Goal: Task Accomplishment & Management: Manage account settings

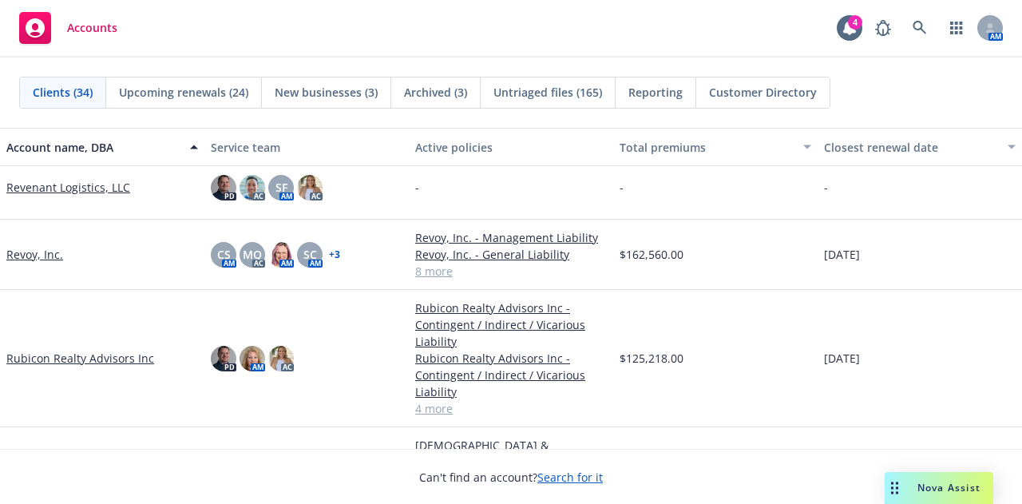
scroll to position [1678, 0]
click at [96, 357] on link "Rubicon Realty Advisors Inc" at bounding box center [80, 357] width 148 height 17
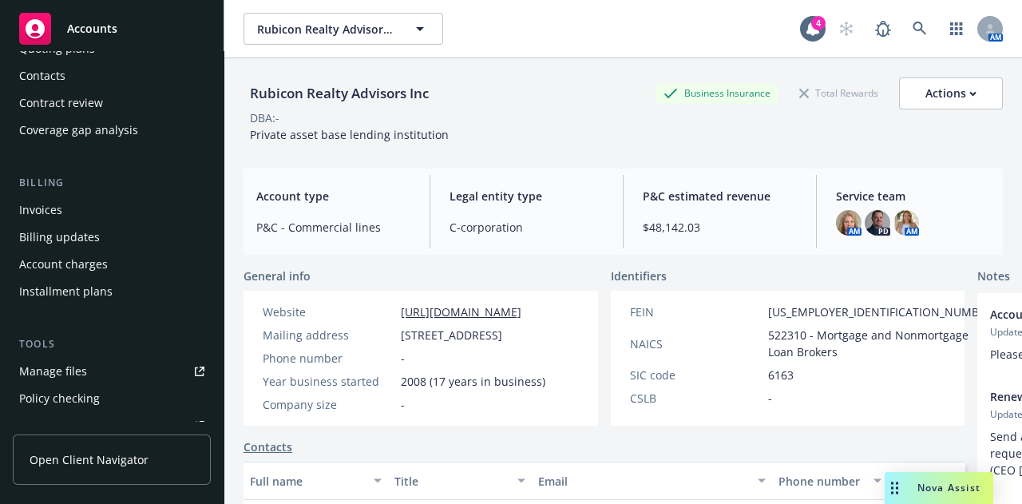
scroll to position [166, 0]
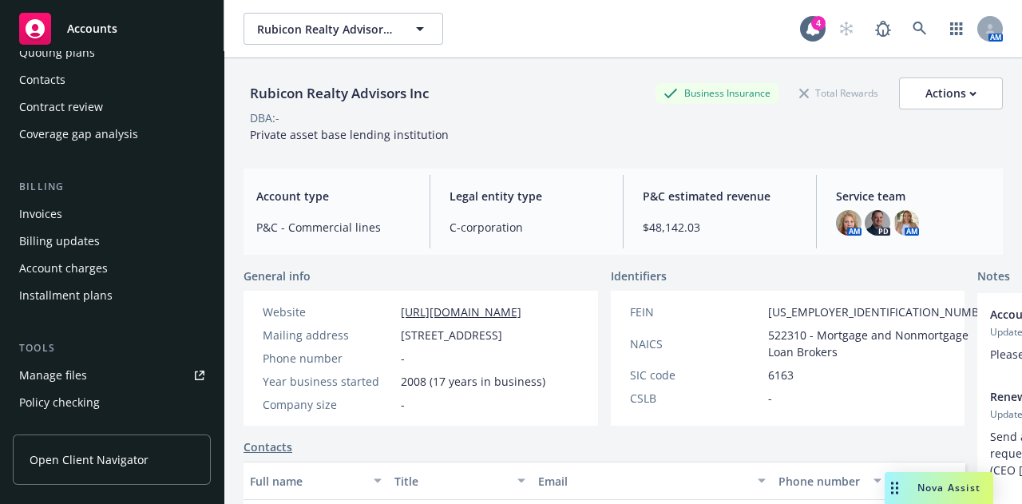
click at [92, 267] on div "Account charges" at bounding box center [63, 268] width 89 height 26
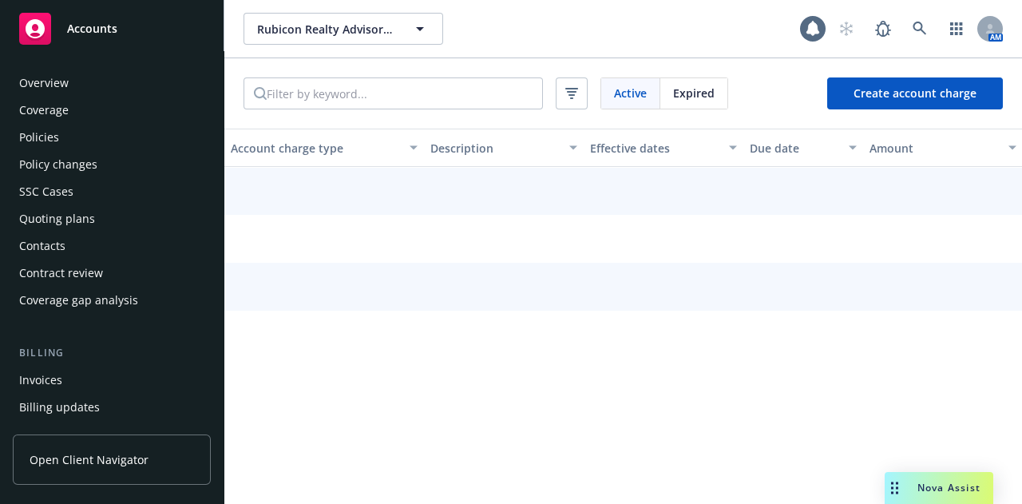
scroll to position [156, 0]
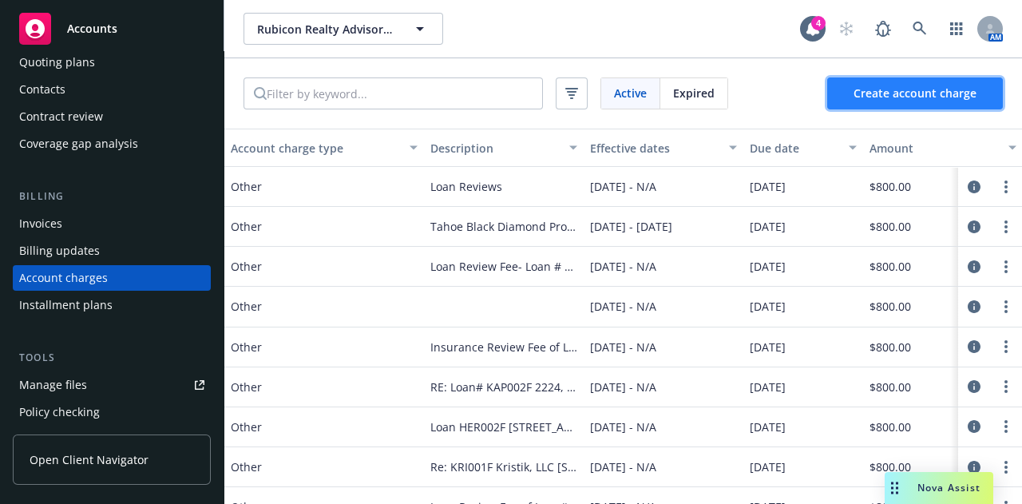
click at [899, 91] on span "Create account charge" at bounding box center [914, 92] width 123 height 15
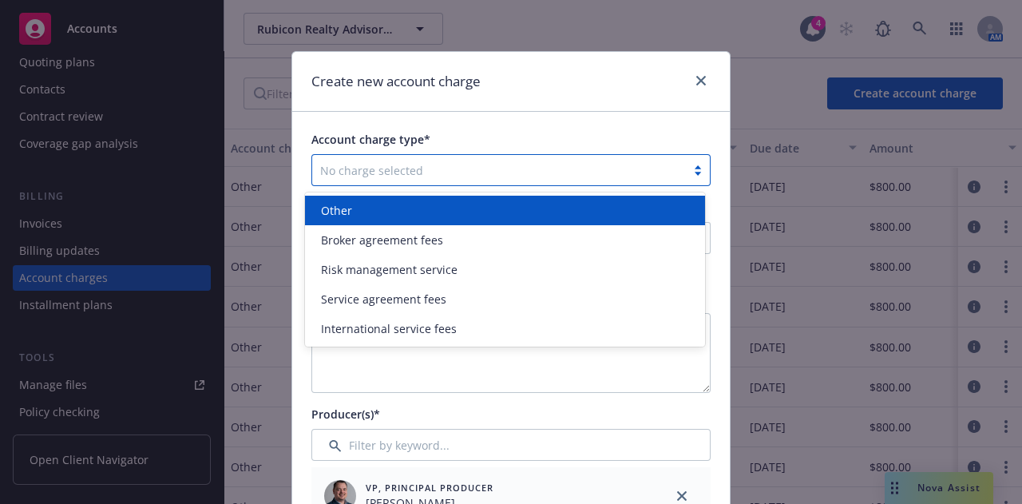
click at [510, 168] on div at bounding box center [499, 169] width 358 height 19
click at [489, 204] on div "Other" at bounding box center [504, 210] width 381 height 17
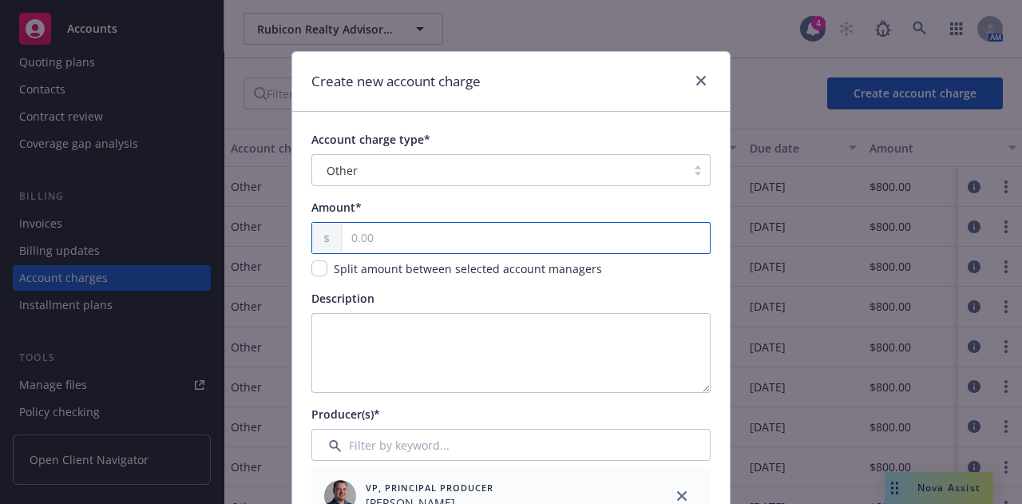
click at [441, 247] on input "text" at bounding box center [526, 238] width 368 height 30
type input "800.00"
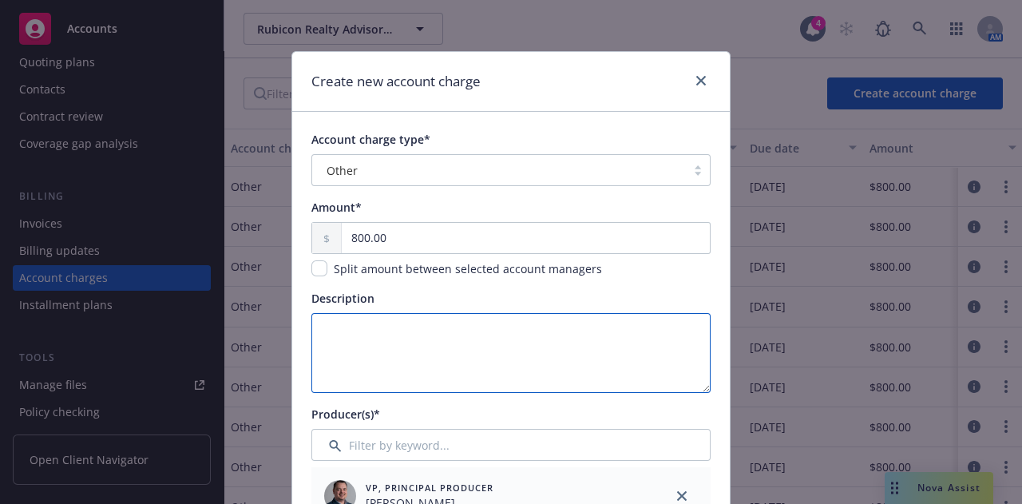
click at [417, 338] on textarea "Description" at bounding box center [510, 353] width 399 height 80
paste textarea "GGD010F 1801 Broadway St., Vallejo"
click at [312, 326] on textarea "GGD010F 1801 Broadway St., Vallejo" at bounding box center [510, 353] width 399 height 80
drag, startPoint x: 570, startPoint y: 325, endPoint x: 310, endPoint y: 325, distance: 259.4
click at [311, 325] on textarea "Loan - GGD010F [STREET_ADDRESS]" at bounding box center [510, 353] width 399 height 80
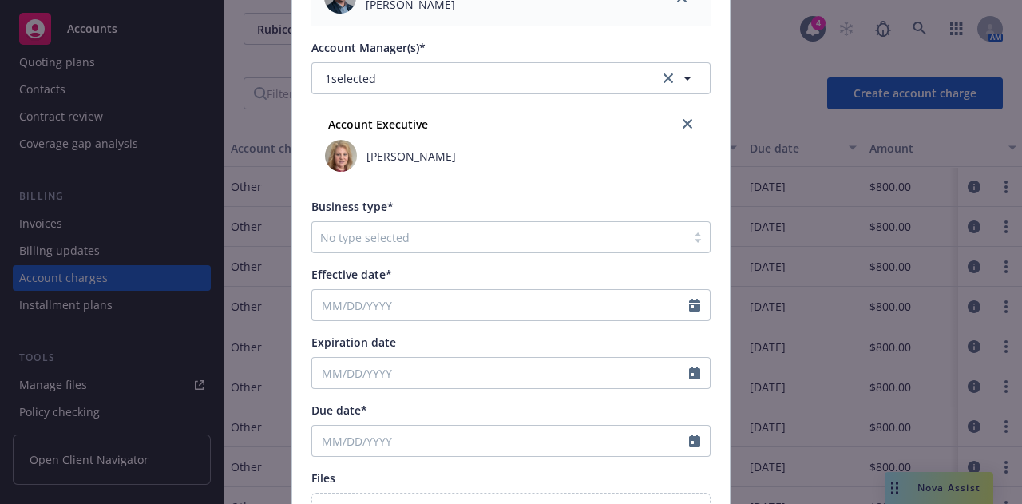
scroll to position [504, 0]
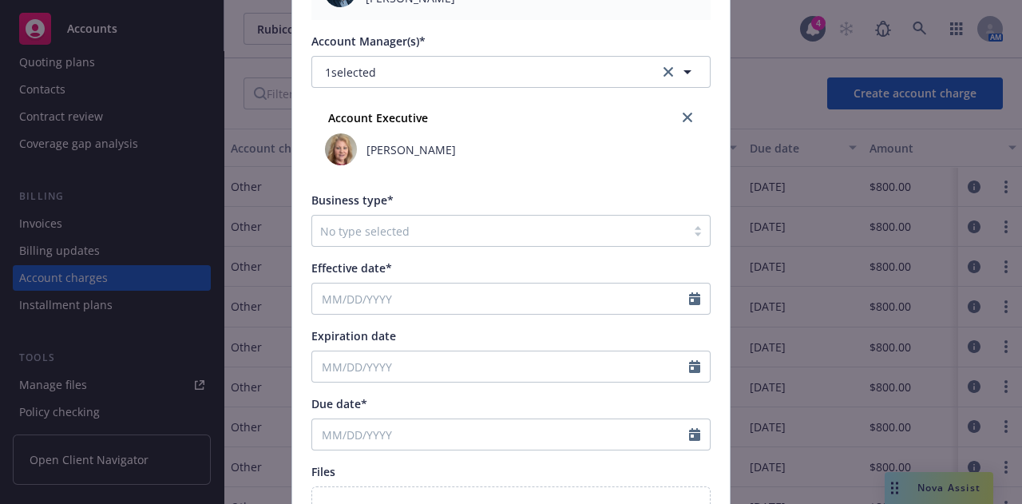
type textarea "Loan - GGD010F [STREET_ADDRESS]"
click at [622, 227] on div at bounding box center [499, 230] width 358 height 19
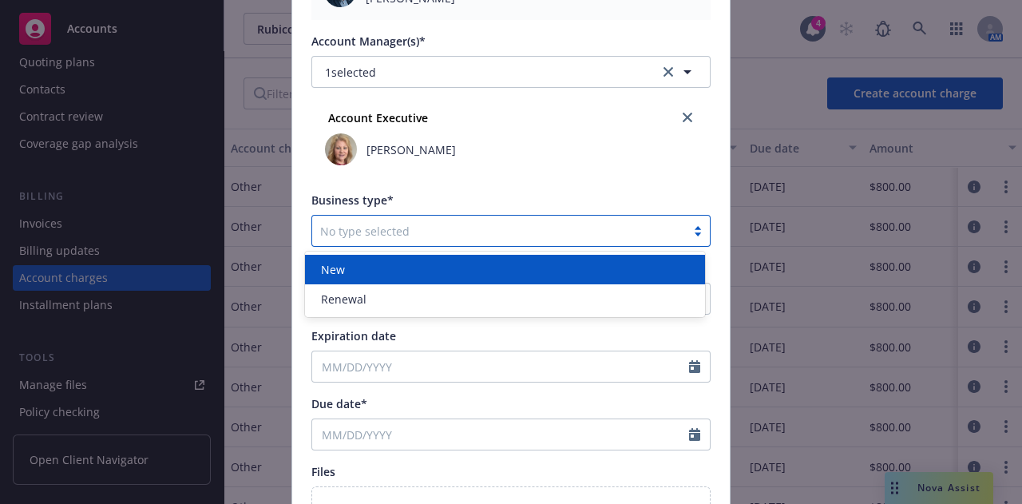
click at [579, 270] on div "New" at bounding box center [504, 269] width 381 height 17
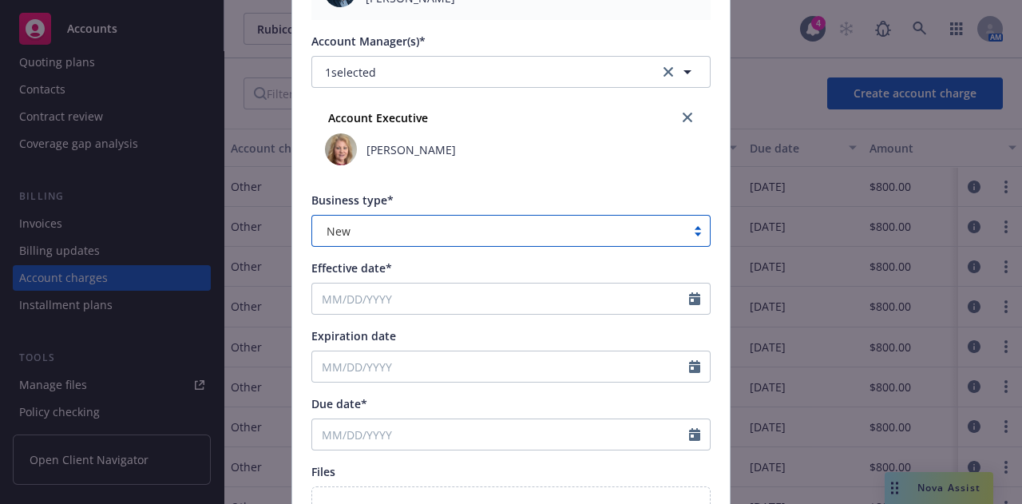
click at [543, 314] on div "Account charge type* Other Amount* 800.00 Split amount between selected account…" at bounding box center [510, 79] width 399 height 905
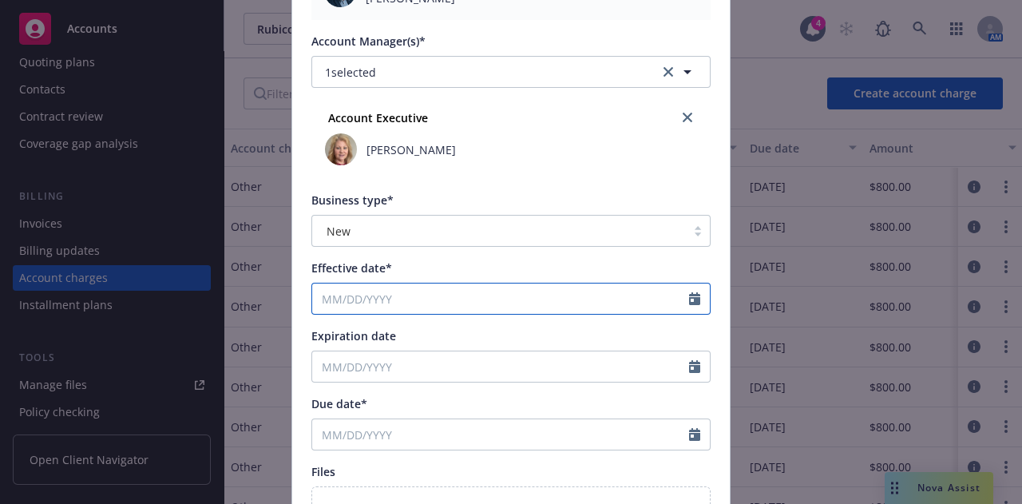
select select "9"
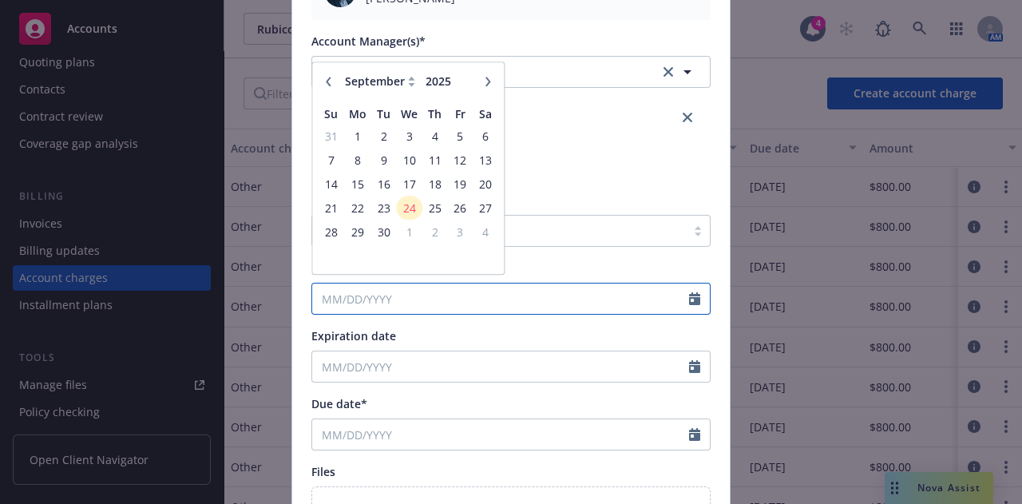
click at [599, 291] on input "Effective date*" at bounding box center [500, 298] width 377 height 30
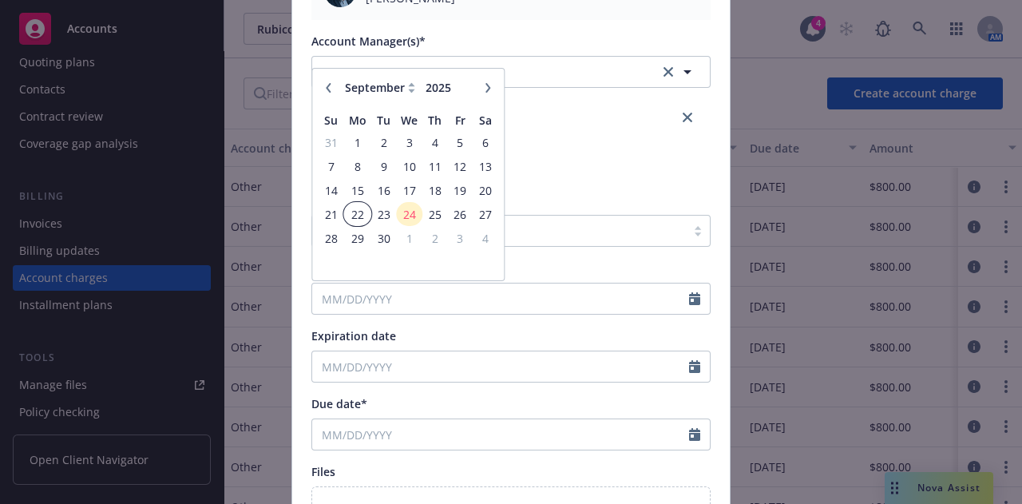
click at [348, 207] on span "22" at bounding box center [358, 214] width 24 height 20
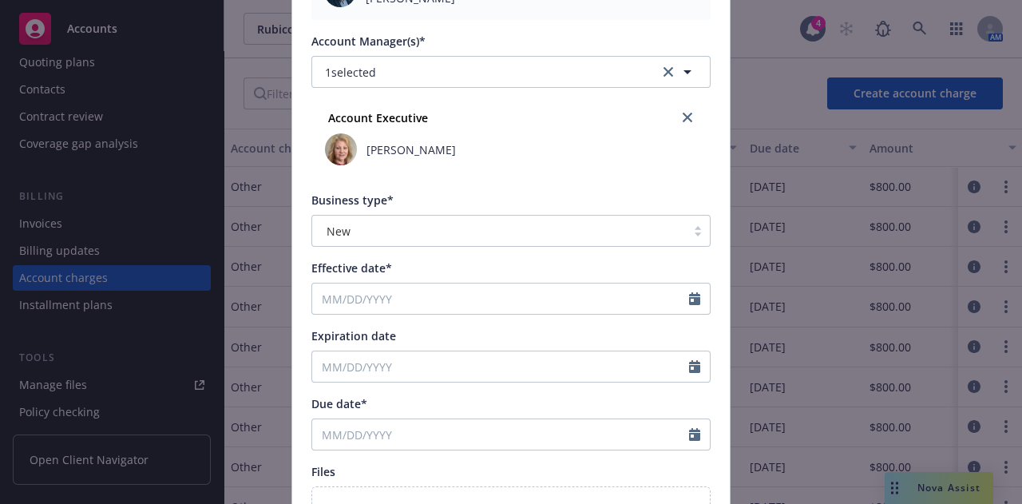
type input "09/22/2025"
type input "09/22/2026"
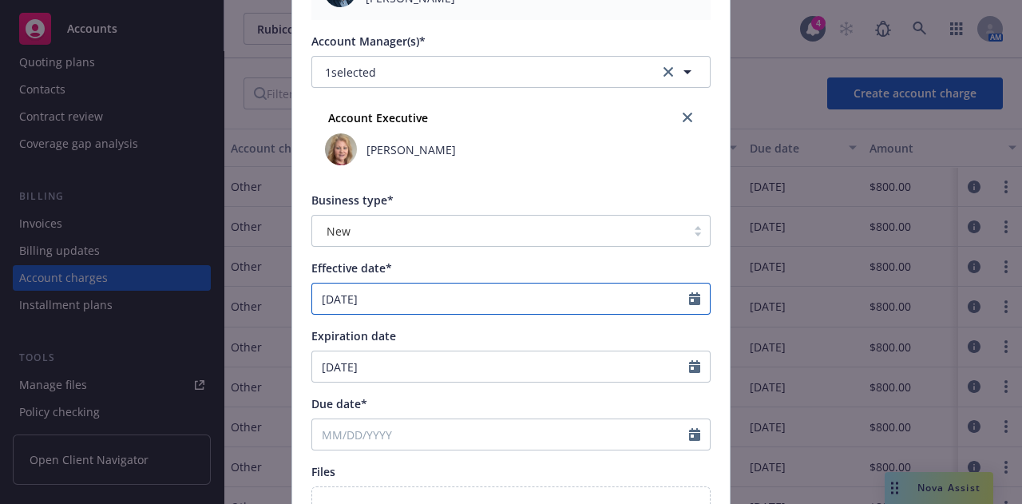
select select "9"
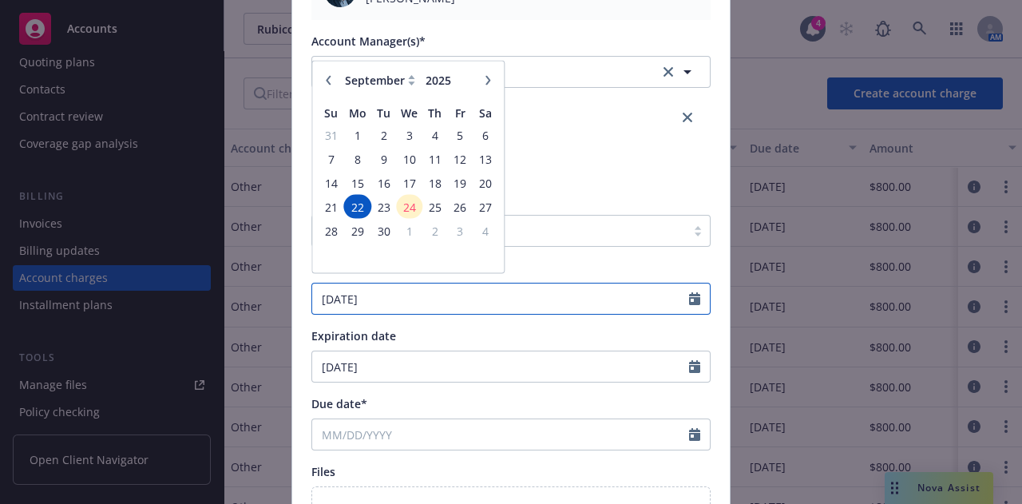
click at [682, 298] on input "09/22/2025" at bounding box center [500, 298] width 377 height 30
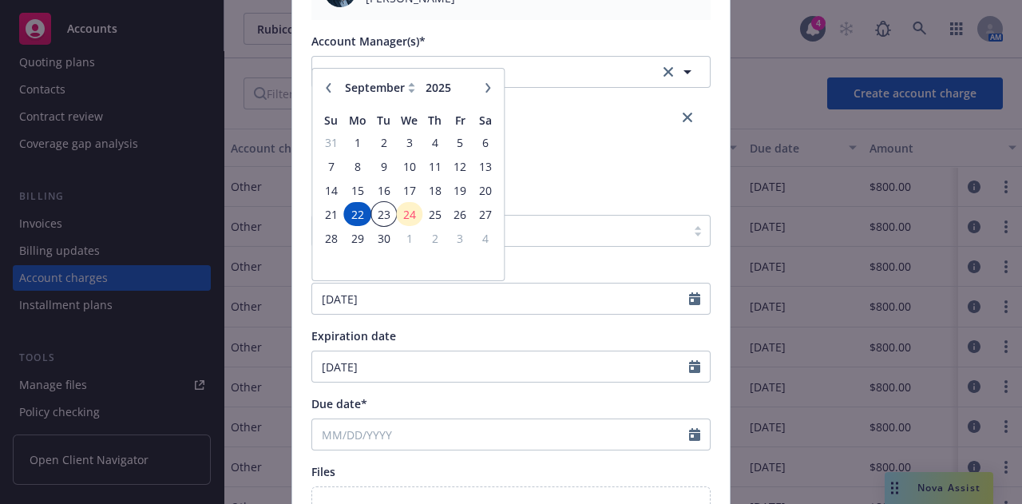
click at [381, 211] on span "23" at bounding box center [384, 214] width 22 height 20
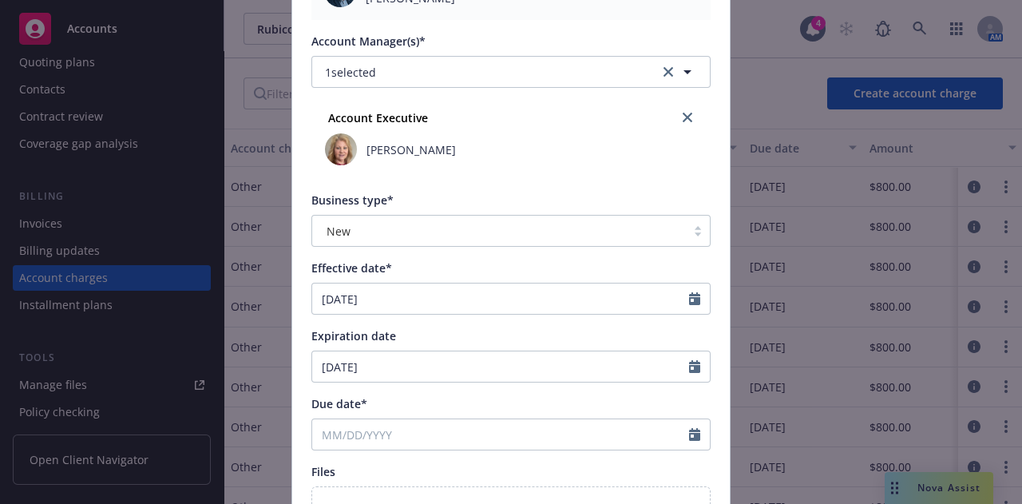
type input "09/23/2025"
type input "09/23/2026"
click at [689, 429] on icon "Calendar" at bounding box center [694, 434] width 11 height 13
select select "9"
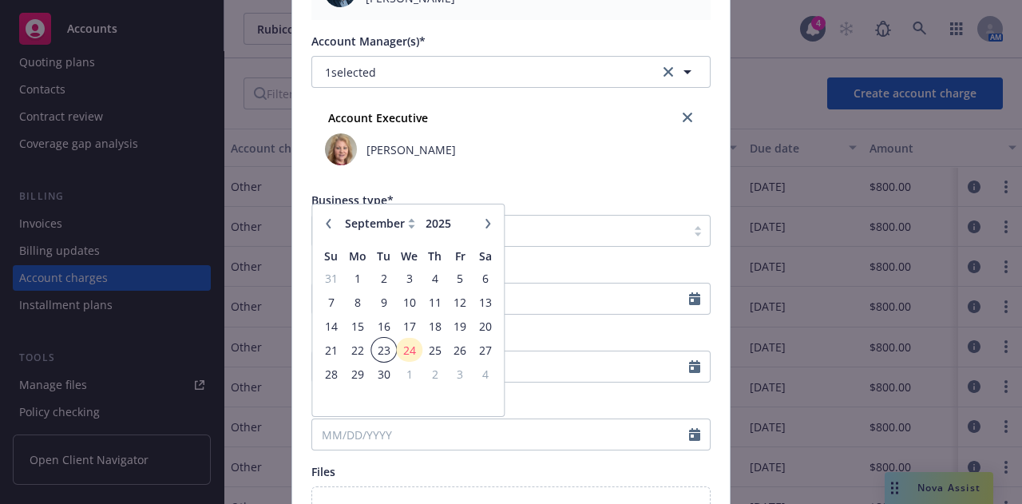
click at [382, 351] on span "23" at bounding box center [384, 350] width 22 height 20
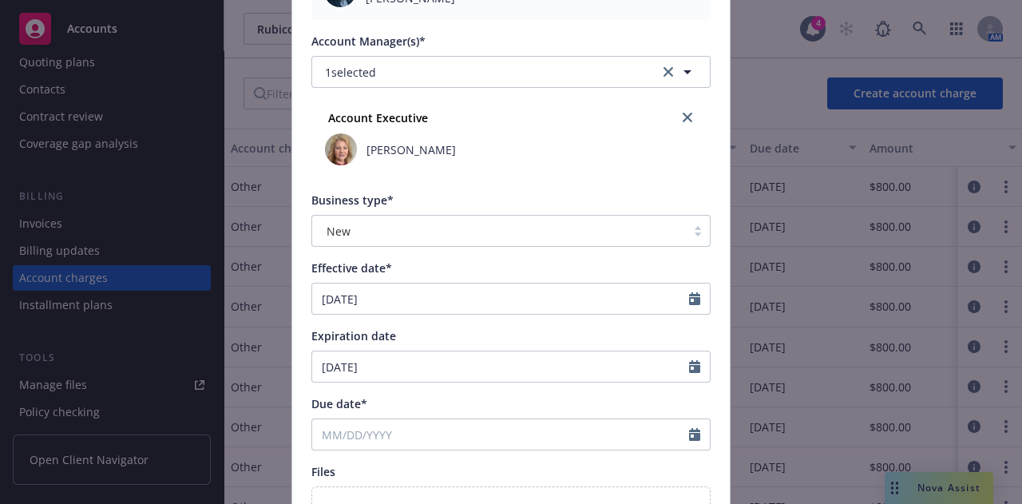
type input "09/23/2025"
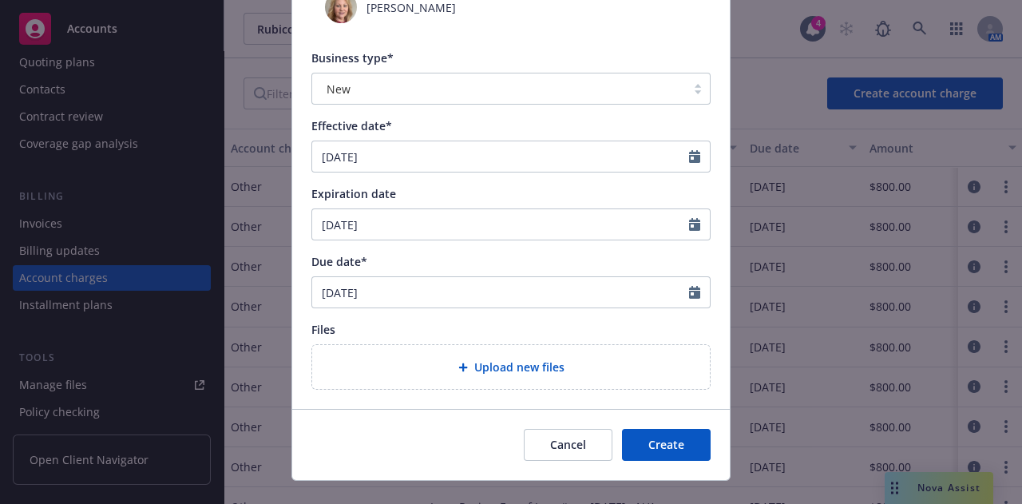
scroll to position [672, 0]
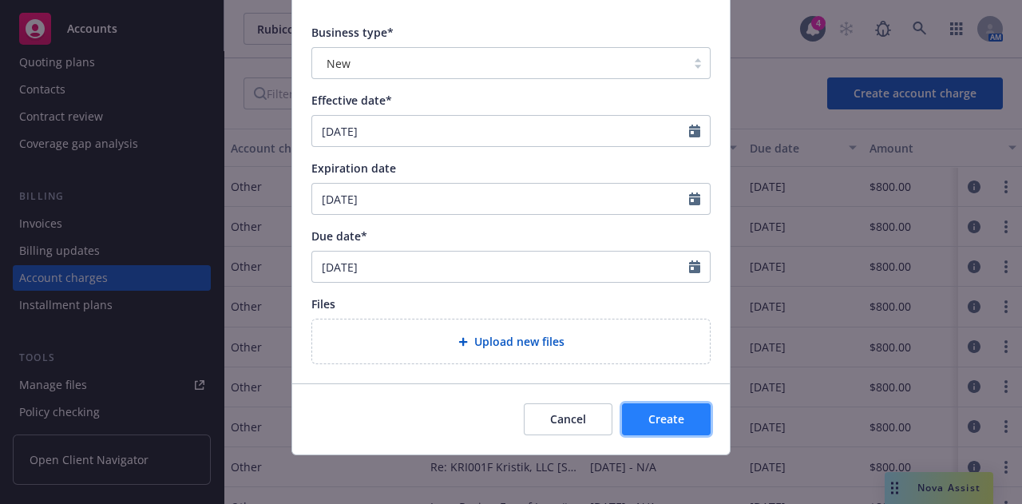
click at [676, 417] on span "Create" at bounding box center [666, 418] width 36 height 15
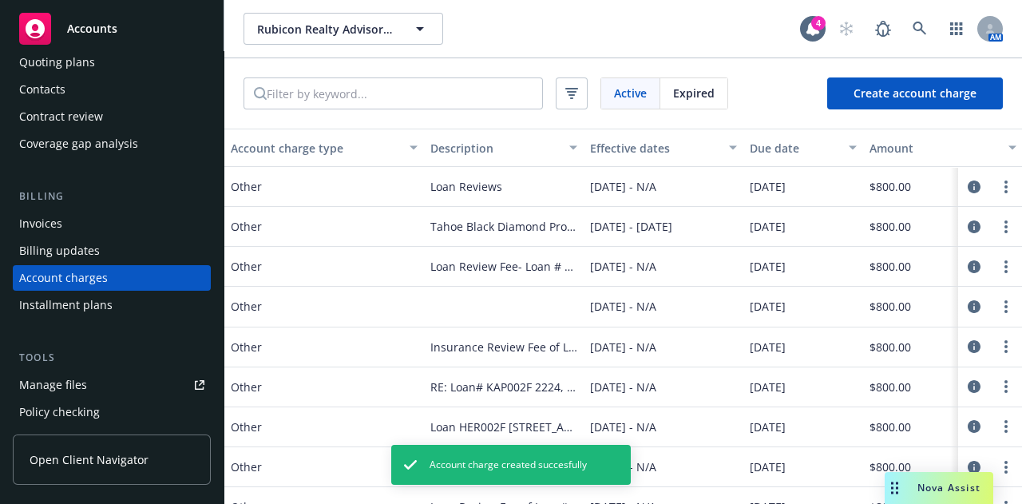
click at [118, 217] on div "Invoices" at bounding box center [111, 224] width 185 height 26
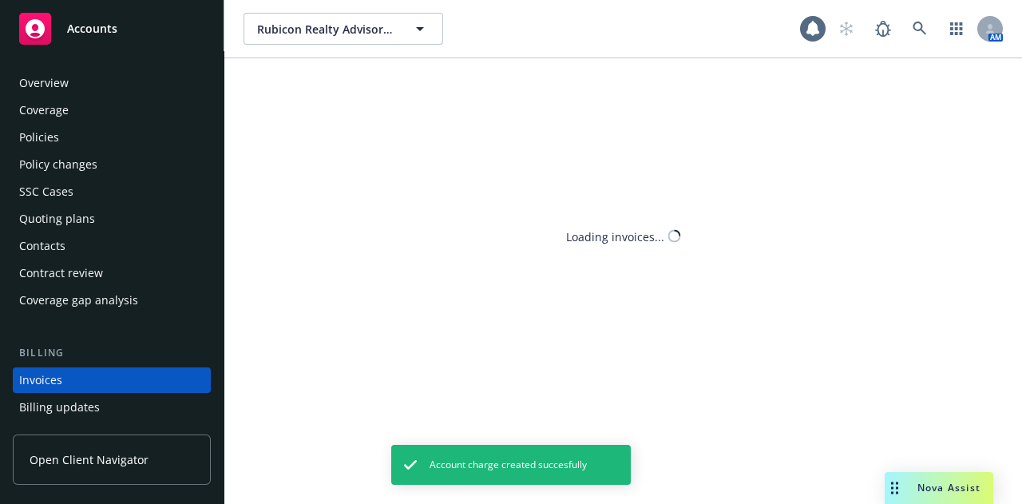
scroll to position [102, 0]
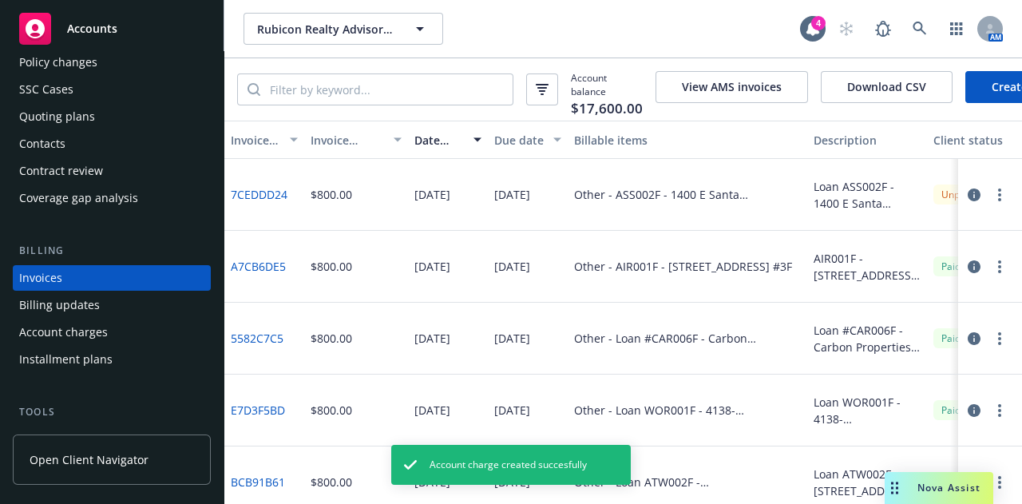
click at [967, 85] on link "Create Invoice" at bounding box center [1030, 87] width 130 height 32
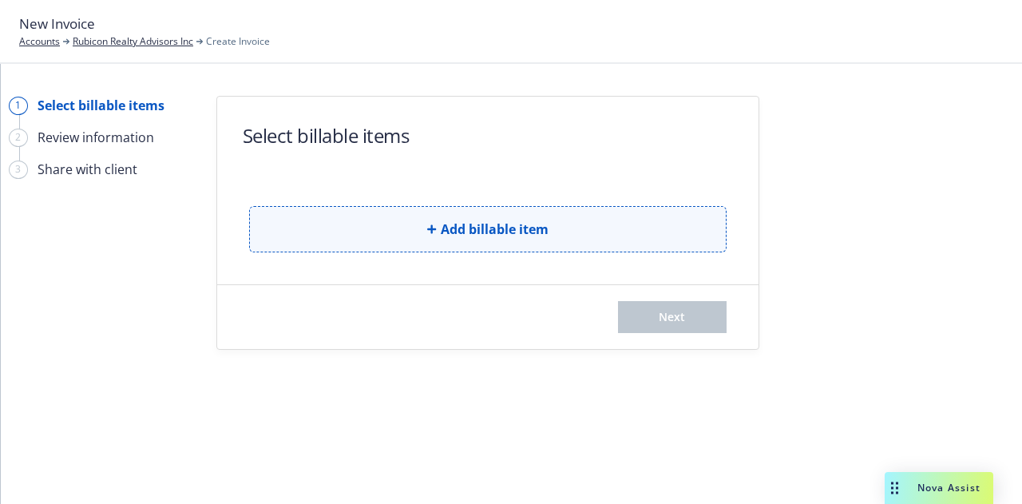
click at [581, 211] on button "Add billable item" at bounding box center [487, 229] width 477 height 46
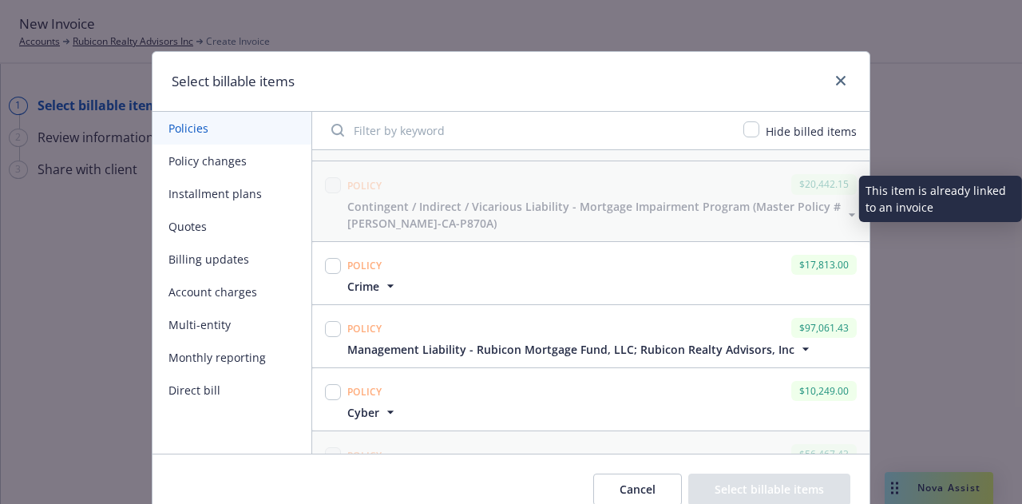
scroll to position [431, 0]
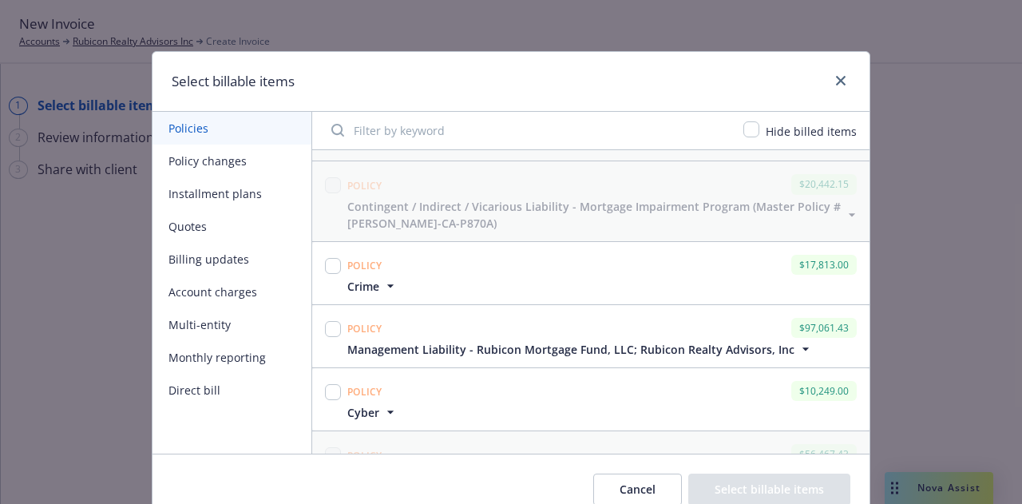
click at [214, 287] on button "Account charges" at bounding box center [231, 291] width 159 height 33
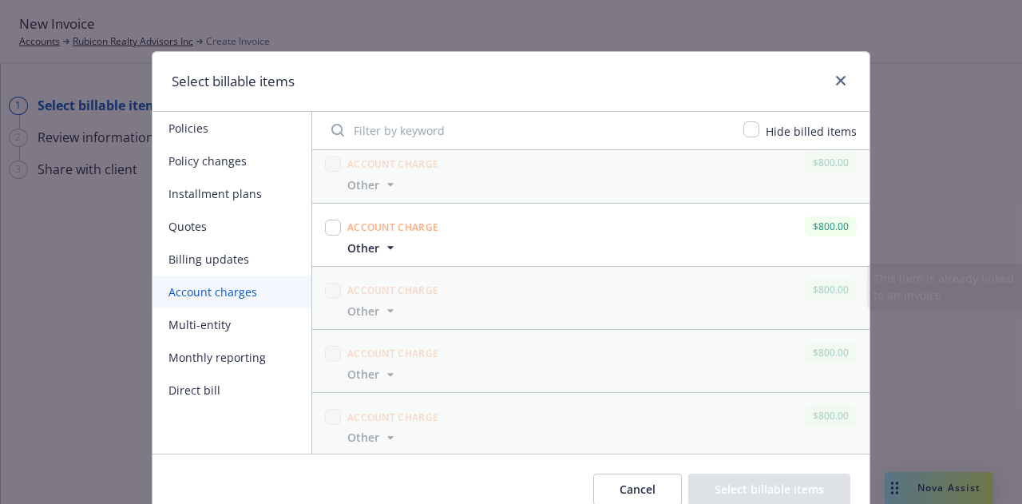
scroll to position [2725, 0]
click at [494, 223] on div "Account charge $800.00" at bounding box center [602, 228] width 516 height 26
click at [371, 241] on span "Other" at bounding box center [363, 249] width 32 height 17
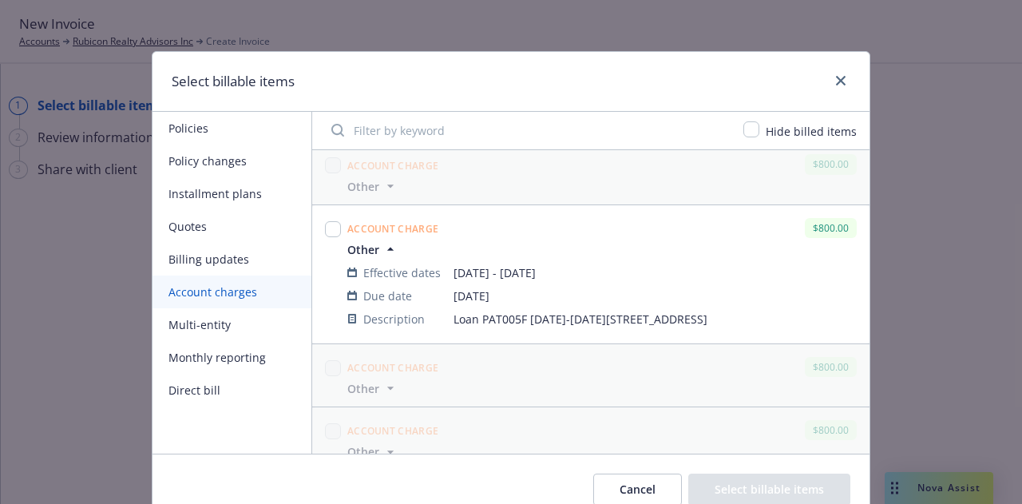
click at [358, 241] on span "Other" at bounding box center [363, 249] width 32 height 17
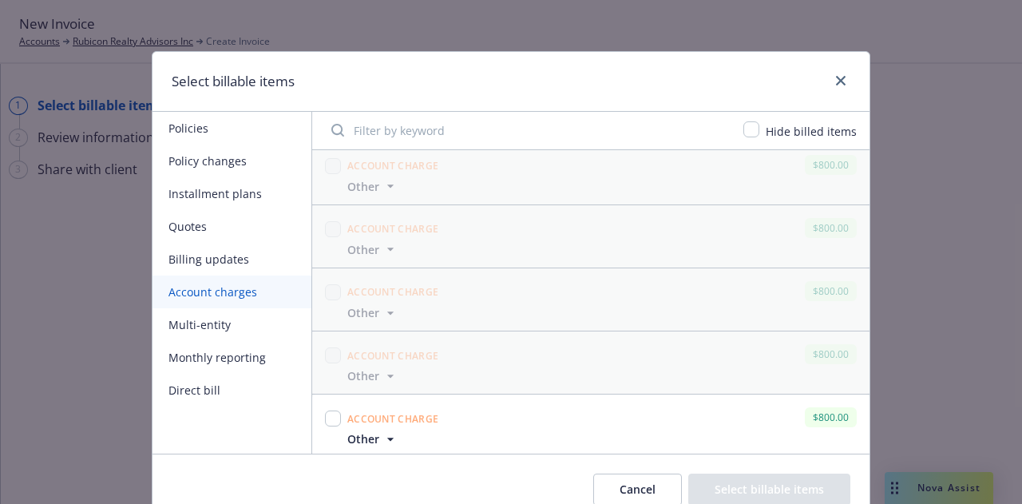
scroll to position [3721, 0]
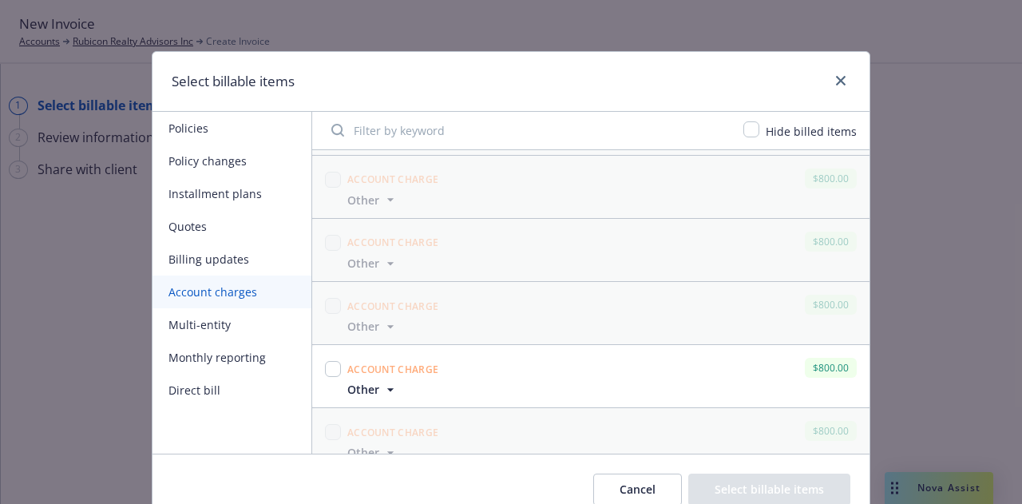
click at [370, 381] on span "Other" at bounding box center [363, 389] width 32 height 17
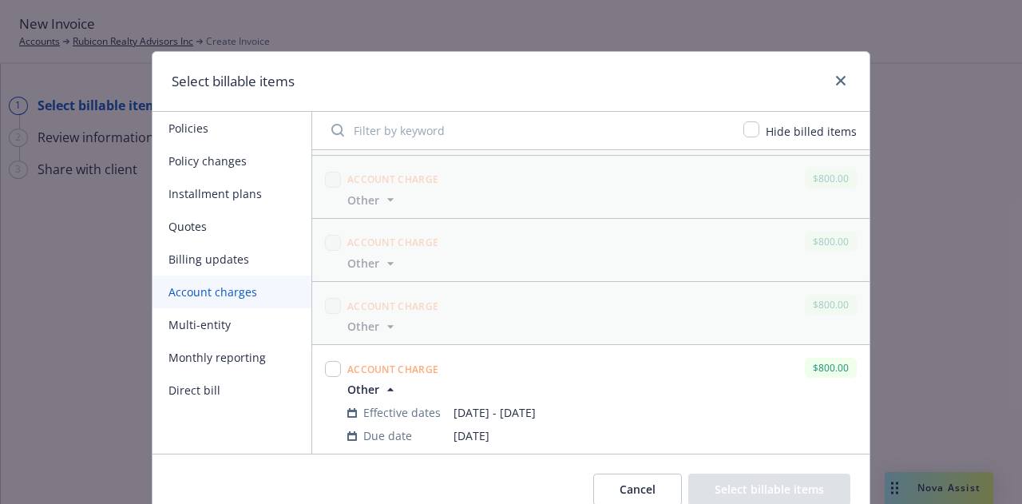
click at [370, 381] on span "Other" at bounding box center [363, 389] width 32 height 17
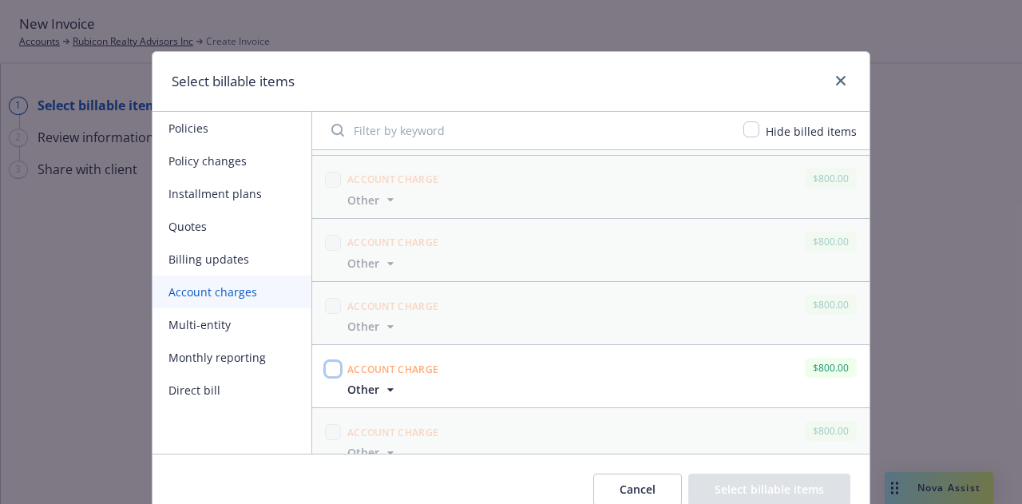
click at [325, 361] on input "checkbox" at bounding box center [333, 369] width 16 height 16
checkbox input "true"
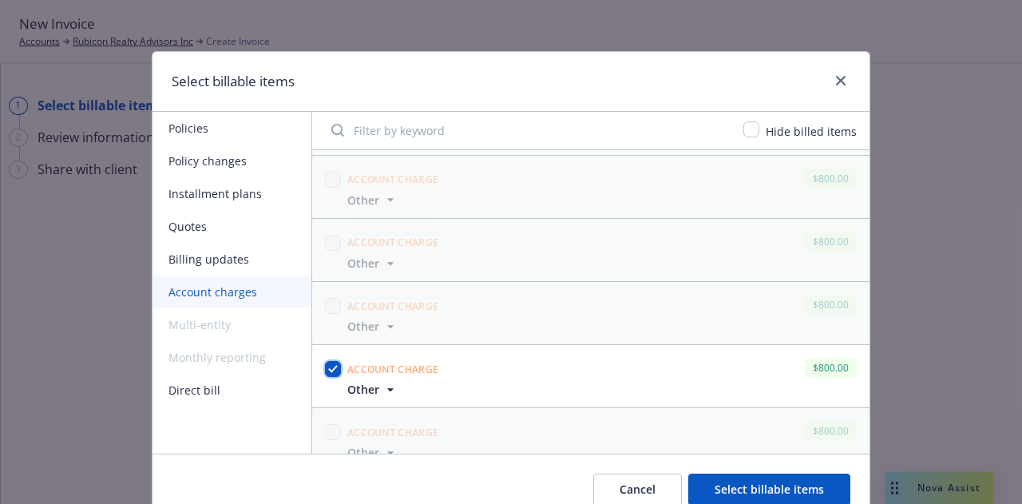
scroll to position [71, 0]
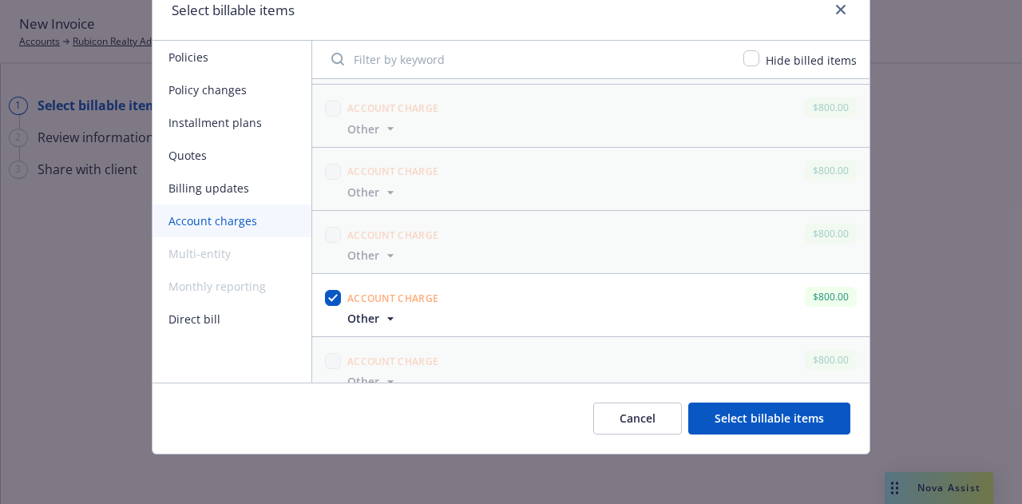
click at [741, 415] on button "Select billable items" at bounding box center [769, 418] width 162 height 32
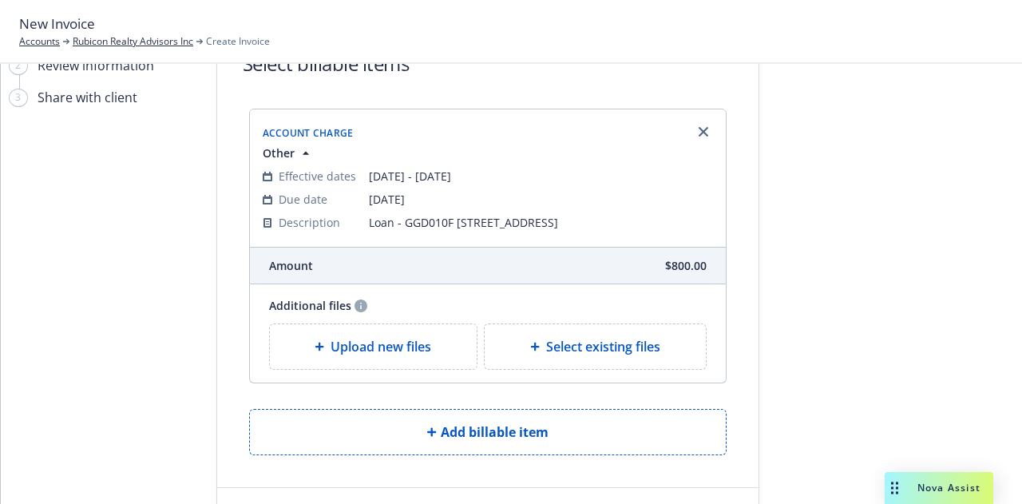
scroll to position [149, 0]
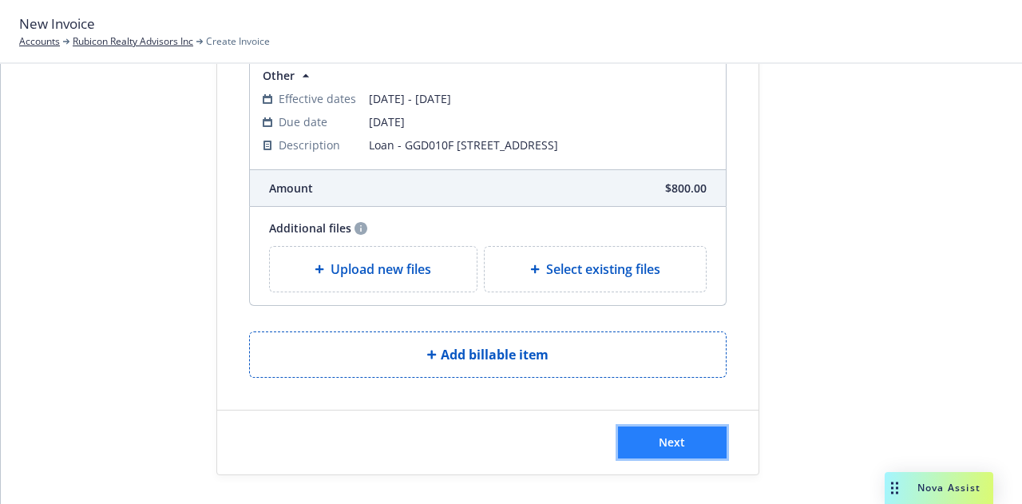
click at [658, 429] on button "Next" at bounding box center [672, 442] width 109 height 32
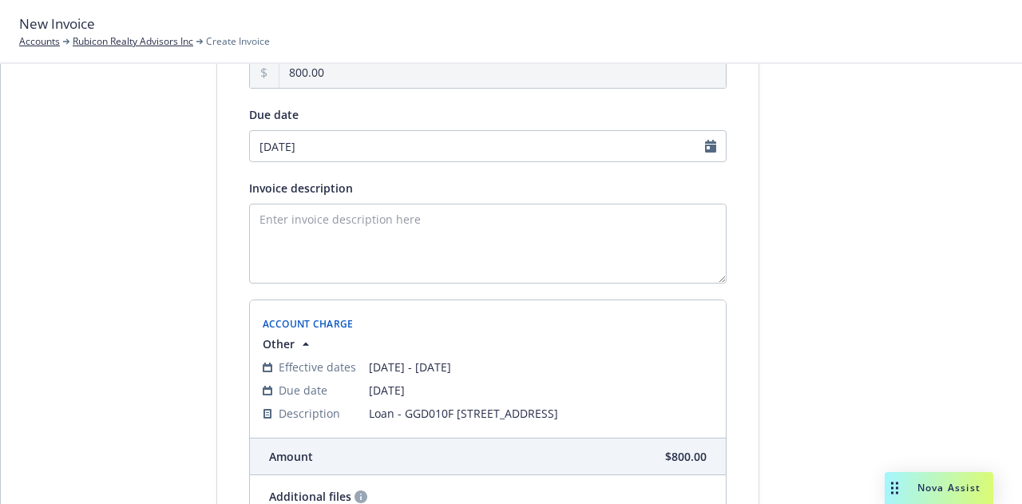
scroll to position [0, 0]
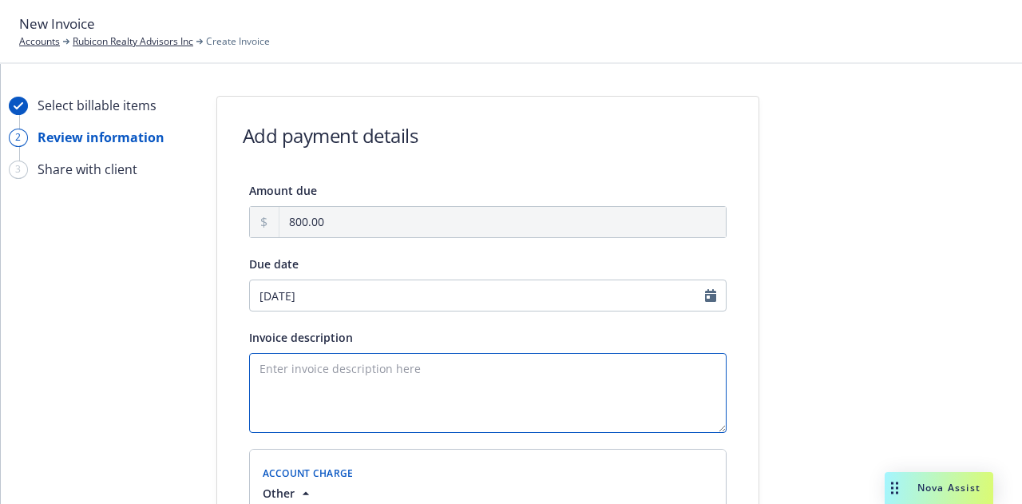
click at [432, 369] on textarea "Invoice description" at bounding box center [487, 393] width 477 height 80
paste textarea "Loan - GGD010F 1801 Broadway St., Vallejo"
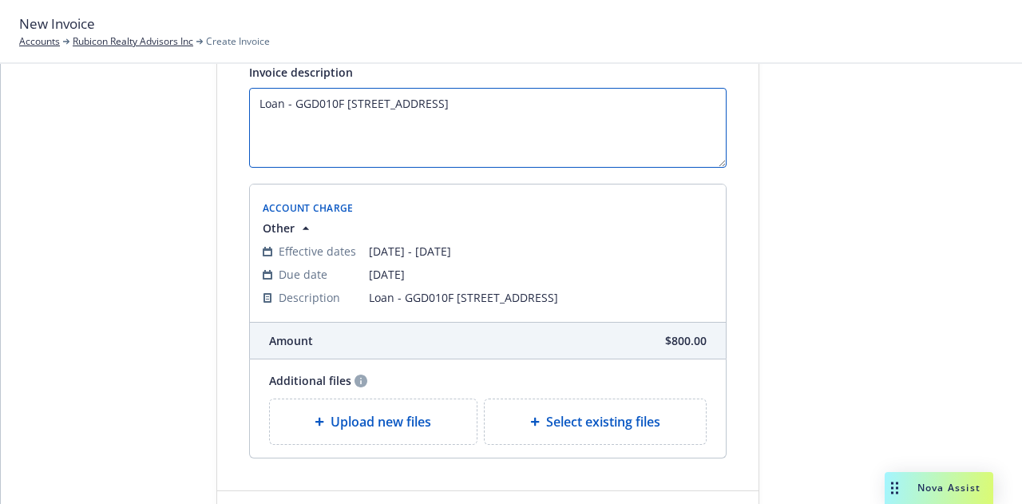
scroll to position [346, 0]
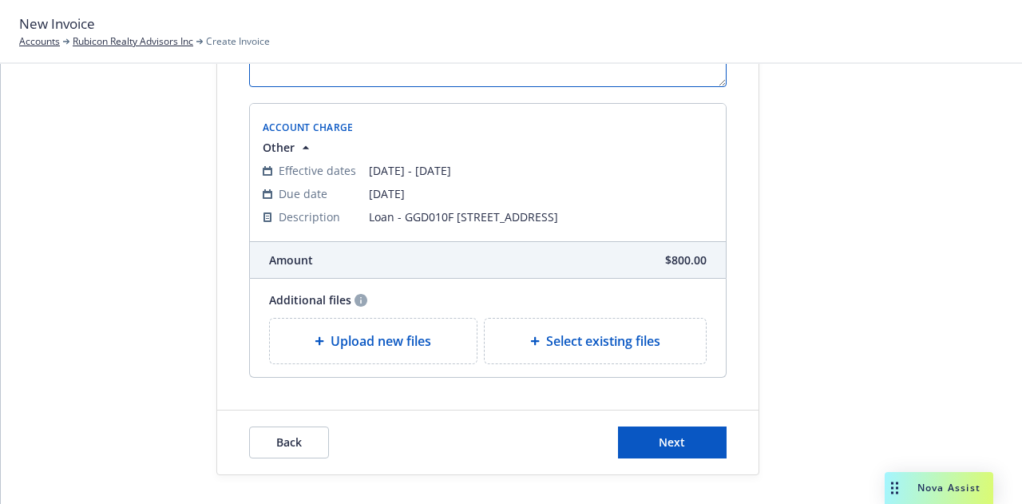
type textarea "Loan - GGD010F 1801 Broadway St., Vallejo"
click at [682, 417] on div "Back Next" at bounding box center [487, 442] width 541 height 64
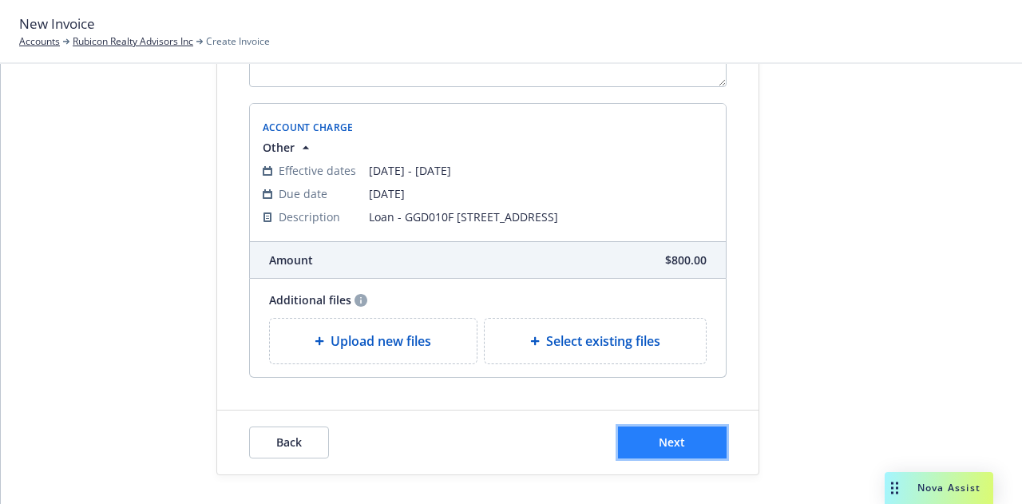
click at [672, 445] on span "Next" at bounding box center [671, 441] width 26 height 15
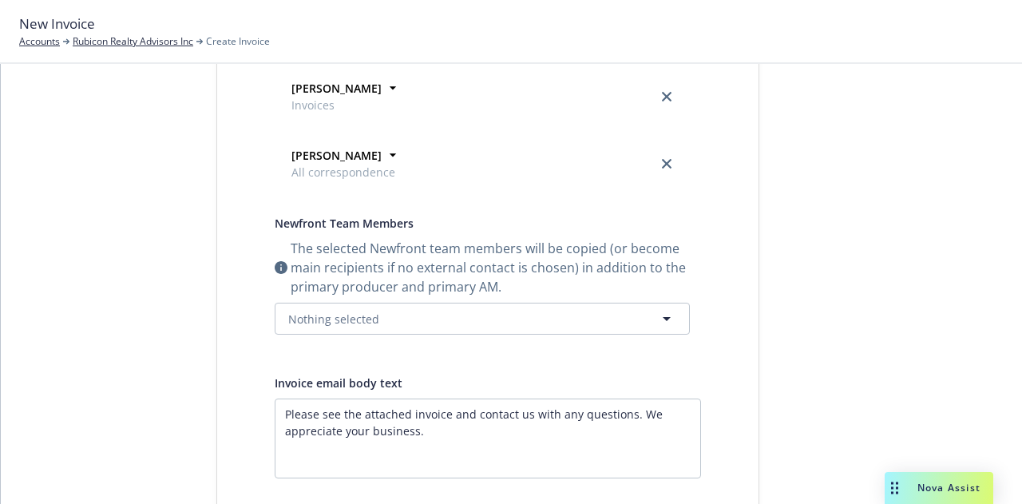
scroll to position [0, 0]
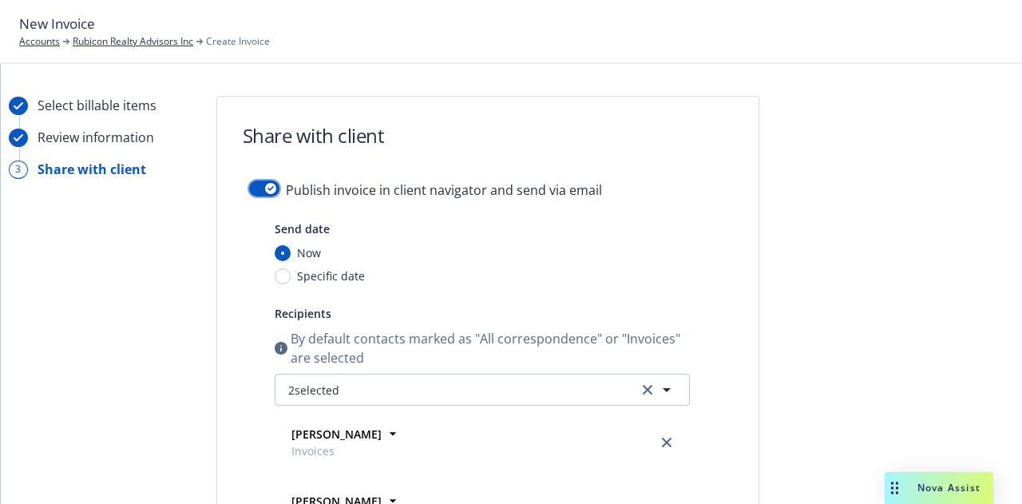
click at [255, 192] on button "button" at bounding box center [264, 188] width 30 height 16
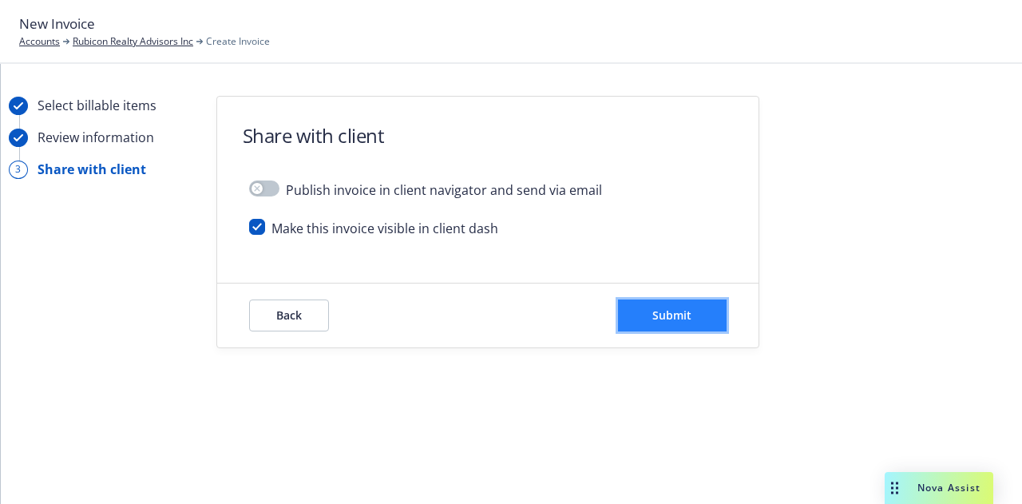
click at [674, 304] on button "Submit" at bounding box center [672, 315] width 109 height 32
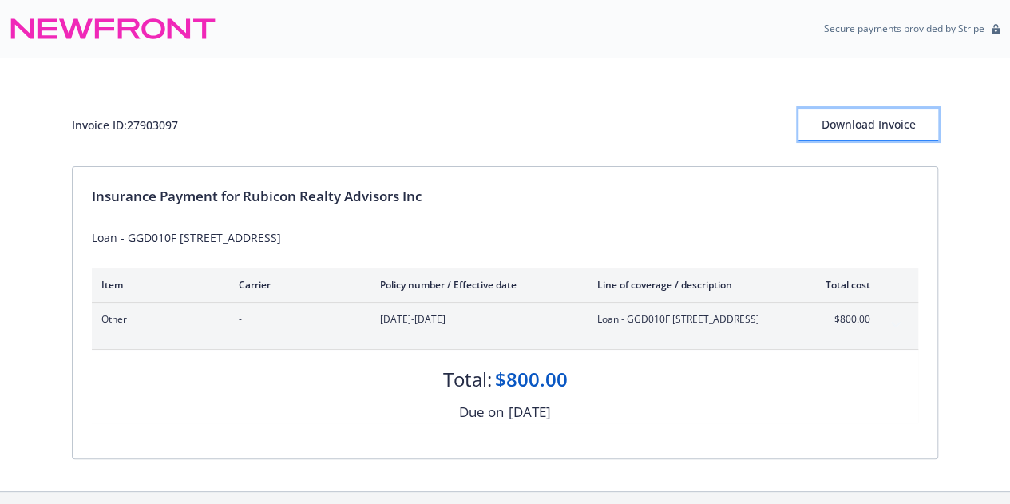
click at [908, 136] on div "Download Invoice" at bounding box center [868, 124] width 140 height 30
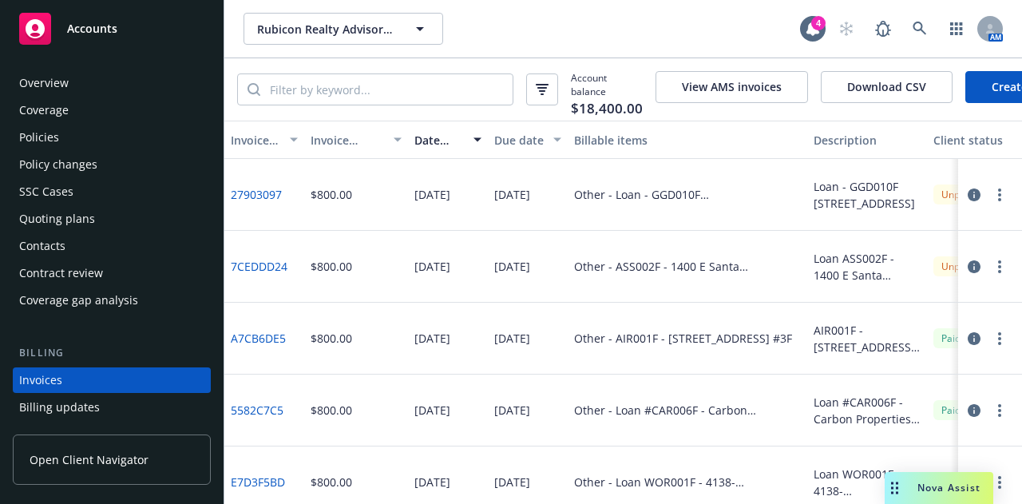
scroll to position [102, 0]
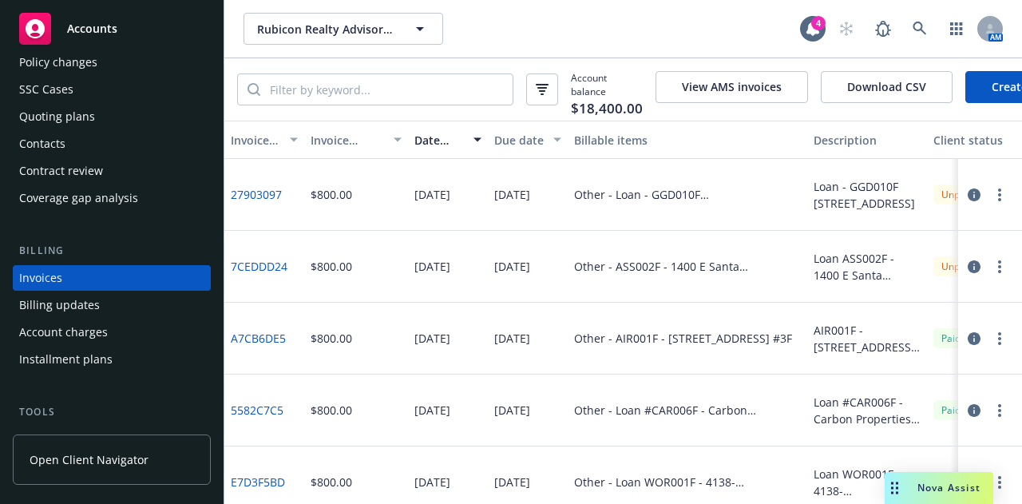
click at [76, 34] on span "Accounts" at bounding box center [92, 28] width 50 height 13
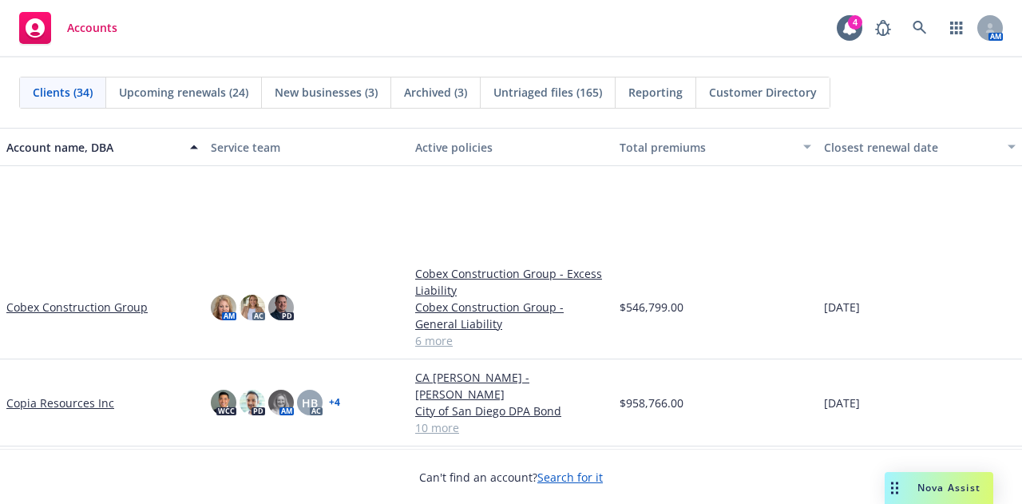
scroll to position [705, 0]
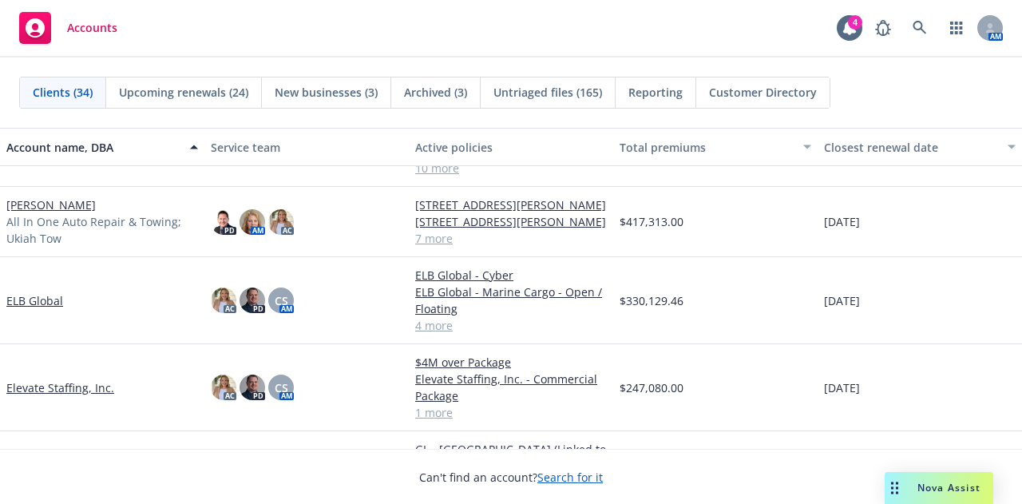
click at [78, 196] on link "Donald Keith Hewett" at bounding box center [50, 204] width 89 height 17
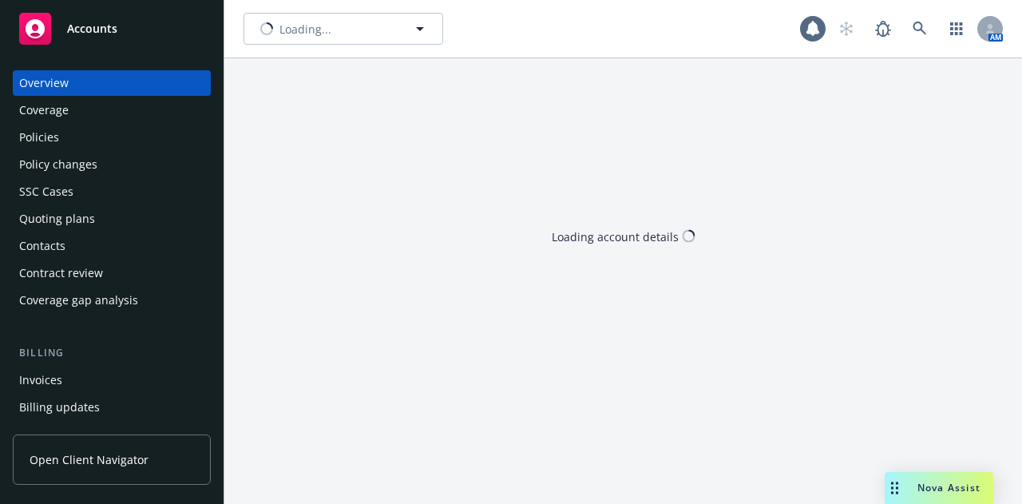
click at [78, 197] on div "SSC Cases" at bounding box center [111, 192] width 185 height 26
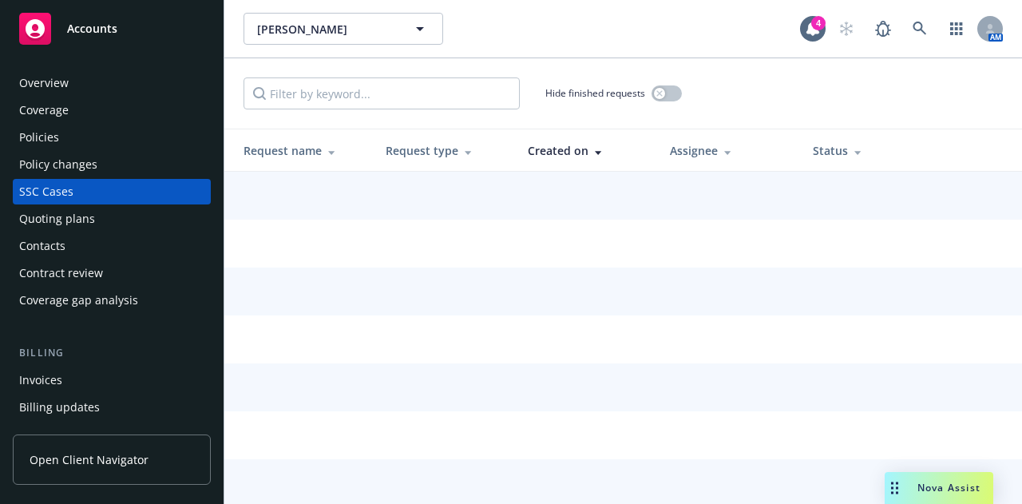
click at [87, 138] on div "Policies" at bounding box center [111, 137] width 185 height 26
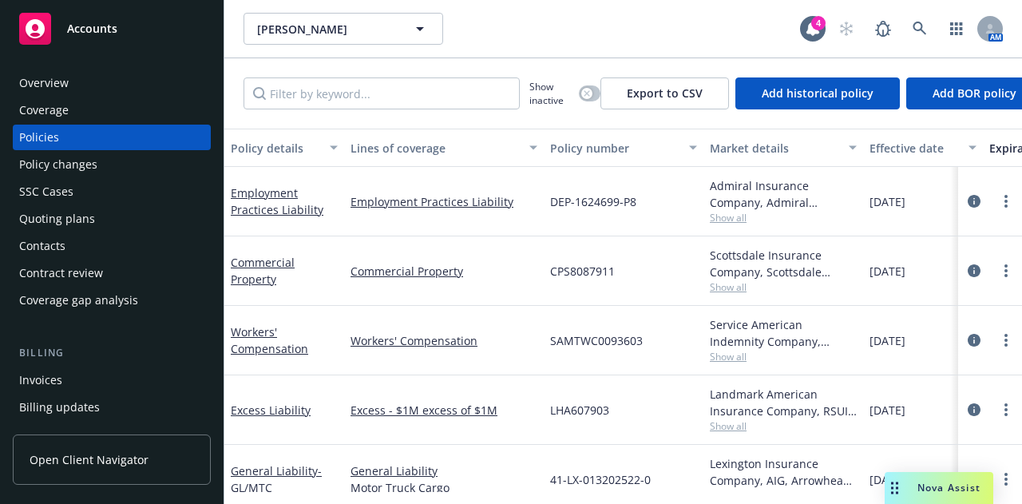
click at [88, 377] on div "Invoices" at bounding box center [111, 380] width 185 height 26
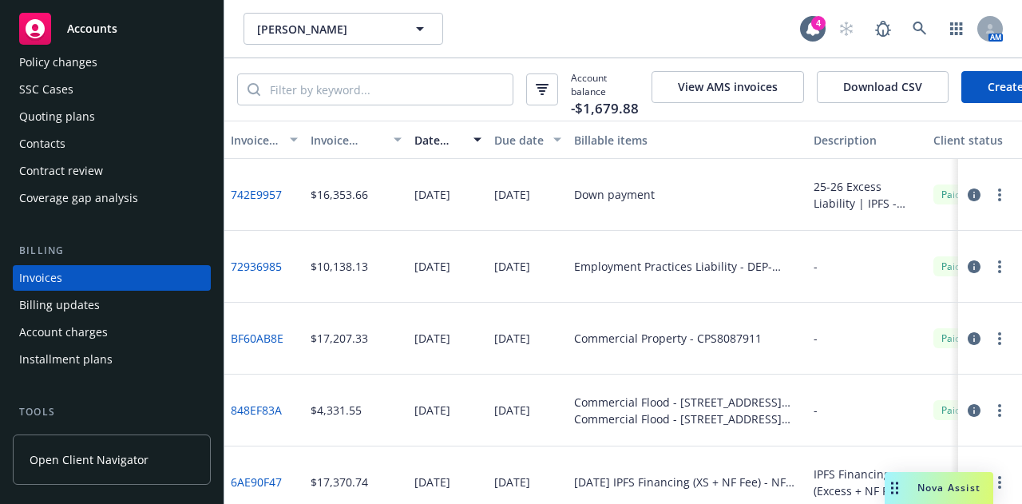
click at [267, 198] on link "742E9957" at bounding box center [256, 194] width 51 height 17
click at [967, 196] on icon "button" at bounding box center [973, 194] width 13 height 13
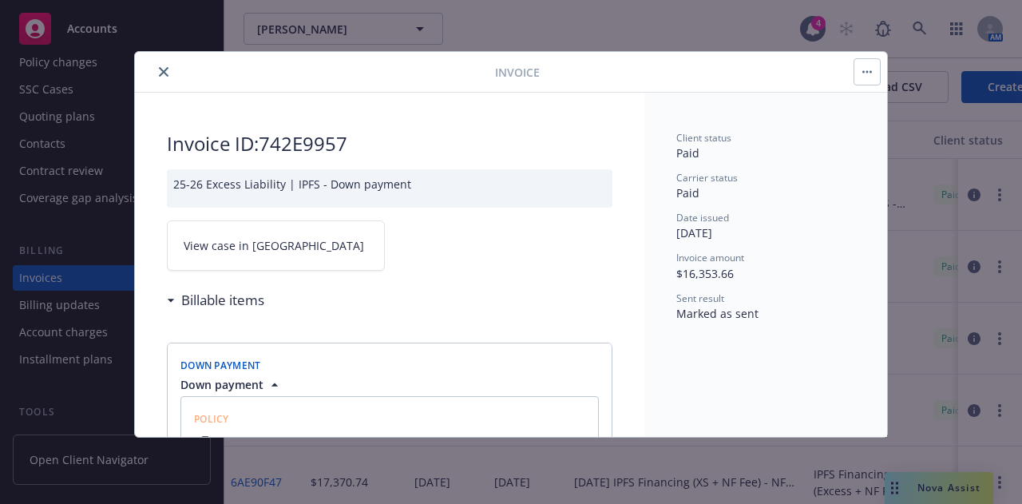
click at [256, 249] on span "View case in SSC" at bounding box center [274, 245] width 180 height 17
click at [152, 71] on div at bounding box center [318, 71] width 354 height 19
click at [168, 69] on button "close" at bounding box center [163, 71] width 19 height 19
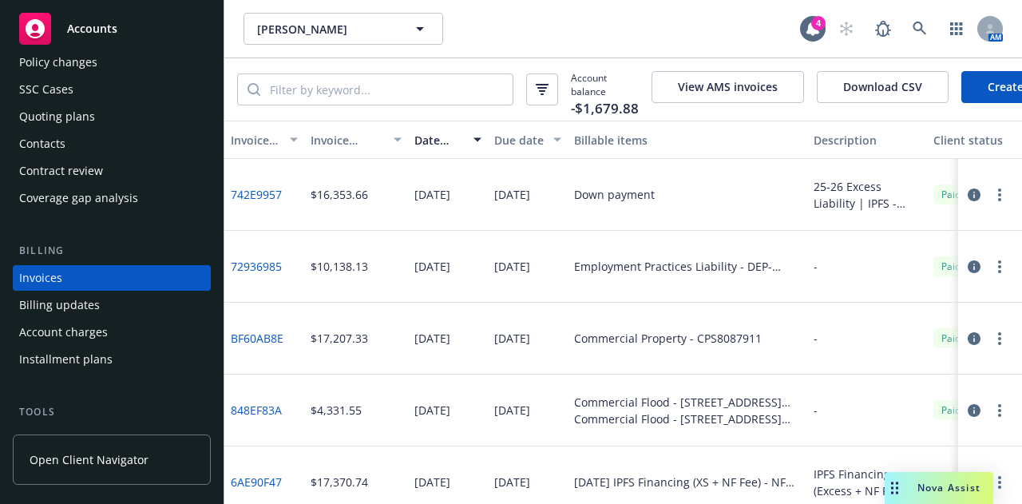
click at [125, 29] on div "Accounts" at bounding box center [111, 29] width 185 height 32
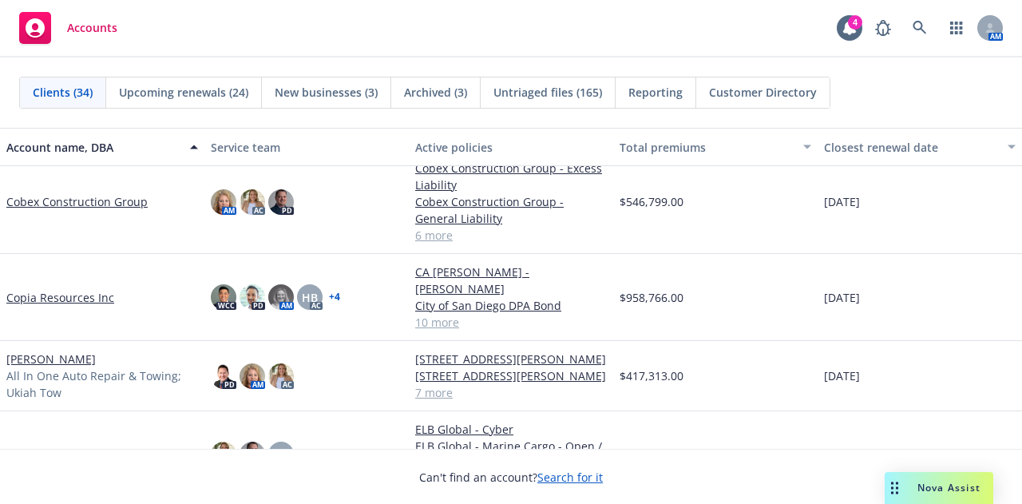
scroll to position [591, 0]
click at [73, 352] on link "Donald Keith Hewett" at bounding box center [50, 358] width 89 height 17
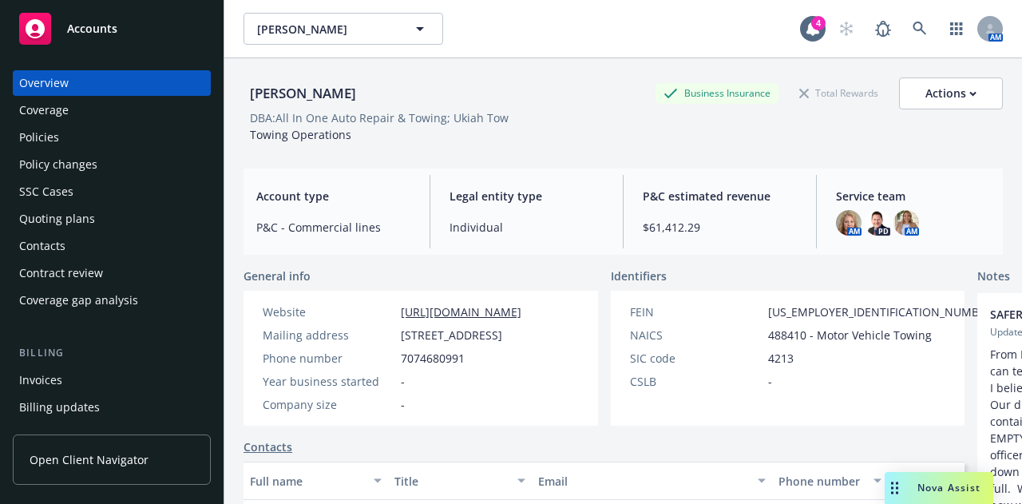
click at [112, 140] on div "Policies" at bounding box center [111, 137] width 185 height 26
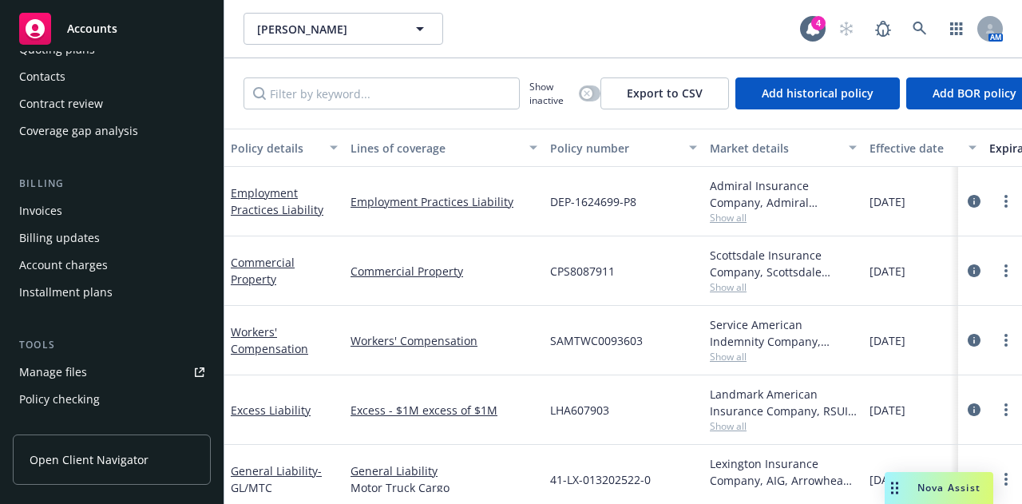
scroll to position [203, 0]
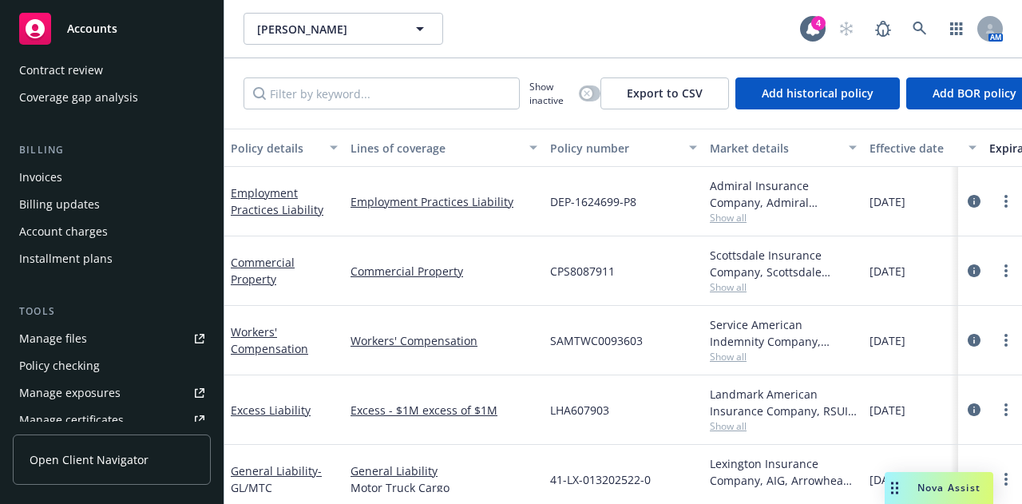
click at [102, 330] on link "Manage files" at bounding box center [112, 339] width 198 height 26
click at [82, 27] on span "Accounts" at bounding box center [92, 28] width 50 height 13
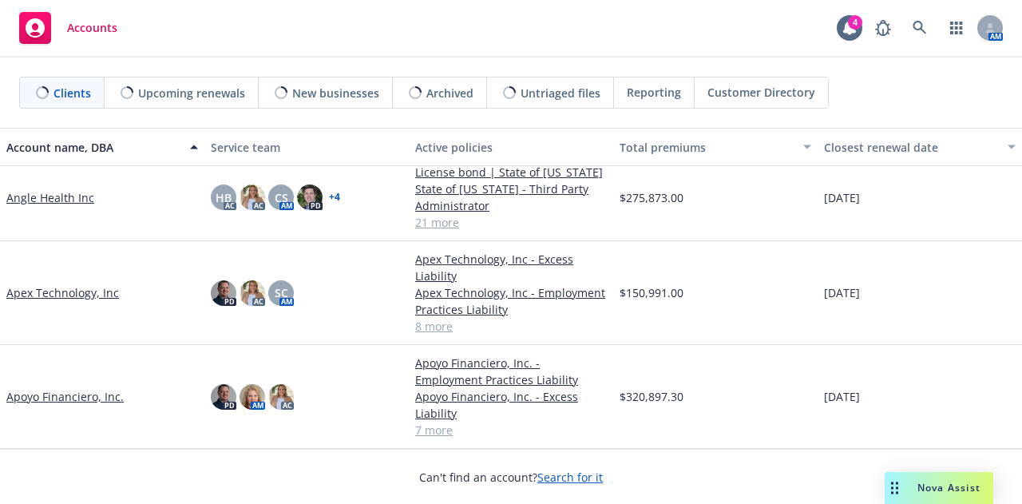
scroll to position [115, 0]
click at [69, 285] on link "Apex Technology, Inc" at bounding box center [62, 293] width 113 height 17
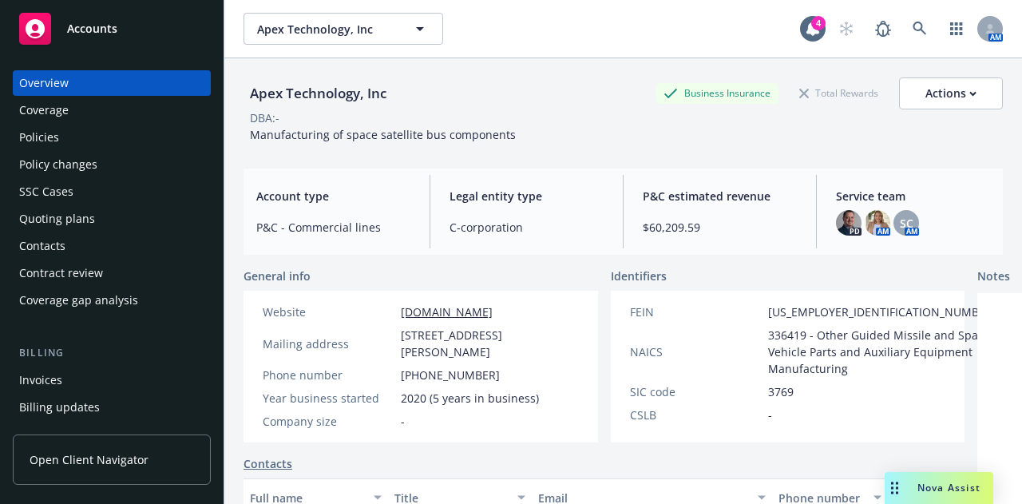
click at [85, 135] on div "Policies" at bounding box center [111, 137] width 185 height 26
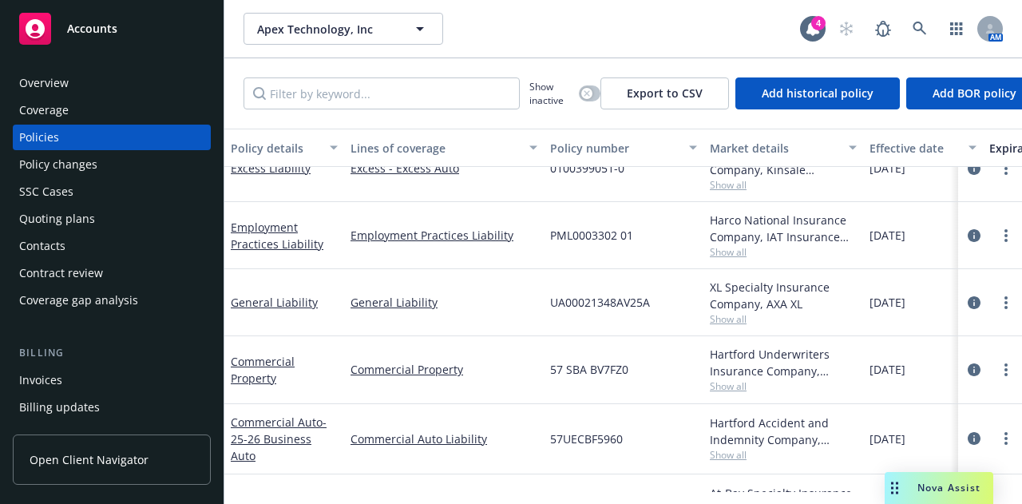
scroll to position [167, 0]
click at [967, 304] on icon "circleInformation" at bounding box center [973, 301] width 13 height 13
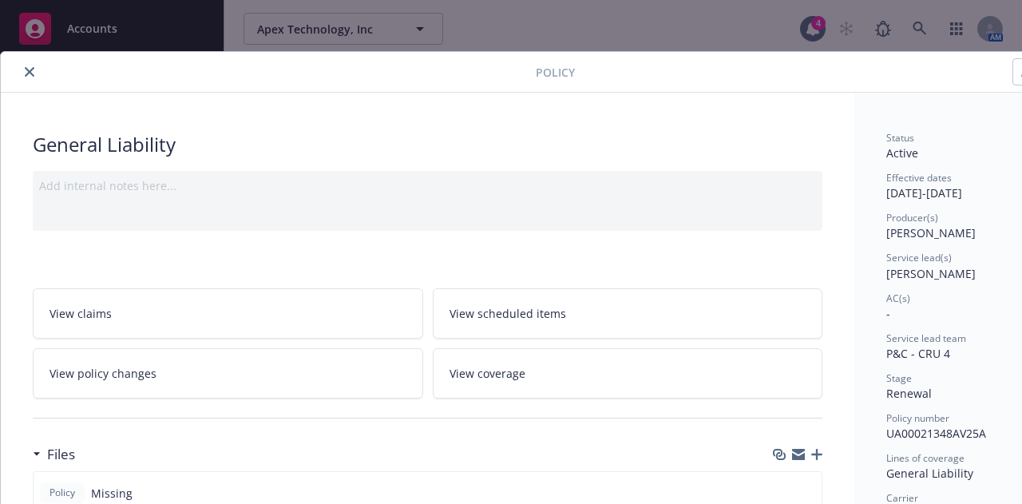
scroll to position [0, 88]
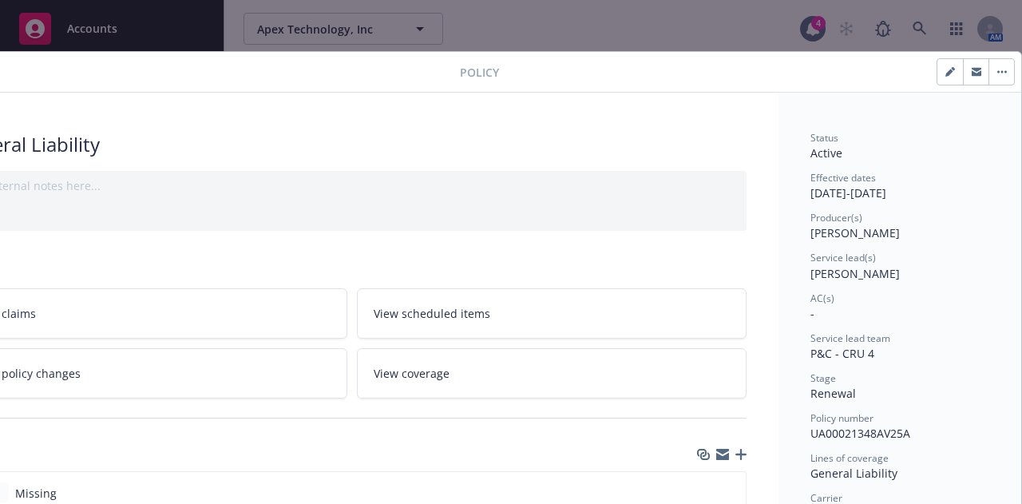
click at [939, 59] on button "button" at bounding box center [950, 72] width 26 height 26
select select "RENEWAL"
select select "12"
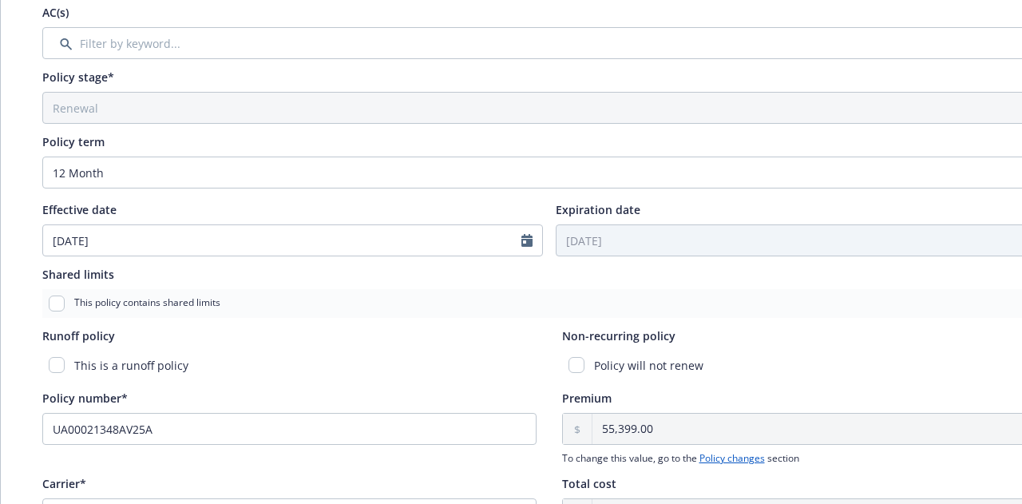
scroll to position [0, 1]
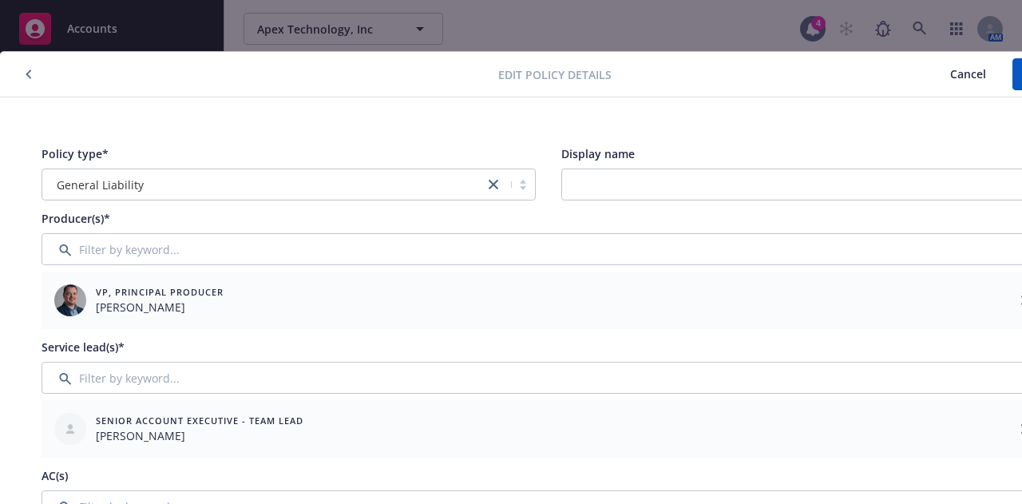
click at [974, 67] on span "Cancel" at bounding box center [968, 73] width 36 height 15
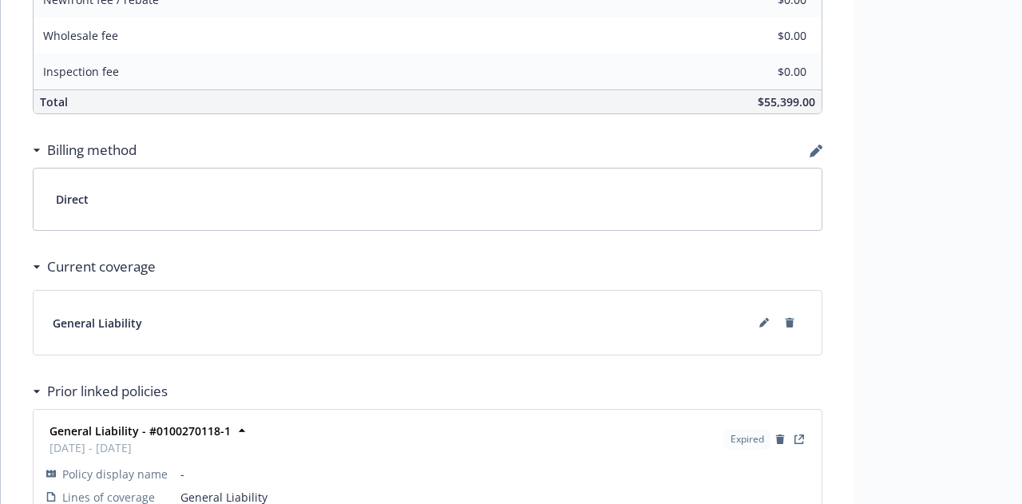
scroll to position [999, 0]
click at [817, 140] on div "Billing method" at bounding box center [427, 151] width 789 height 34
click at [812, 147] on icon "button" at bounding box center [815, 151] width 13 height 13
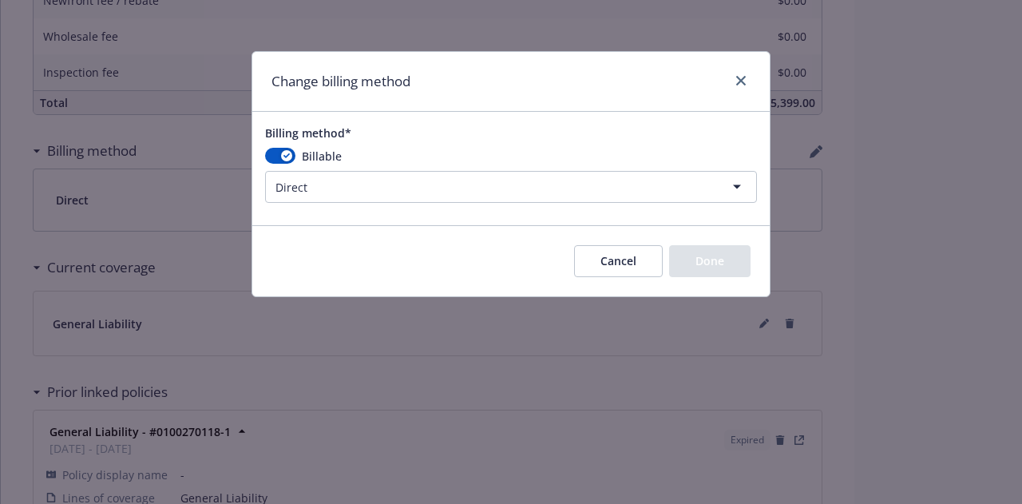
click at [330, 200] on html "Accounts Overview Coverage Policies Policy changes SSC Cases Quoting plans Cont…" at bounding box center [511, 252] width 1022 height 504
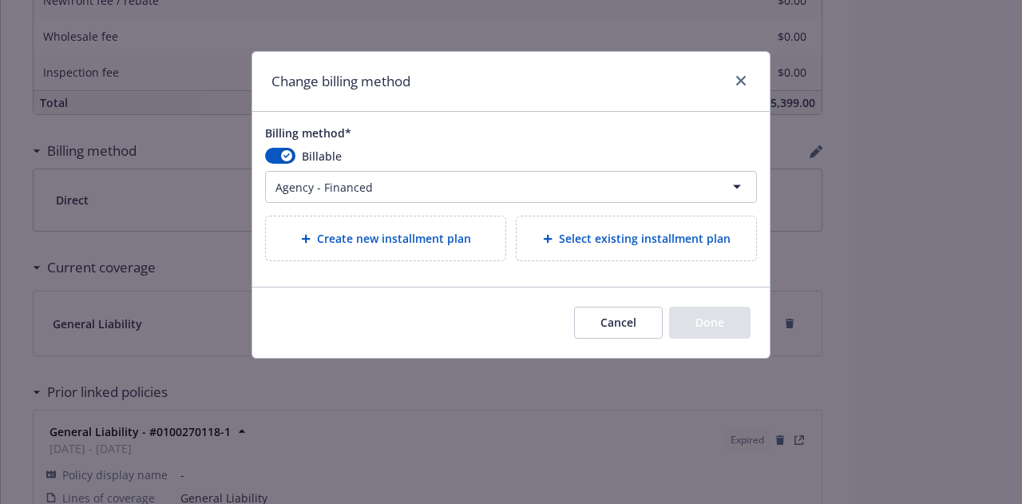
click at [410, 180] on html "Accounts Overview Coverage Policies Policy changes SSC Cases Quoting plans Cont…" at bounding box center [511, 252] width 1022 height 504
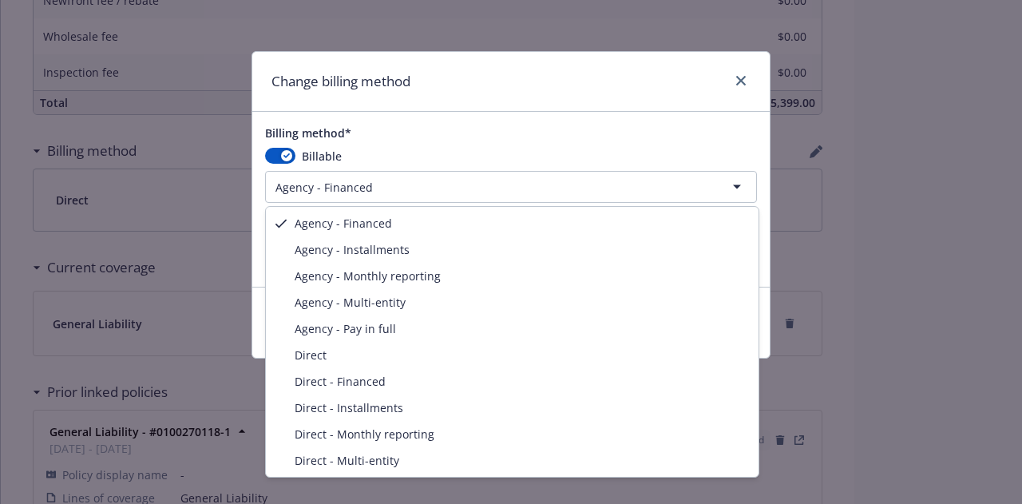
select select "AGENCY_PAY_IN_FULL"
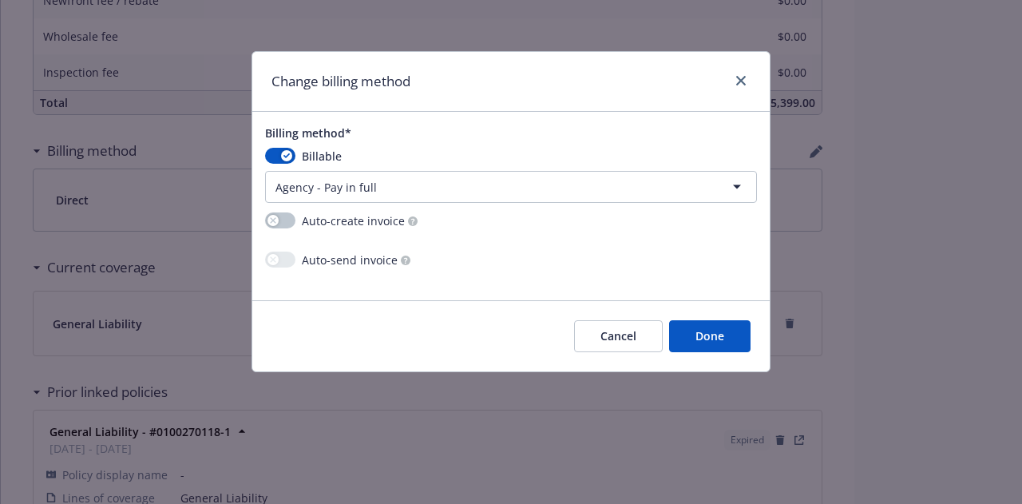
click at [738, 330] on button "Done" at bounding box center [709, 336] width 81 height 32
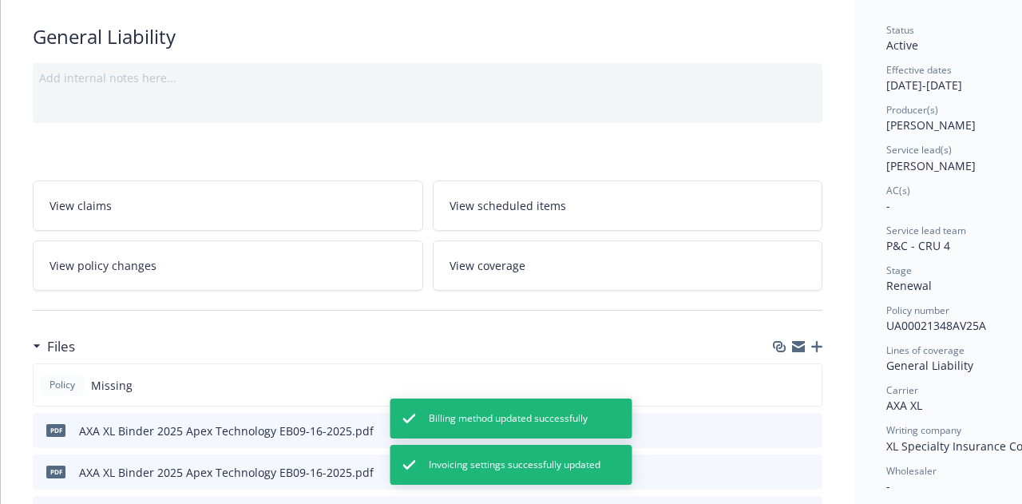
scroll to position [0, 0]
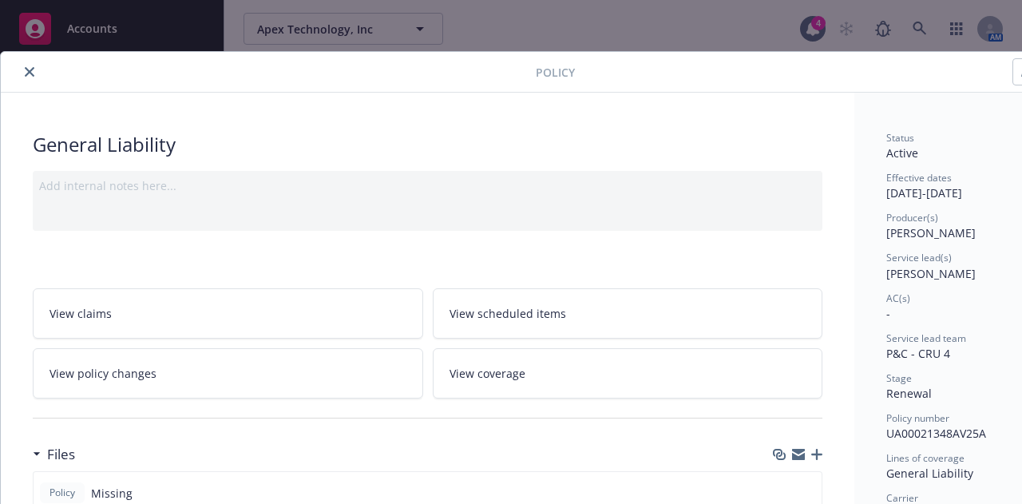
click at [38, 66] on div at bounding box center [271, 71] width 528 height 19
click at [25, 76] on icon "close" at bounding box center [30, 72] width 10 height 10
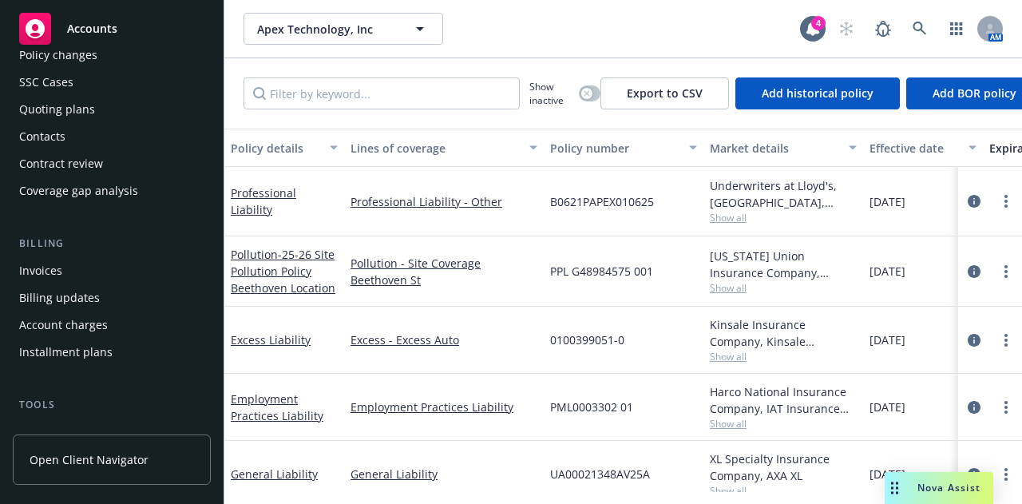
scroll to position [160, 0]
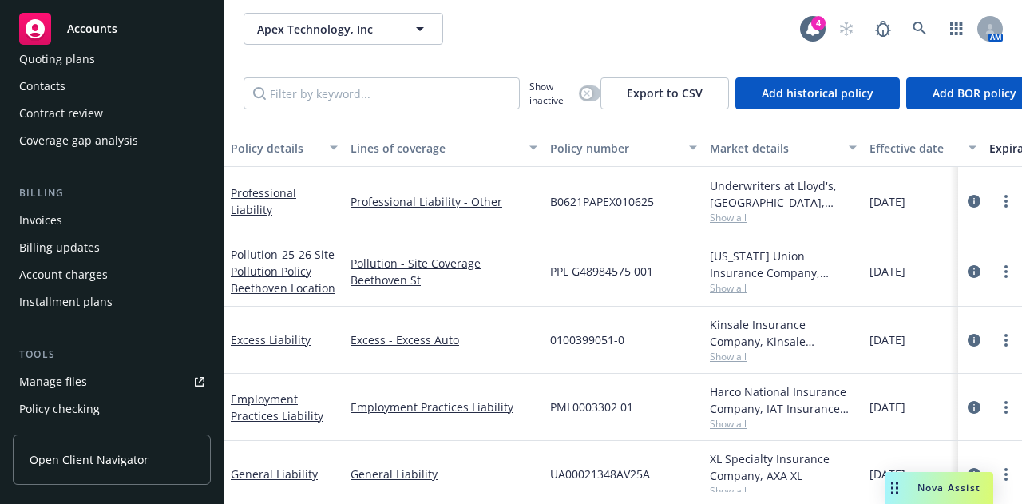
click at [122, 269] on div "Account charges" at bounding box center [111, 275] width 185 height 26
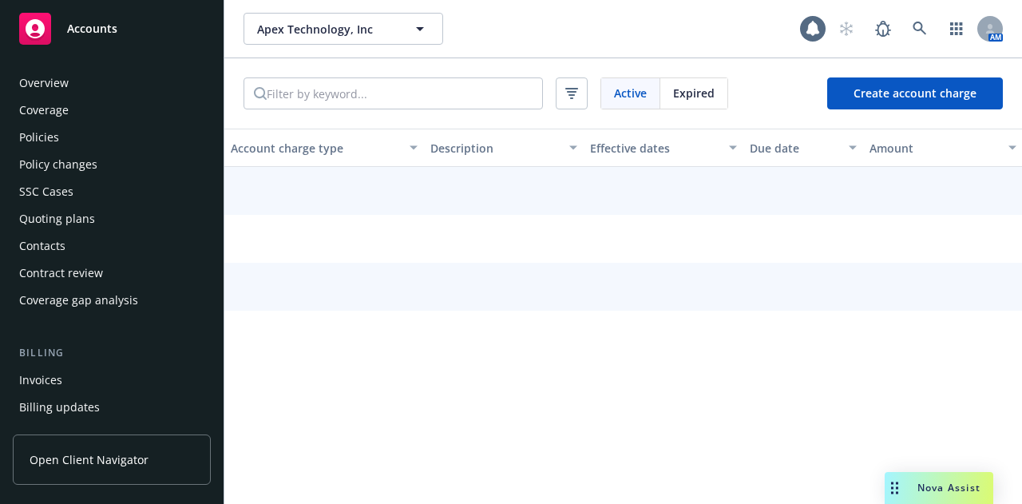
scroll to position [156, 0]
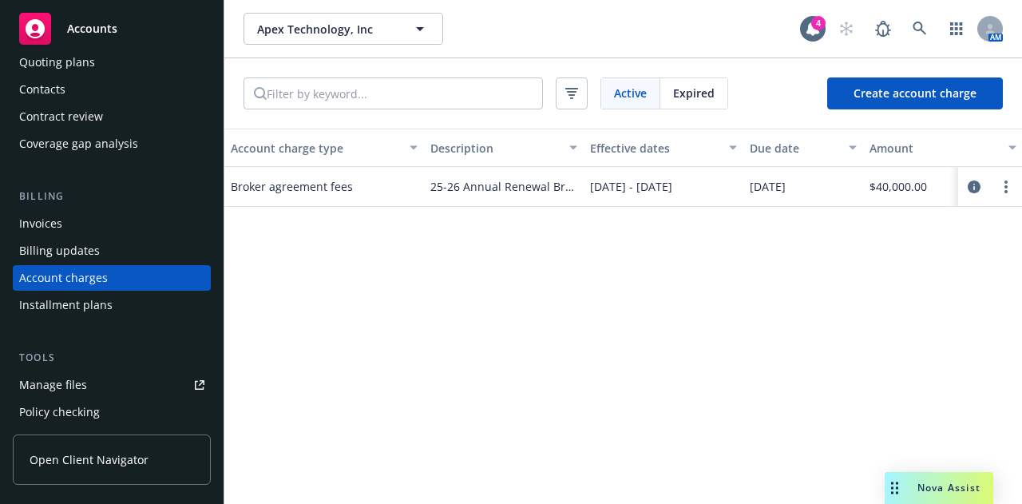
click at [464, 187] on span "25-26 Annual Renewal Broker sevicing & placement fee" at bounding box center [503, 186] width 147 height 17
click at [441, 186] on span "25-26 Annual Renewal Broker sevicing & placement fee" at bounding box center [503, 186] width 147 height 17
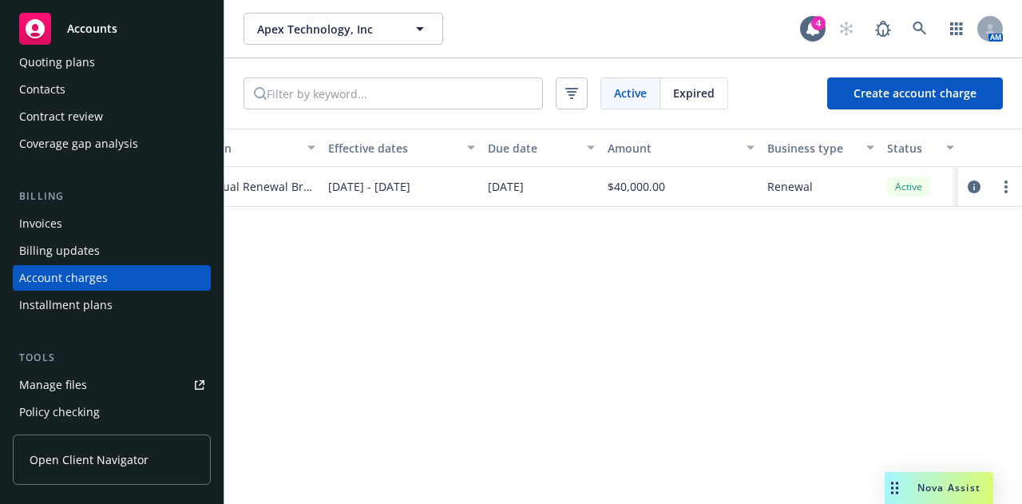
scroll to position [0, 0]
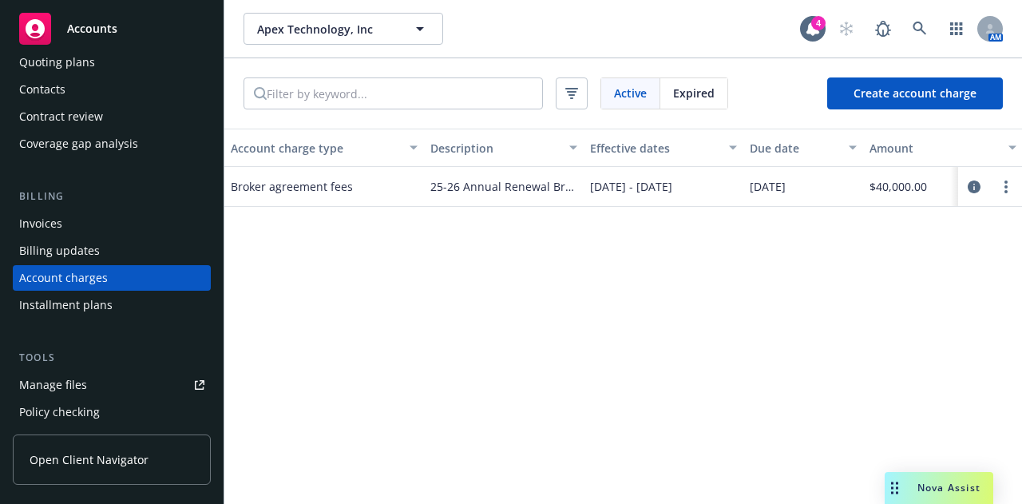
click at [109, 219] on div "Invoices" at bounding box center [111, 224] width 185 height 26
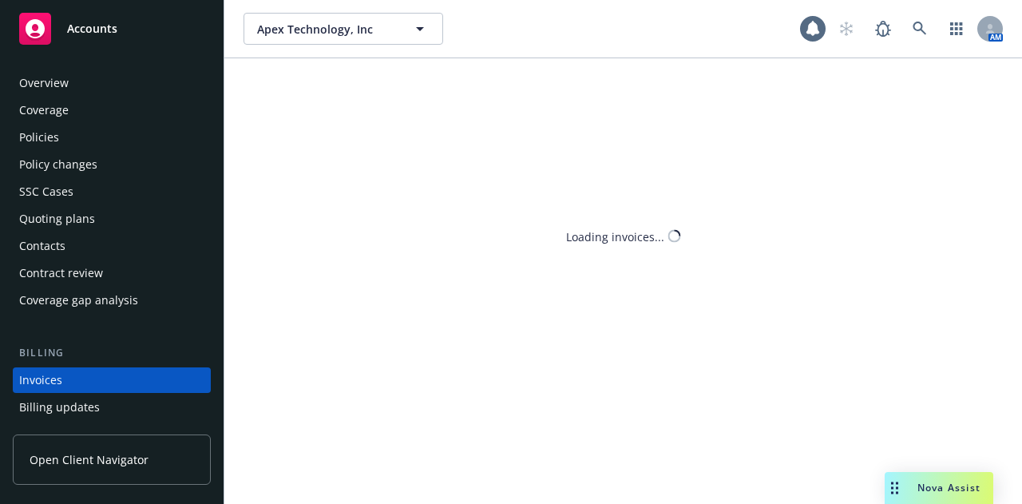
scroll to position [102, 0]
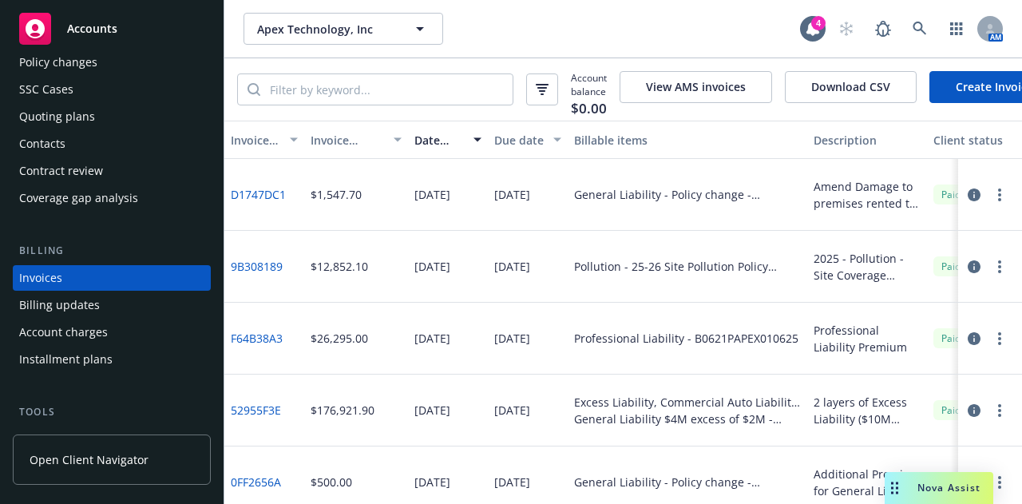
click at [973, 92] on link "Create Invoice" at bounding box center [994, 87] width 130 height 32
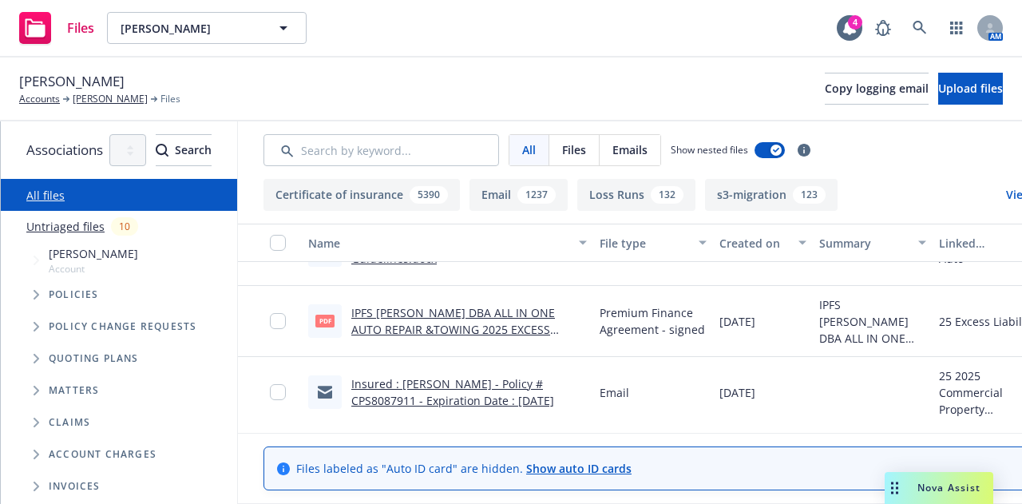
scroll to position [2365, 0]
click at [541, 315] on link "IPFS [PERSON_NAME] DBA ALL IN ONE AUTO REPAIR &TOWING 2025 EXCESS NOTICE OF ACC…" at bounding box center [453, 337] width 204 height 65
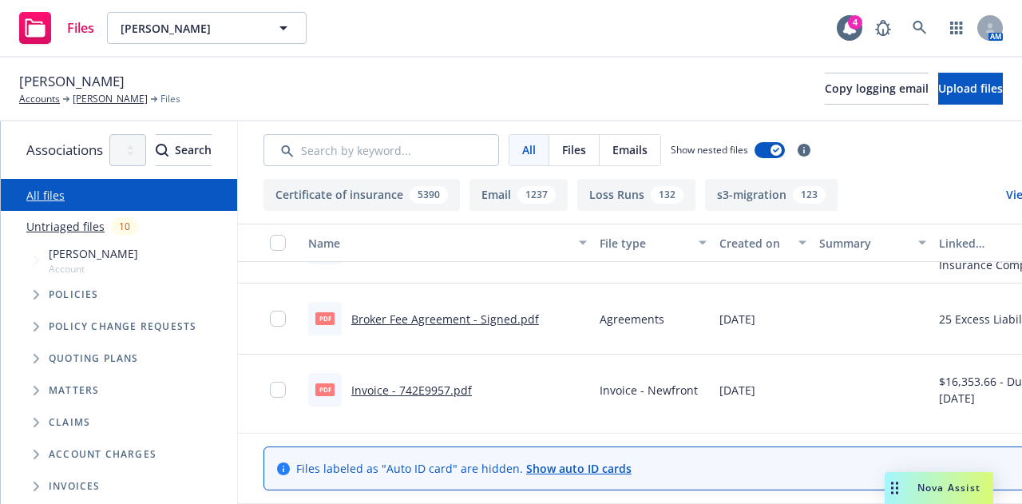
scroll to position [5246, 0]
click at [539, 318] on link "Broker Fee Agreement - Signed.pdf" at bounding box center [445, 319] width 188 height 15
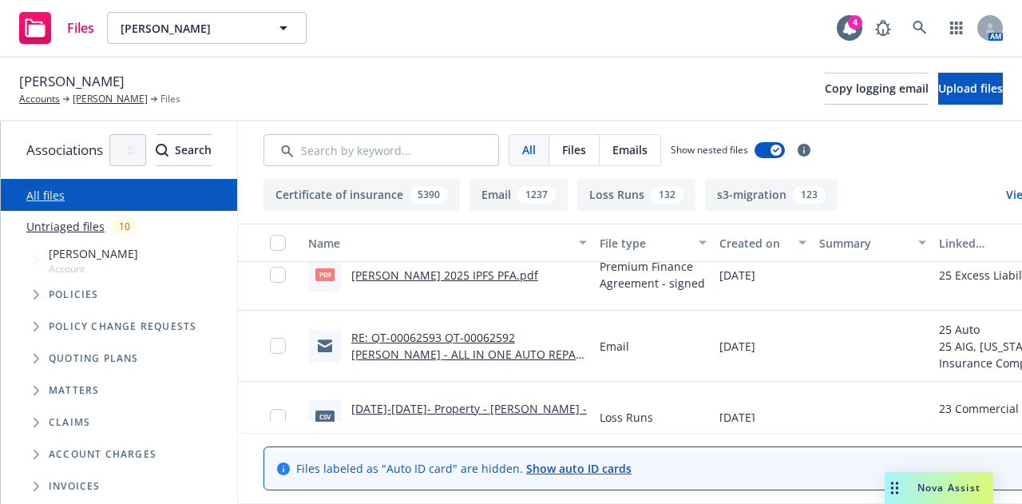
scroll to position [5712, 0]
click at [538, 272] on link "[PERSON_NAME] 2025 IPFS PFA.pdf" at bounding box center [444, 274] width 187 height 15
click at [49, 103] on link "Accounts" at bounding box center [39, 99] width 41 height 14
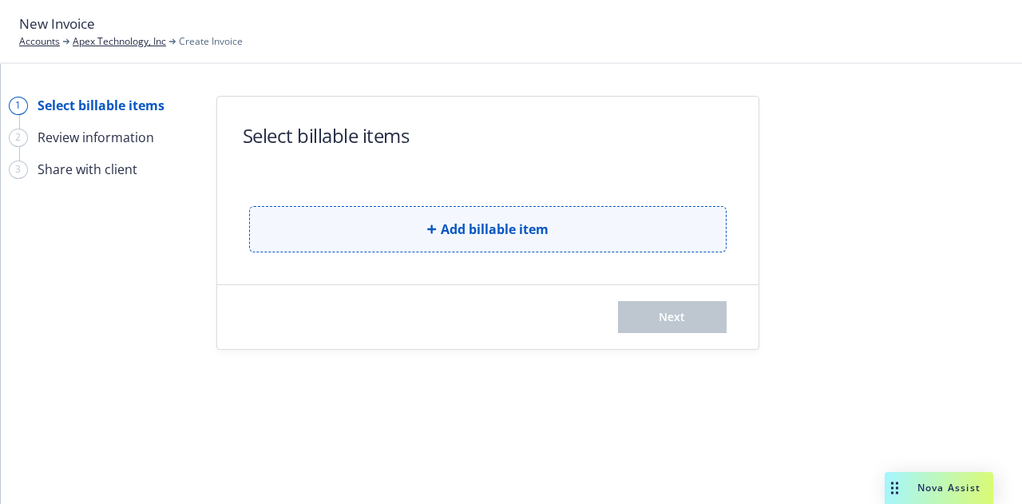
click at [426, 211] on button "Add billable item" at bounding box center [487, 229] width 477 height 46
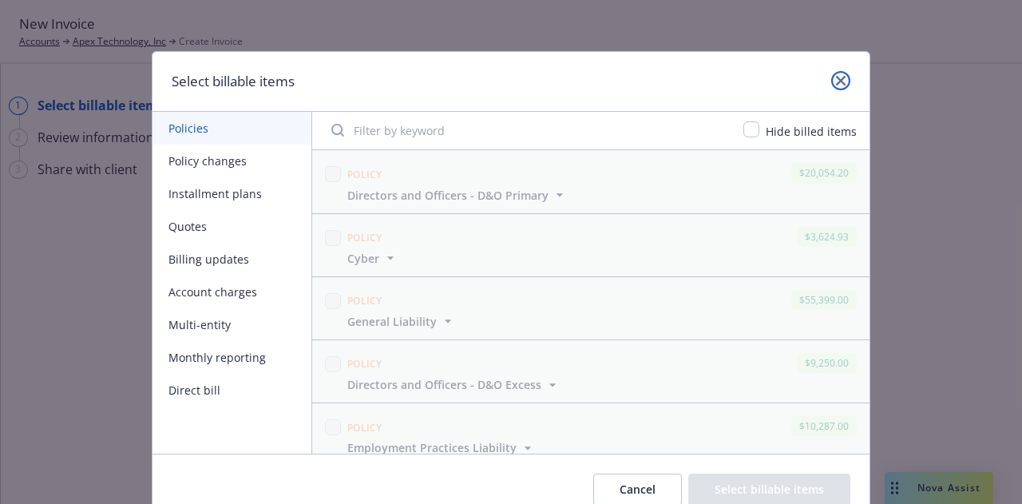
click at [836, 83] on icon "close" at bounding box center [841, 81] width 10 height 10
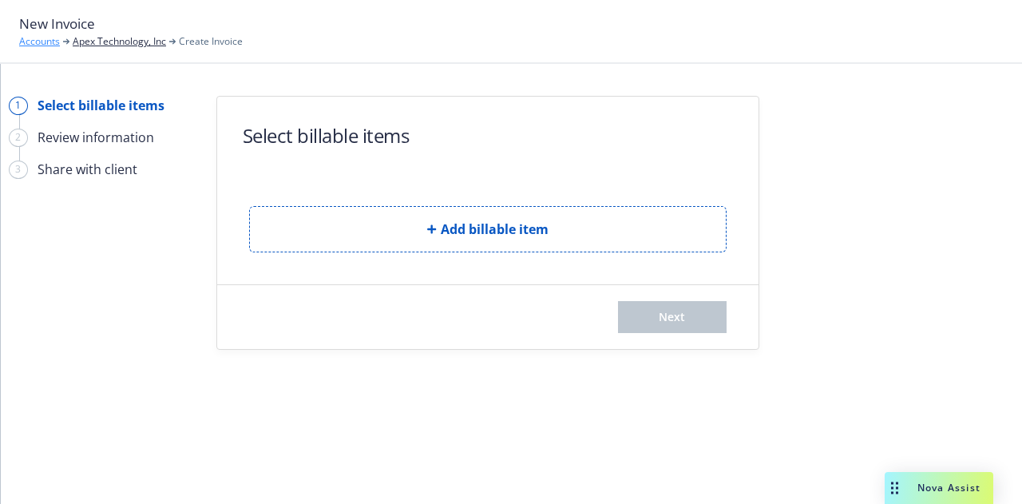
click at [38, 48] on link "Accounts" at bounding box center [39, 41] width 41 height 14
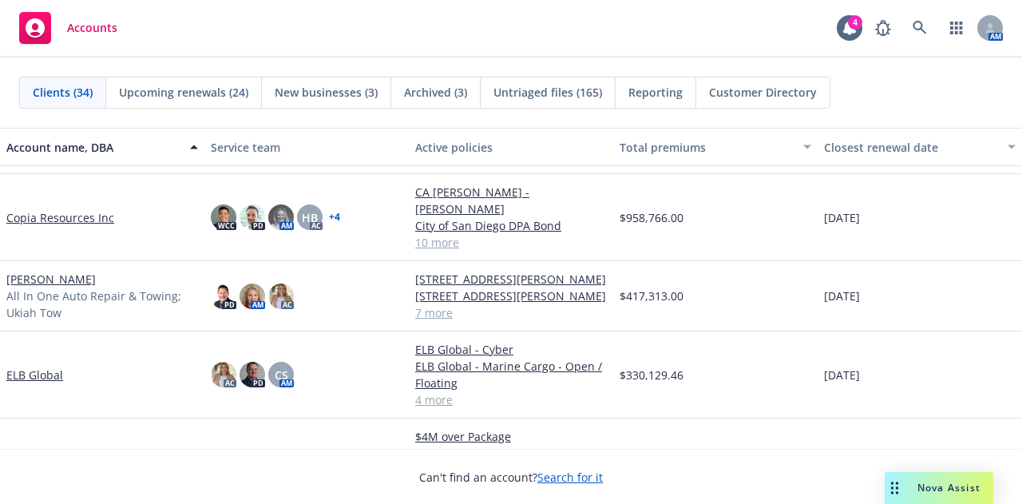
scroll to position [672, 0]
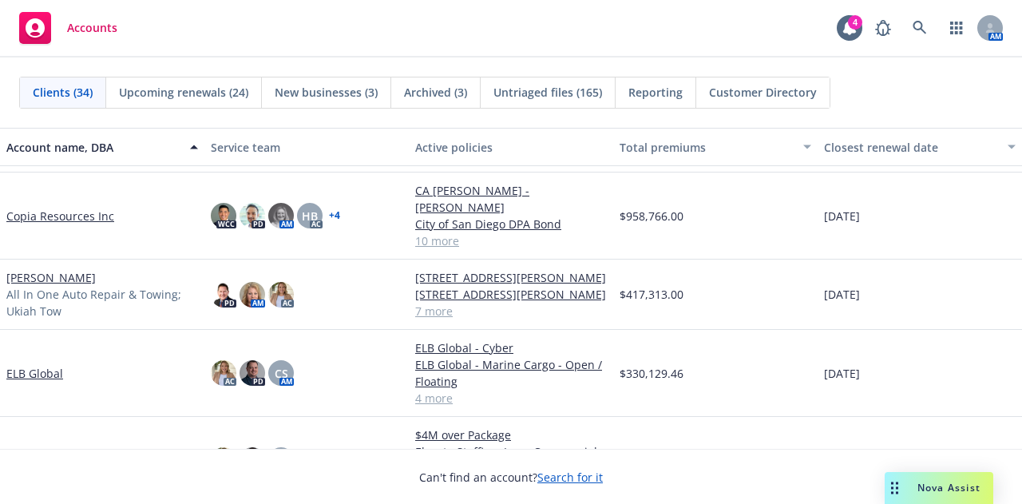
click at [88, 274] on link "[PERSON_NAME]" at bounding box center [50, 277] width 89 height 17
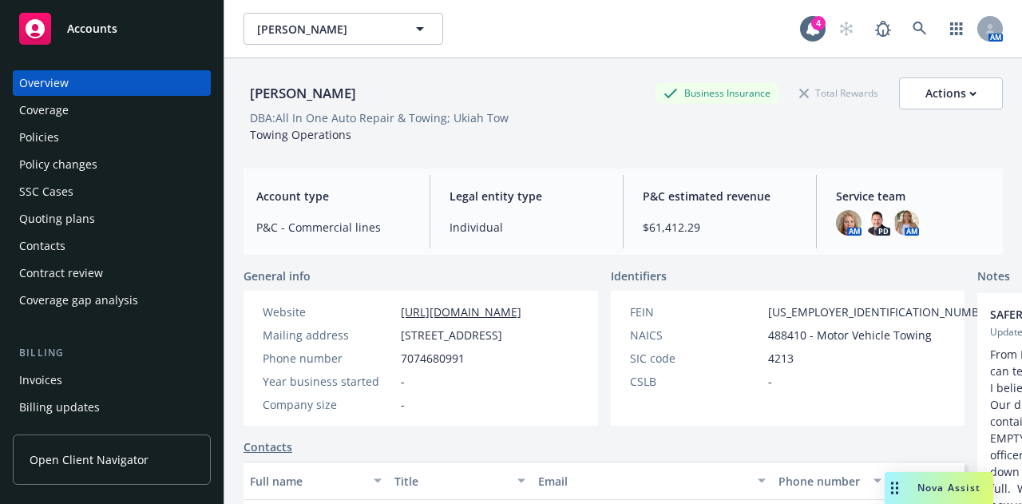
click at [120, 141] on div "Policies" at bounding box center [111, 137] width 185 height 26
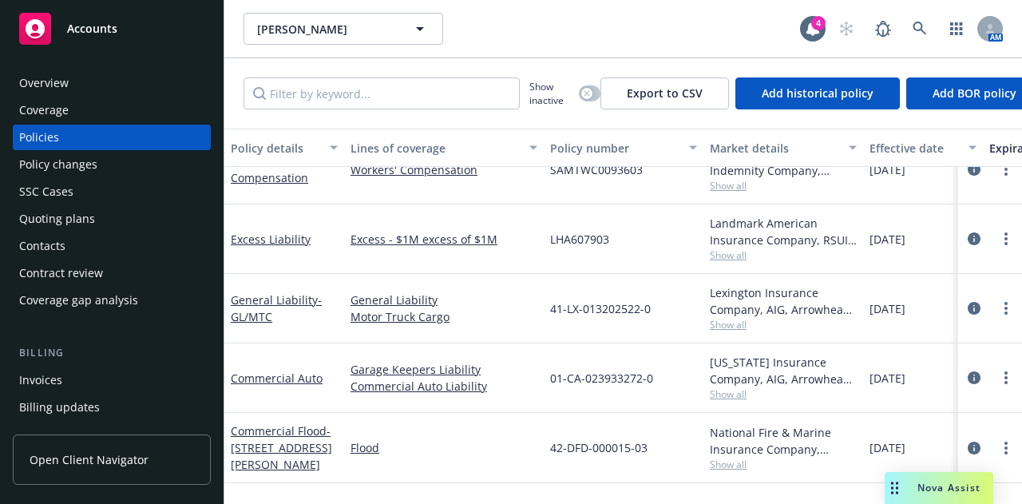
click at [132, 22] on div "Accounts" at bounding box center [111, 29] width 185 height 32
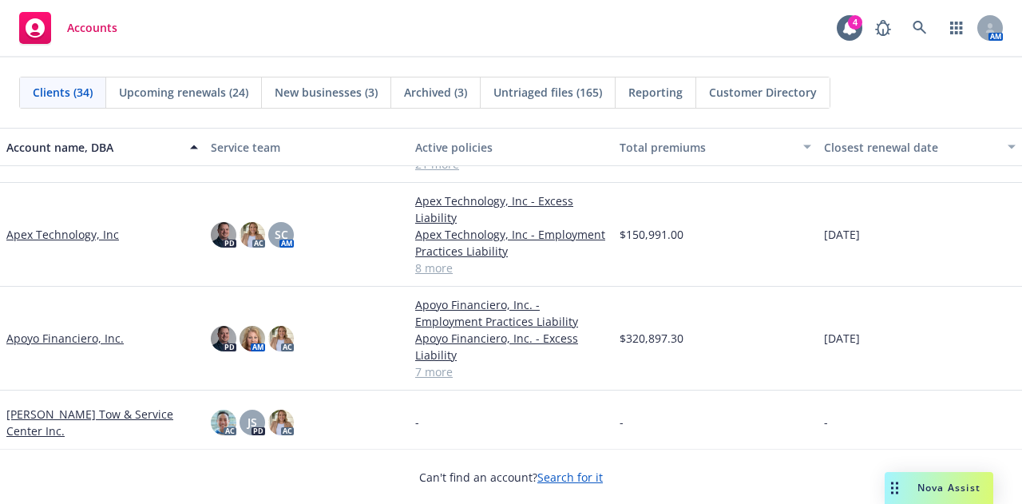
scroll to position [139, 0]
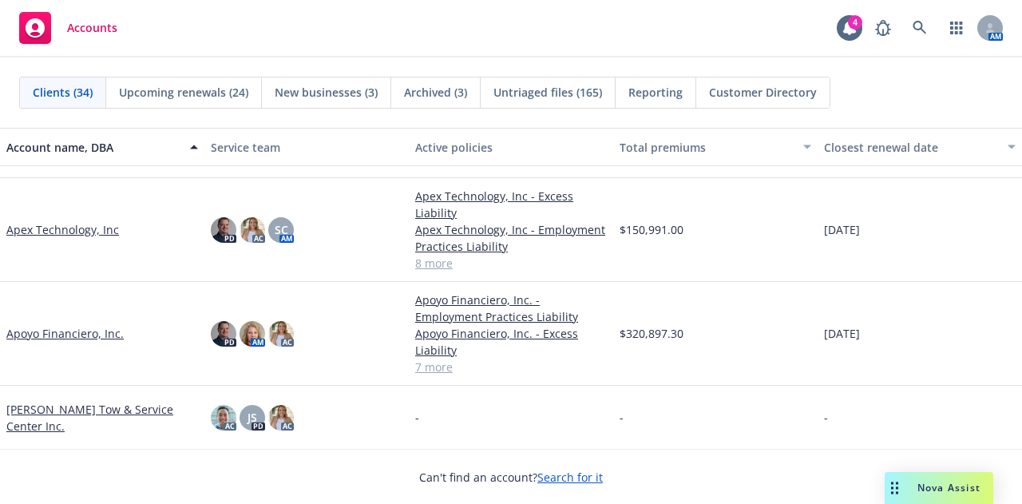
click at [70, 227] on link "Apex Technology, Inc" at bounding box center [62, 229] width 113 height 17
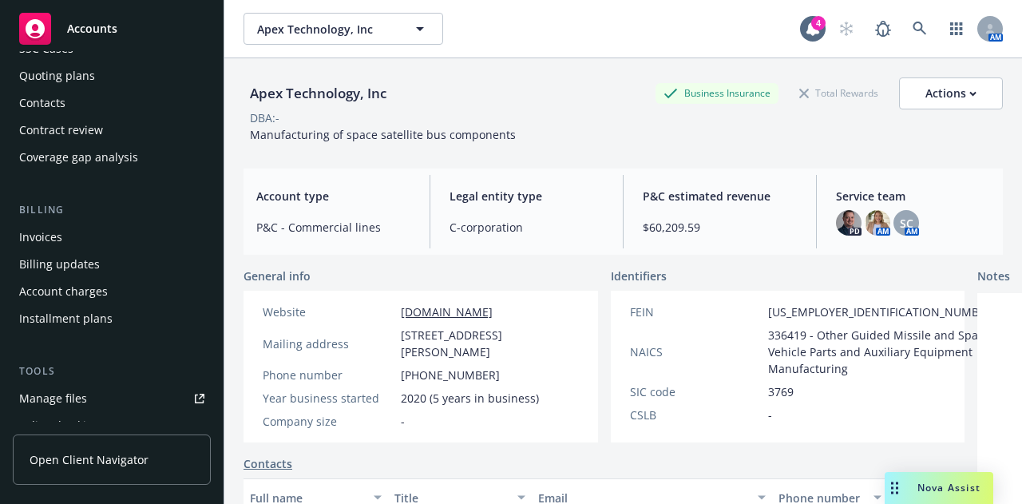
scroll to position [142, 0]
click at [141, 240] on div "Invoices" at bounding box center [111, 238] width 185 height 26
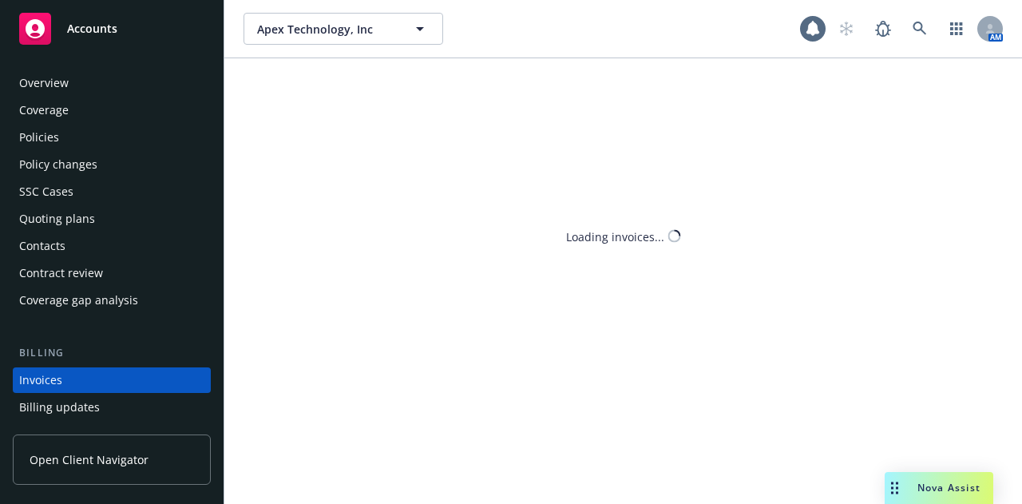
scroll to position [102, 0]
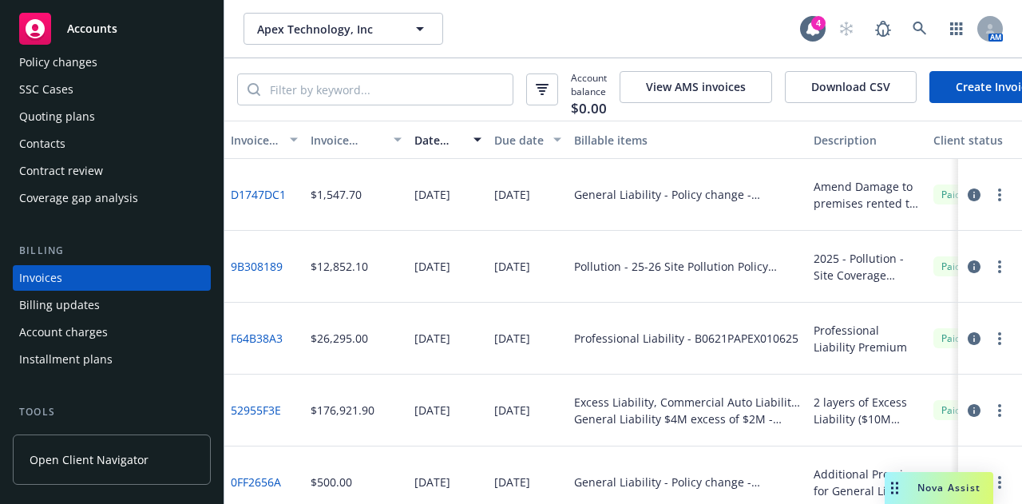
click at [954, 79] on link "Create Invoice" at bounding box center [994, 87] width 130 height 32
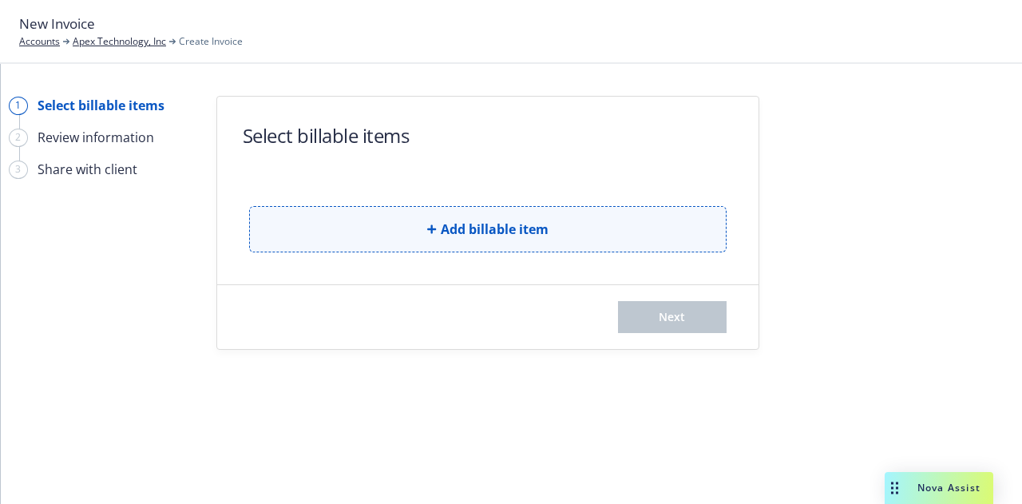
click at [397, 230] on button "Add billable item" at bounding box center [487, 229] width 477 height 46
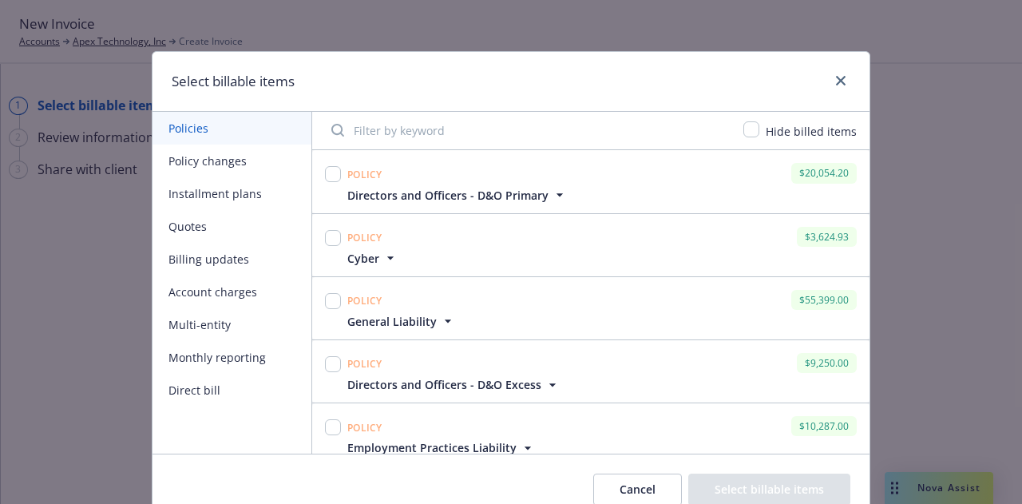
scroll to position [1, 0]
click at [325, 174] on input "checkbox" at bounding box center [333, 173] width 16 height 16
checkbox input "true"
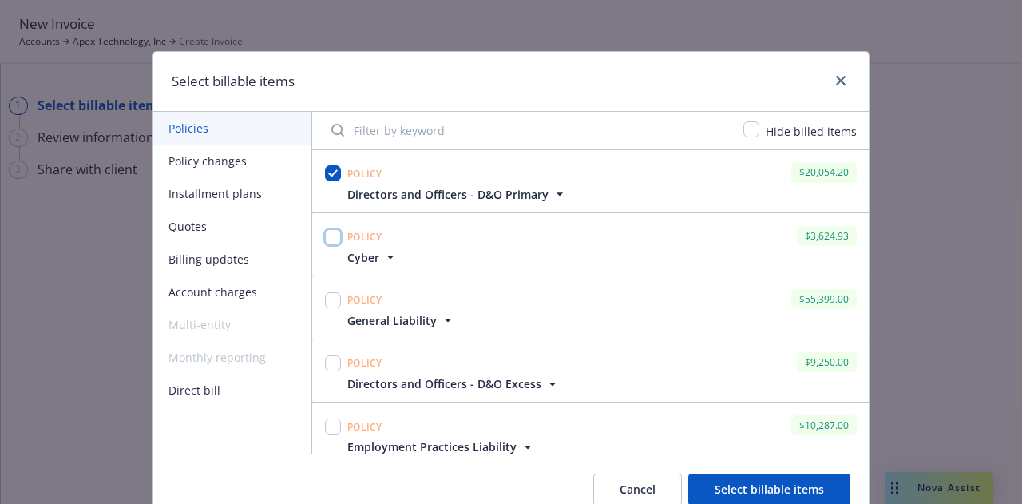
click at [330, 235] on input "checkbox" at bounding box center [333, 237] width 16 height 16
checkbox input "true"
click at [326, 294] on input "checkbox" at bounding box center [333, 300] width 16 height 16
checkbox input "true"
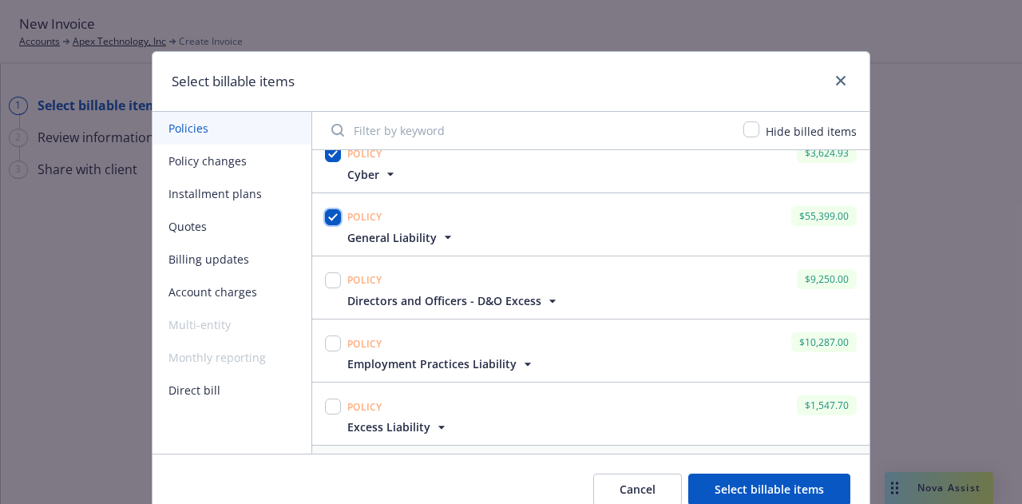
scroll to position [85, 0]
click at [326, 278] on input "checkbox" at bounding box center [333, 279] width 16 height 16
checkbox input "true"
click at [325, 345] on input "checkbox" at bounding box center [333, 342] width 16 height 16
checkbox input "true"
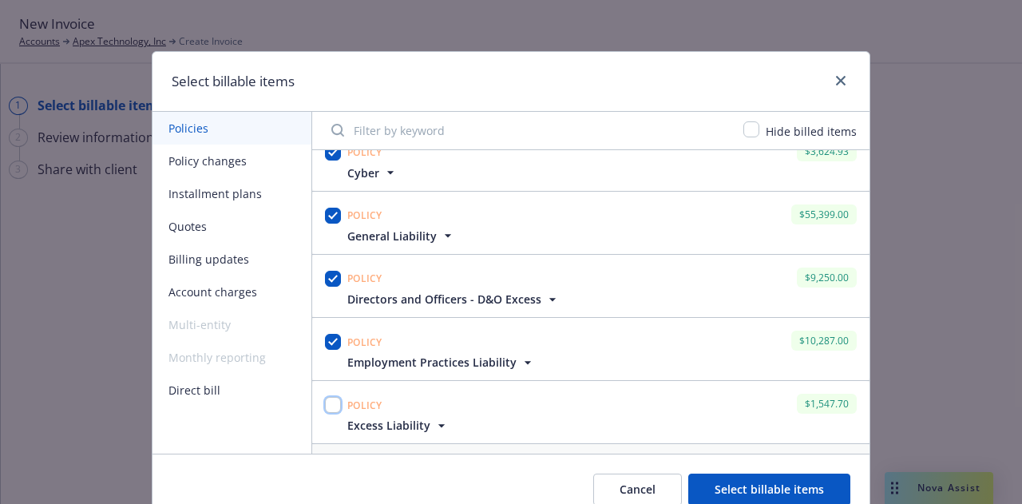
click at [325, 405] on input "checkbox" at bounding box center [333, 405] width 16 height 16
checkbox input "true"
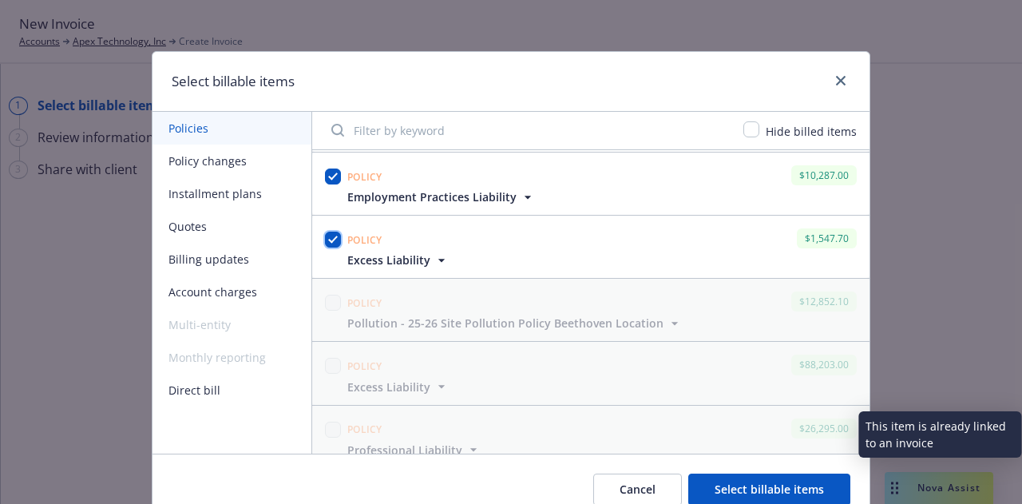
scroll to position [250, 0]
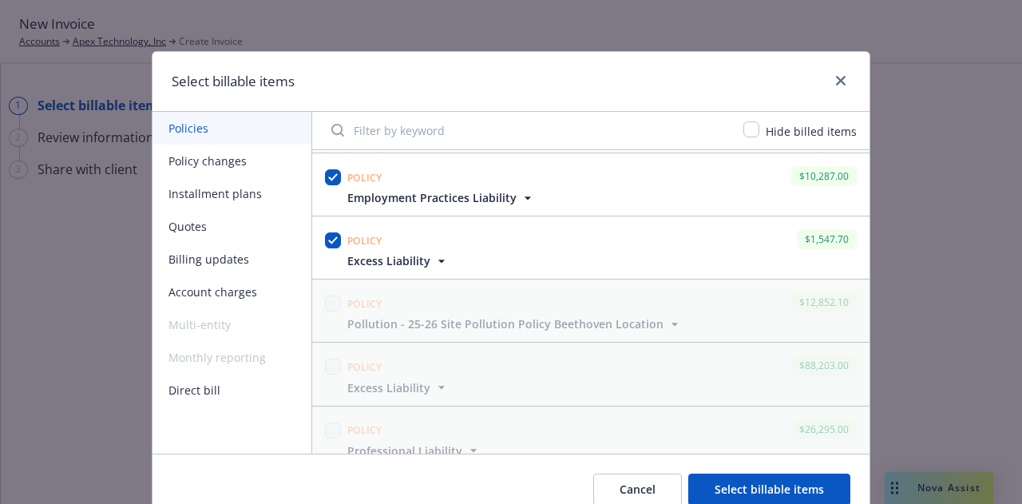
click at [226, 293] on button "Account charges" at bounding box center [231, 291] width 159 height 33
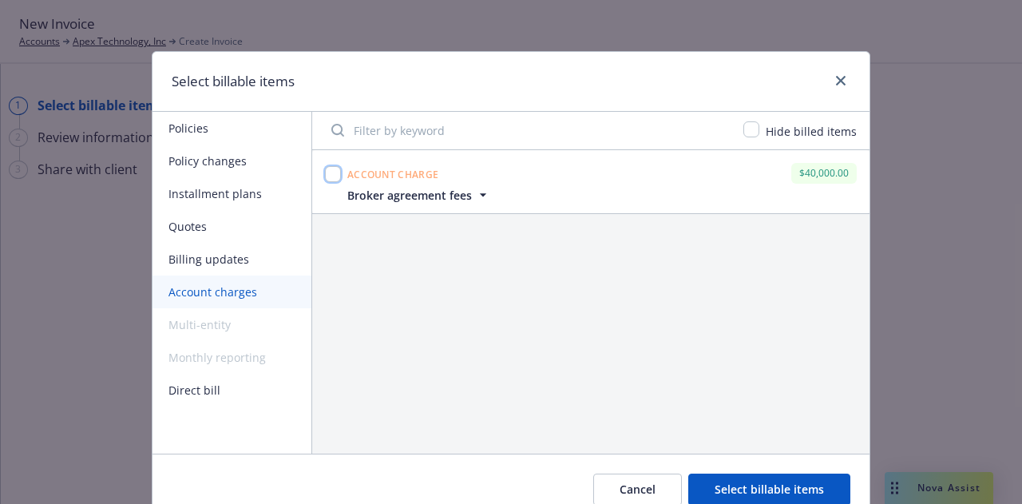
click at [327, 170] on input "checkbox" at bounding box center [333, 174] width 16 height 16
checkbox input "true"
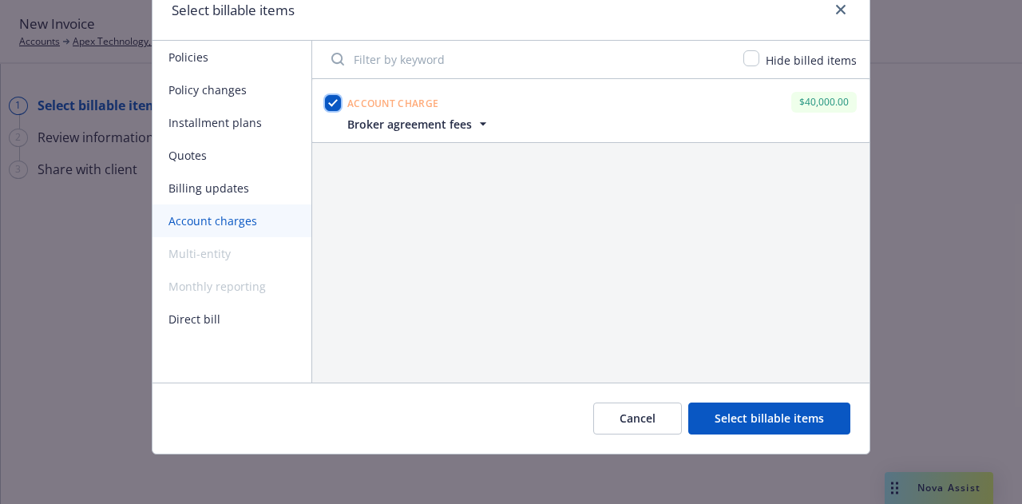
scroll to position [70, 0]
click at [777, 424] on button "Select billable items" at bounding box center [769, 419] width 162 height 32
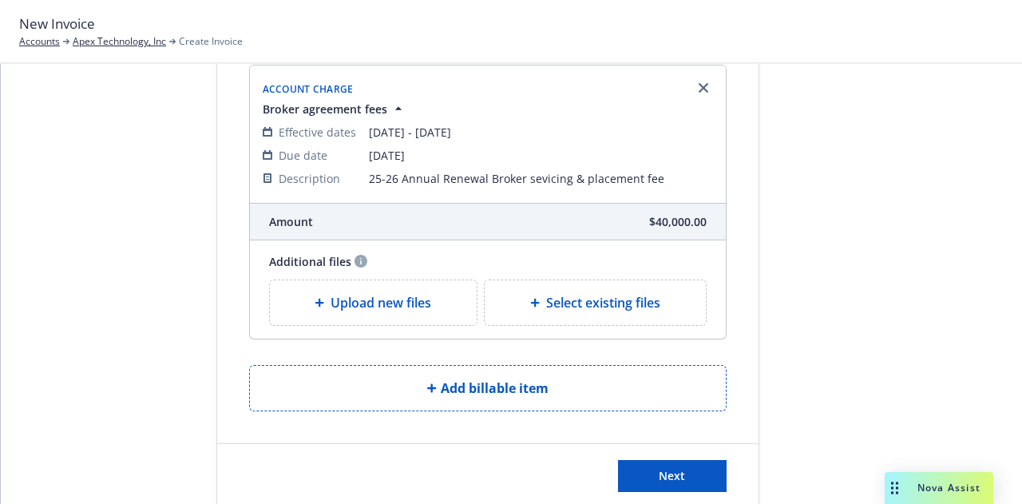
scroll to position [2247, 0]
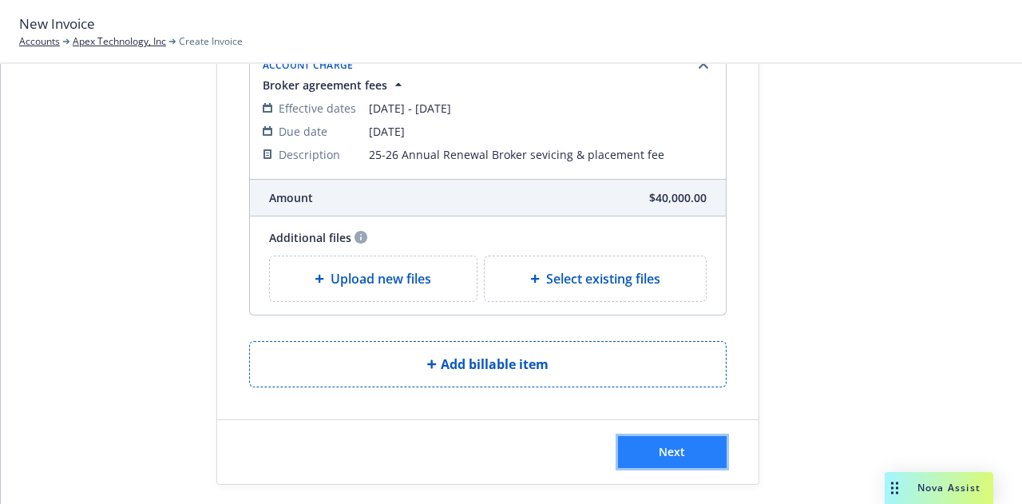
click at [668, 444] on span "Next" at bounding box center [671, 451] width 26 height 15
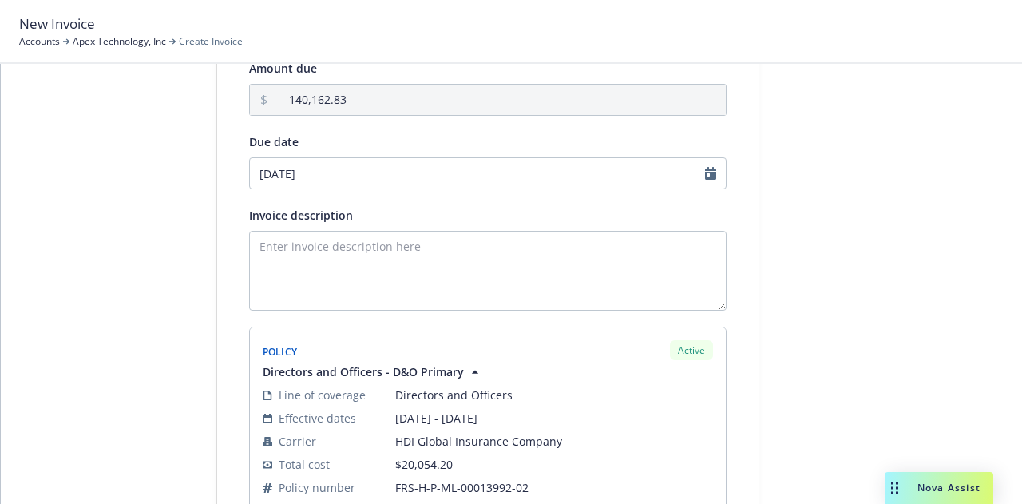
scroll to position [0, 0]
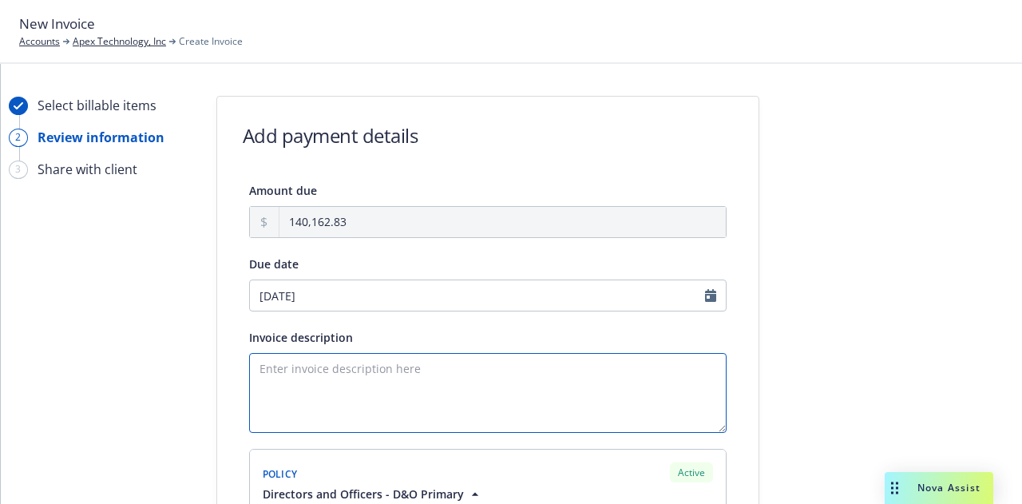
click at [302, 398] on textarea "Invoice description" at bounding box center [487, 393] width 477 height 80
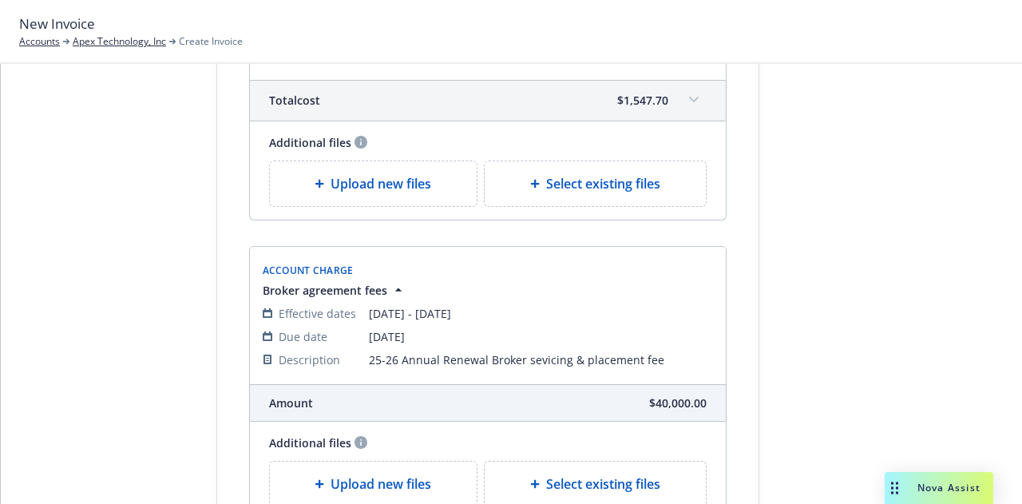
scroll to position [2444, 0]
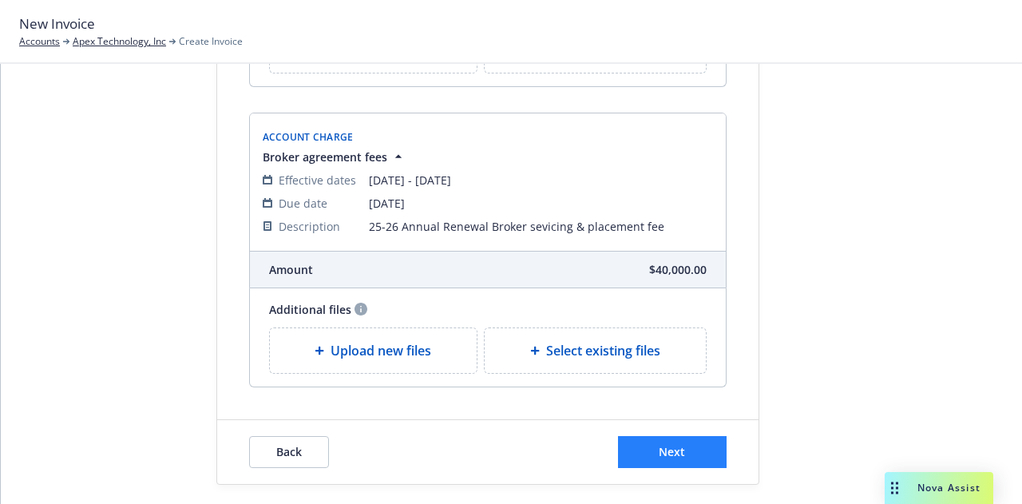
type textarea "[DATE] Renewal and Broker fee"
click at [678, 444] on span "Next" at bounding box center [671, 451] width 26 height 15
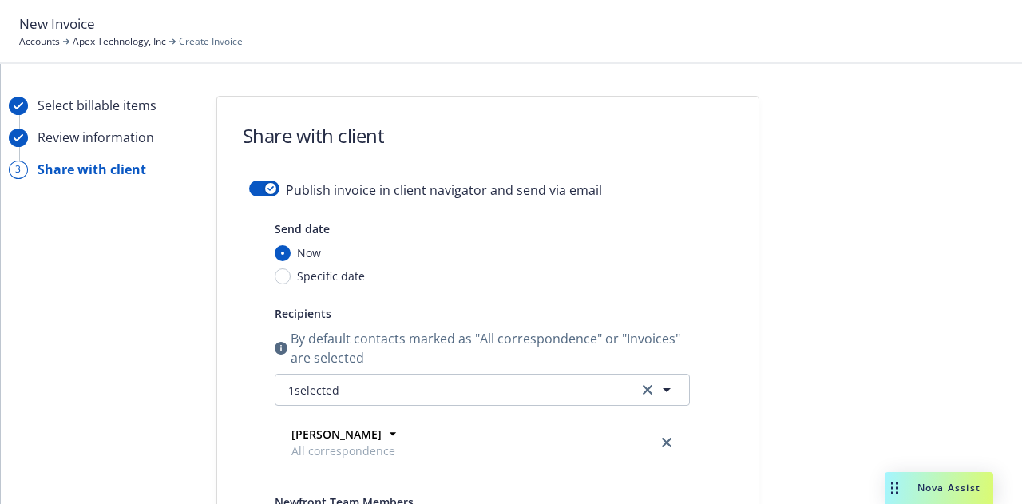
scroll to position [0, 0]
click at [249, 189] on button "button" at bounding box center [264, 188] width 30 height 16
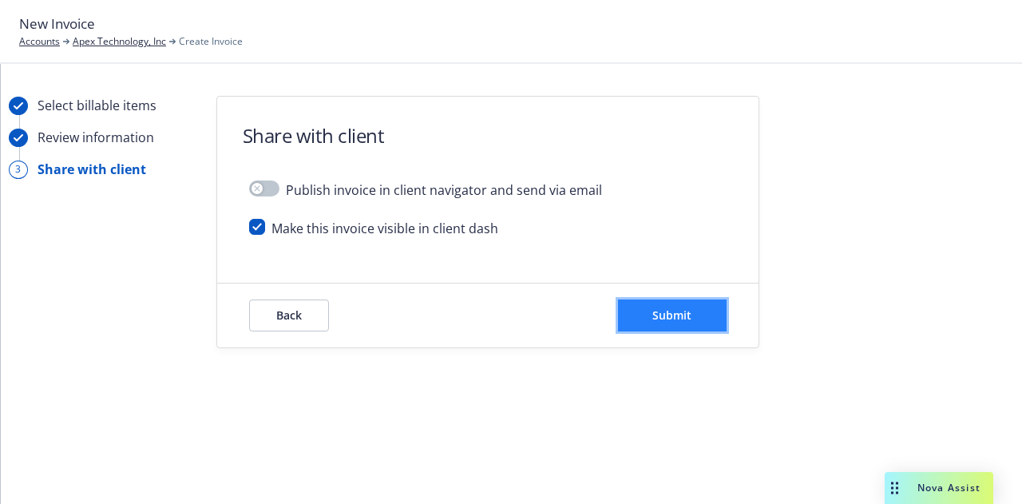
click at [723, 322] on button "Submit" at bounding box center [672, 315] width 109 height 32
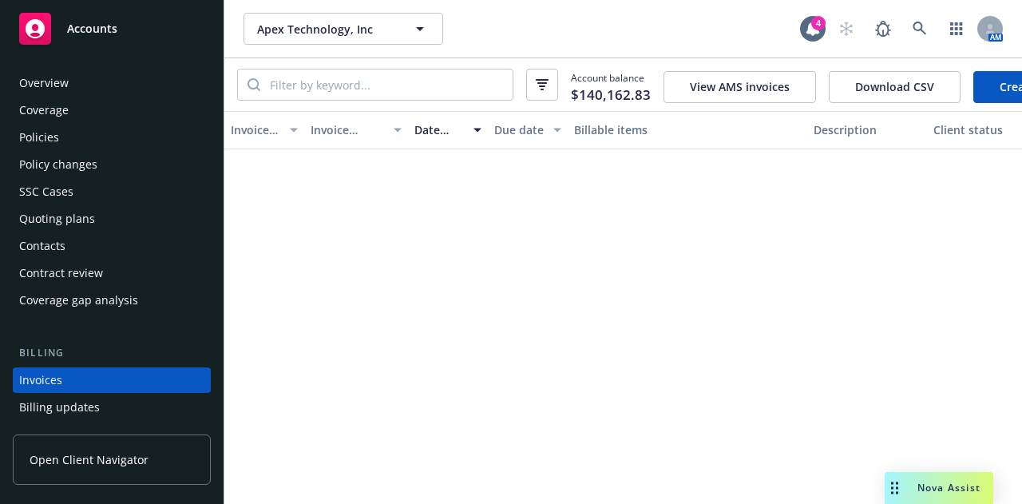
scroll to position [102, 0]
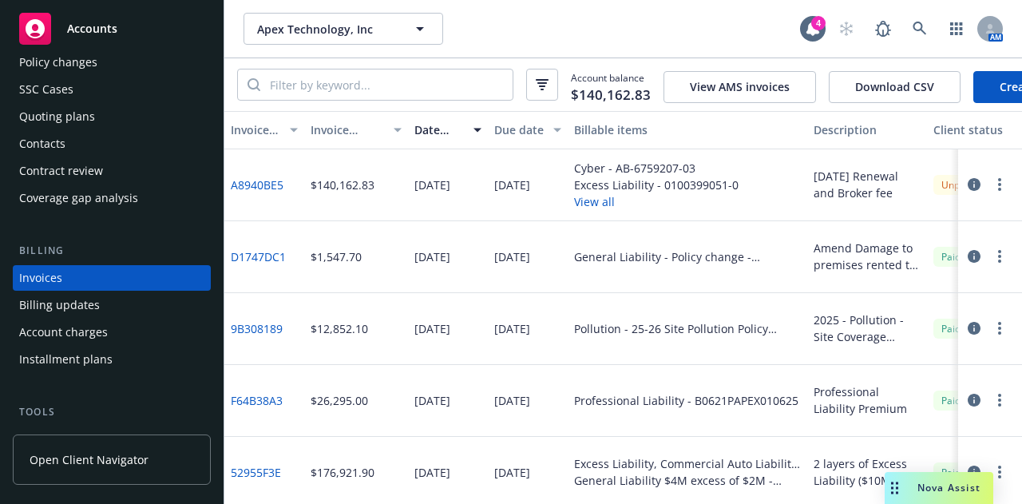
click at [599, 210] on button "View all" at bounding box center [656, 201] width 164 height 17
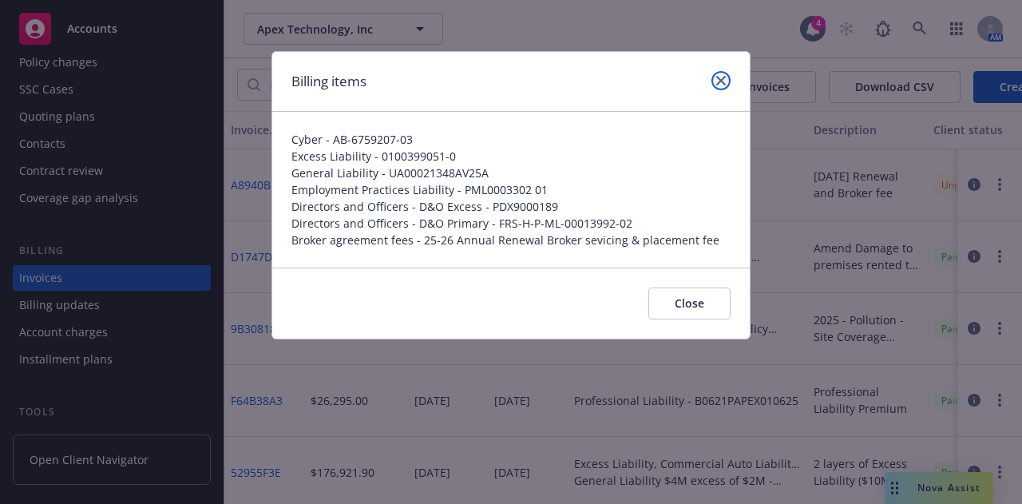
click at [725, 83] on icon "close" at bounding box center [721, 81] width 10 height 10
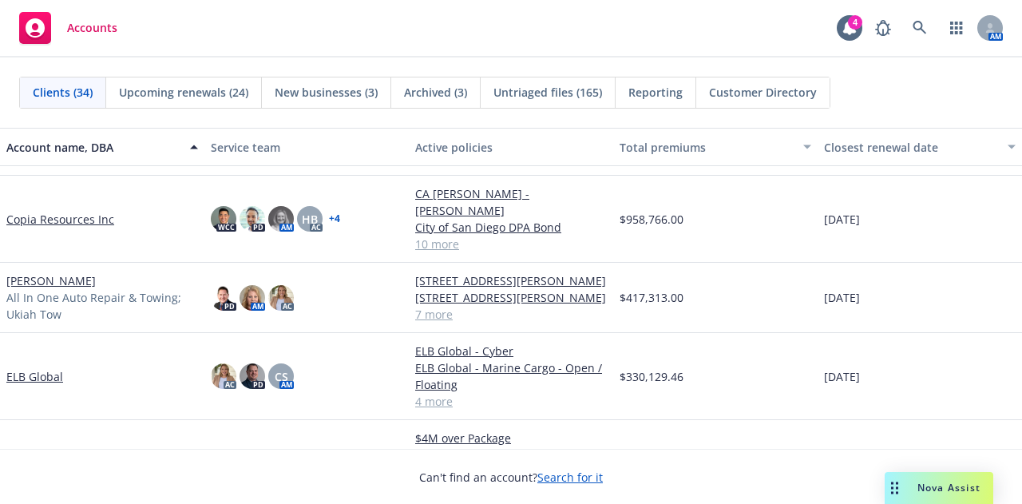
scroll to position [668, 0]
click at [64, 282] on link "[PERSON_NAME]" at bounding box center [50, 281] width 89 height 17
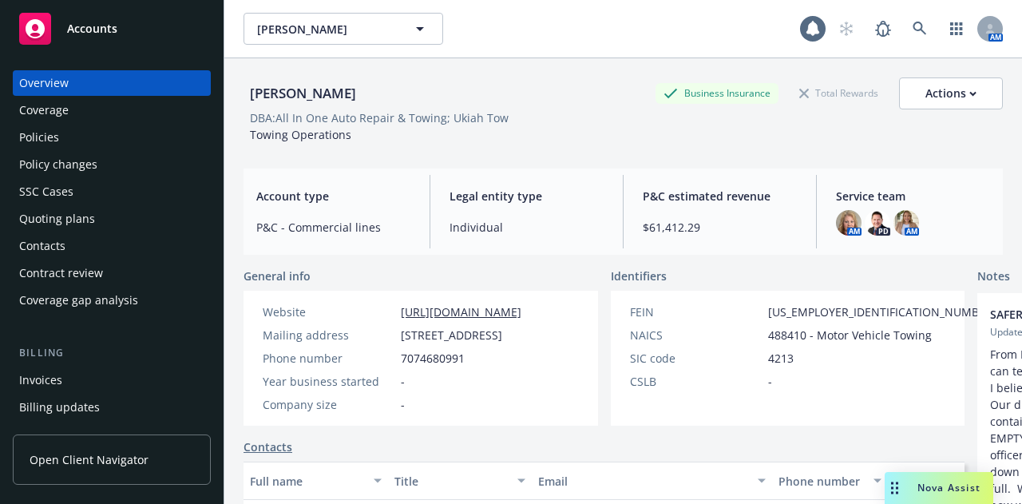
click at [56, 143] on div "Policies" at bounding box center [39, 137] width 40 height 26
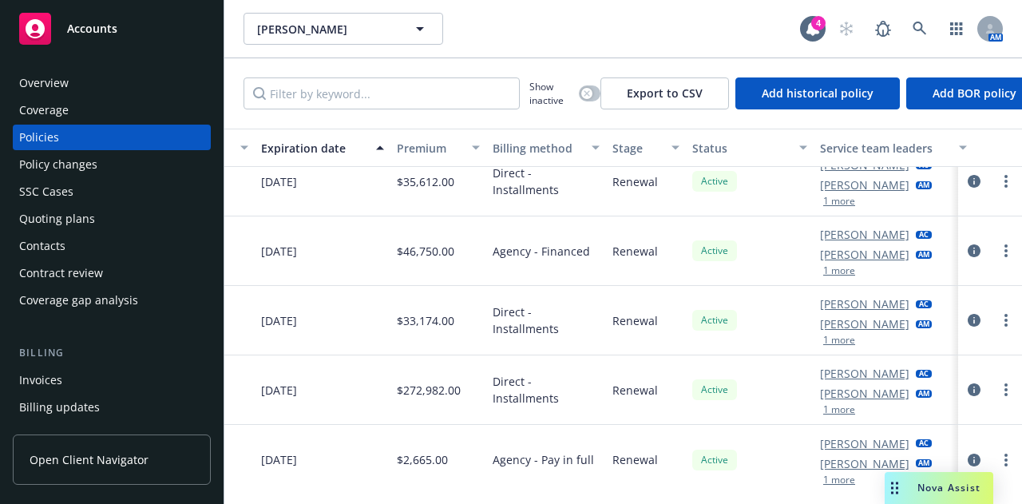
scroll to position [153, 755]
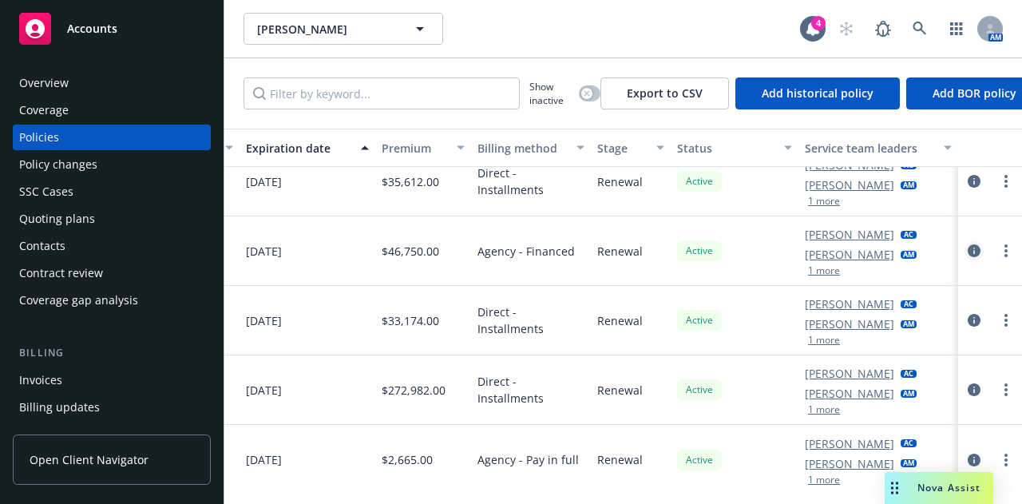
click at [964, 242] on link "circleInformation" at bounding box center [973, 250] width 19 height 19
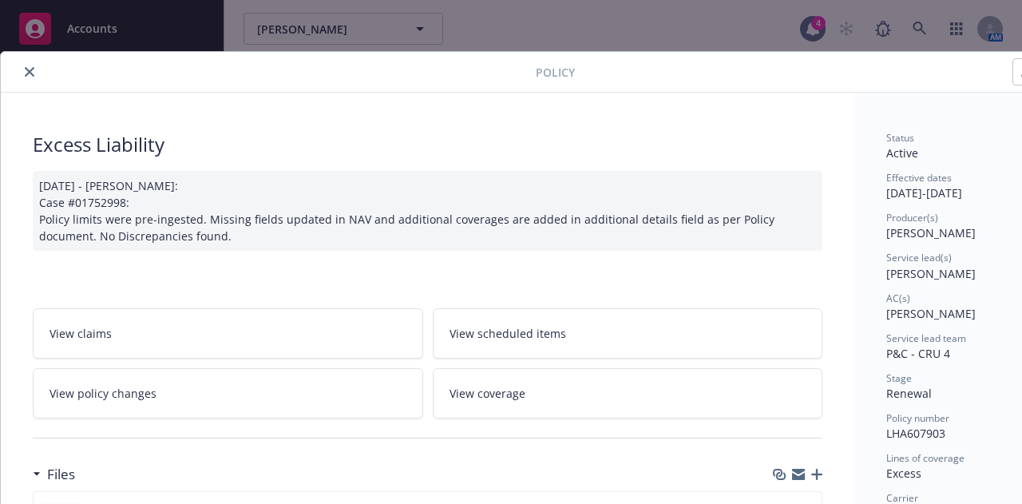
click at [22, 63] on div at bounding box center [271, 71] width 528 height 19
click at [26, 69] on icon "close" at bounding box center [30, 72] width 10 height 10
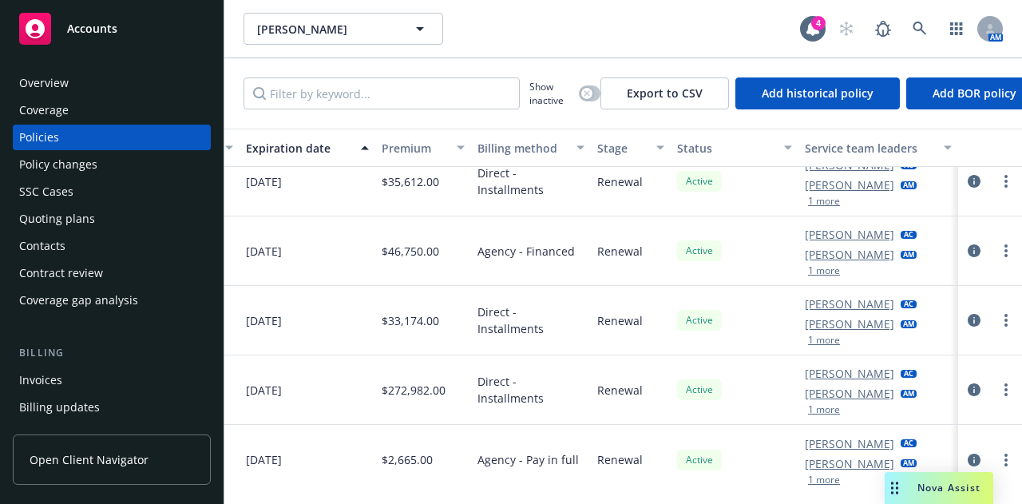
click at [415, 233] on div "$46,750.00" at bounding box center [423, 250] width 96 height 69
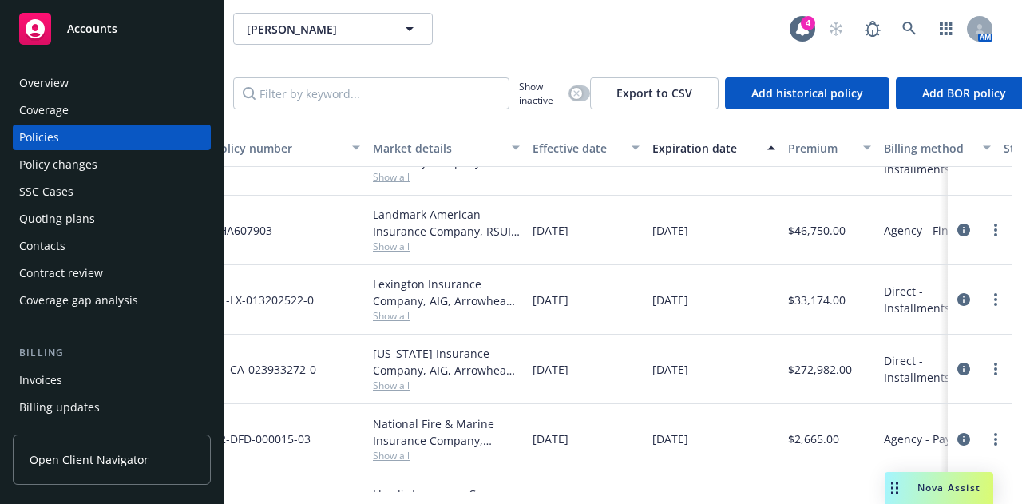
scroll to position [174, 0]
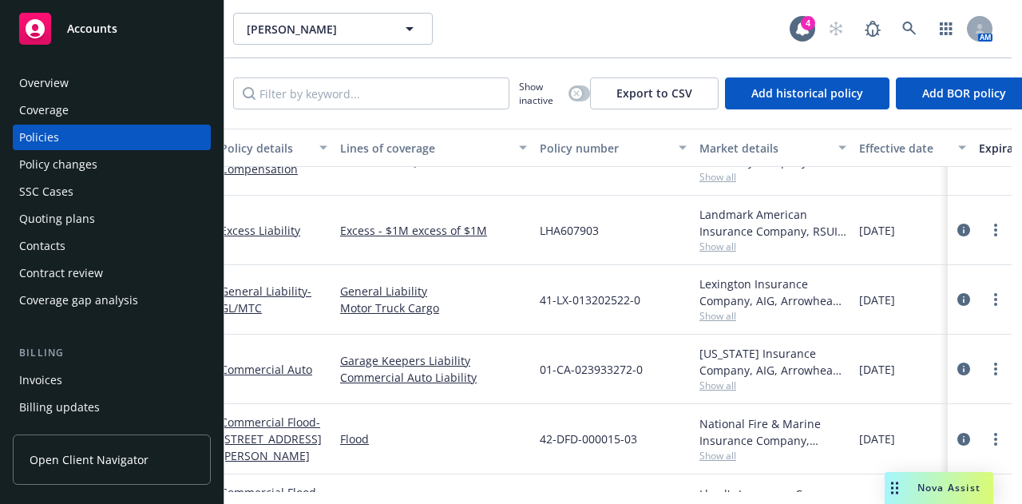
click at [141, 77] on div "Overview" at bounding box center [111, 83] width 185 height 26
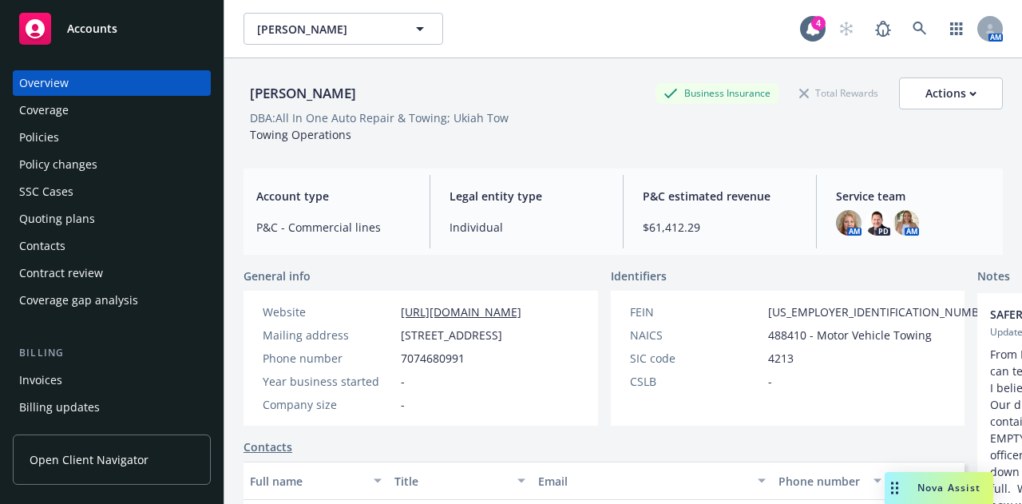
click at [123, 135] on div "Policies" at bounding box center [111, 137] width 185 height 26
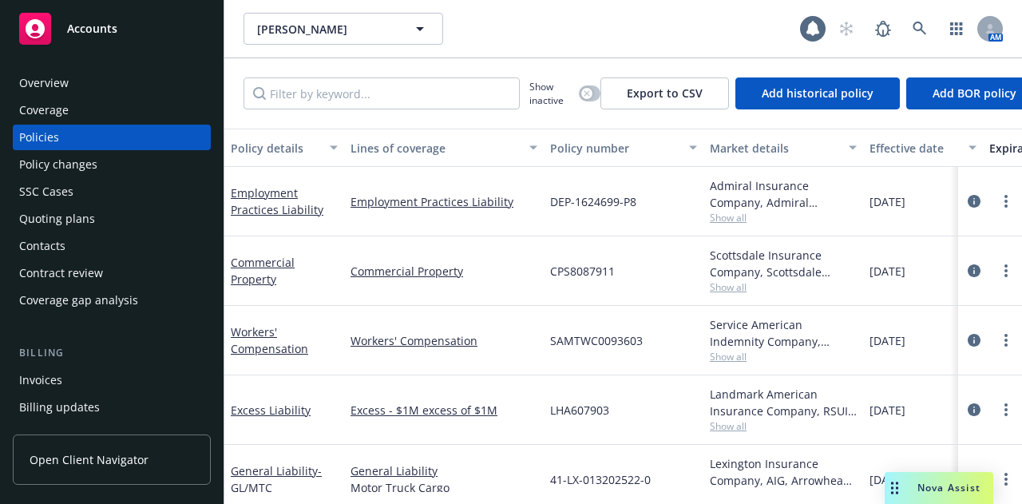
click at [825, 314] on div "Service American Indemnity Company, Service American Indemnity Company, Method …" at bounding box center [783, 340] width 160 height 69
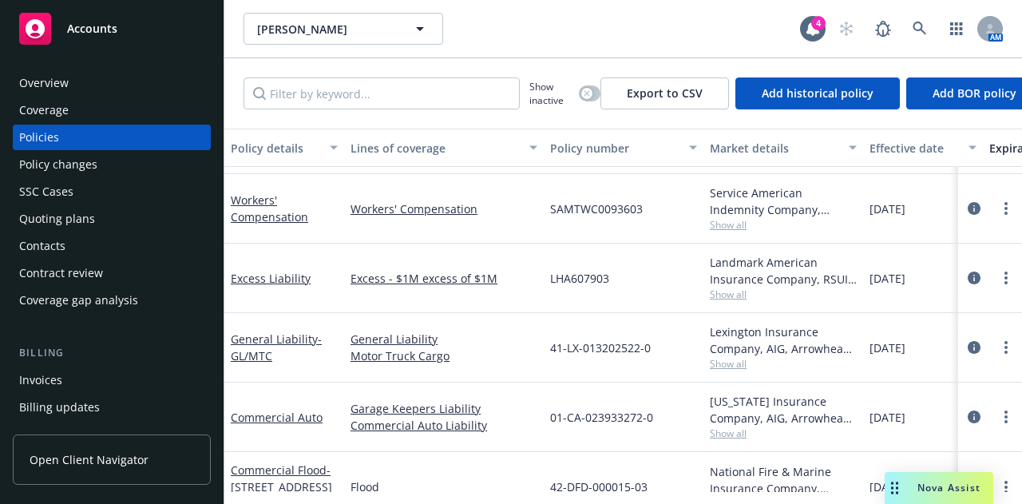
scroll to position [148, 0]
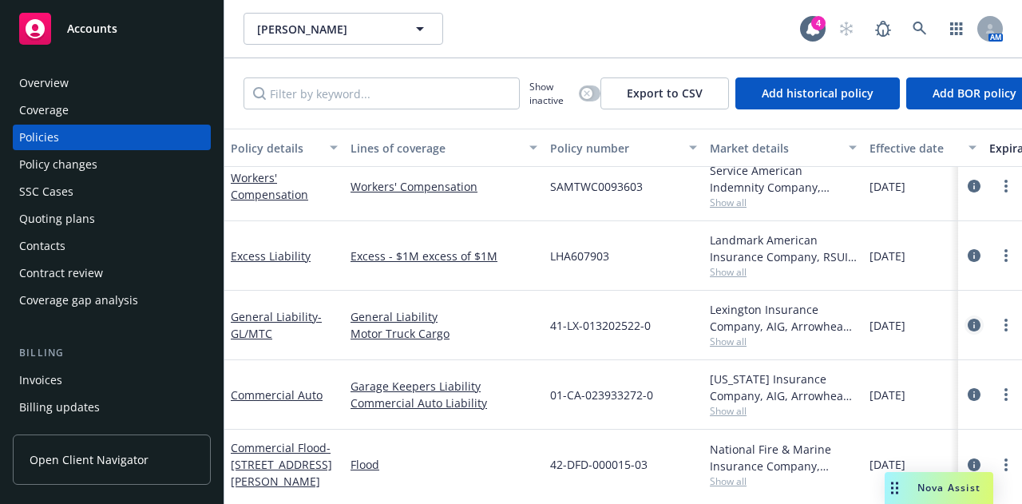
click at [964, 322] on link "circleInformation" at bounding box center [973, 324] width 19 height 19
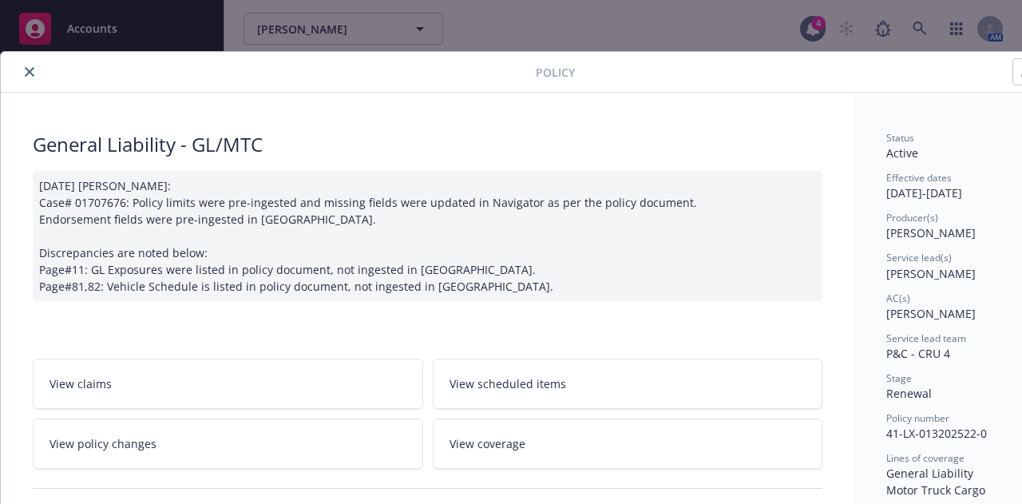
click at [29, 78] on button "close" at bounding box center [29, 71] width 19 height 19
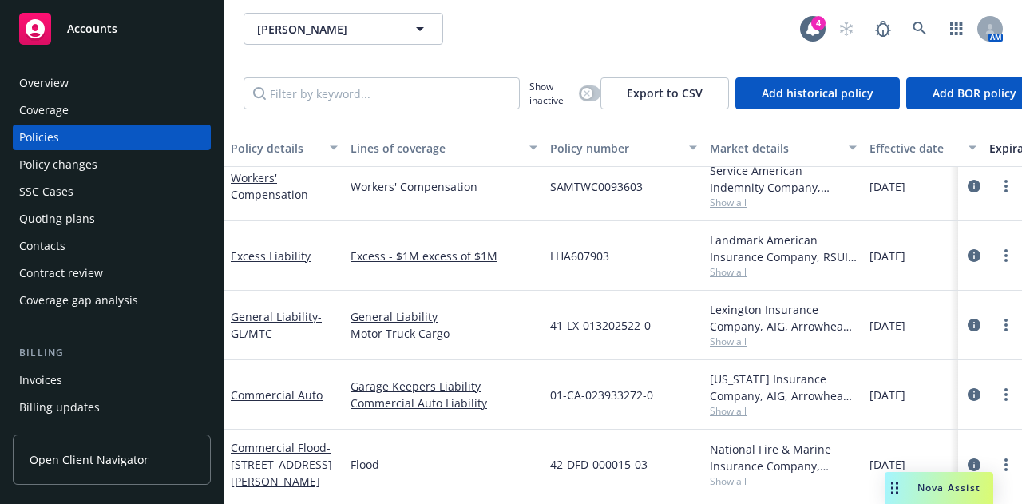
click at [764, 177] on div "Service American Indemnity Company, Service American Indemnity Company, Method …" at bounding box center [782, 179] width 147 height 34
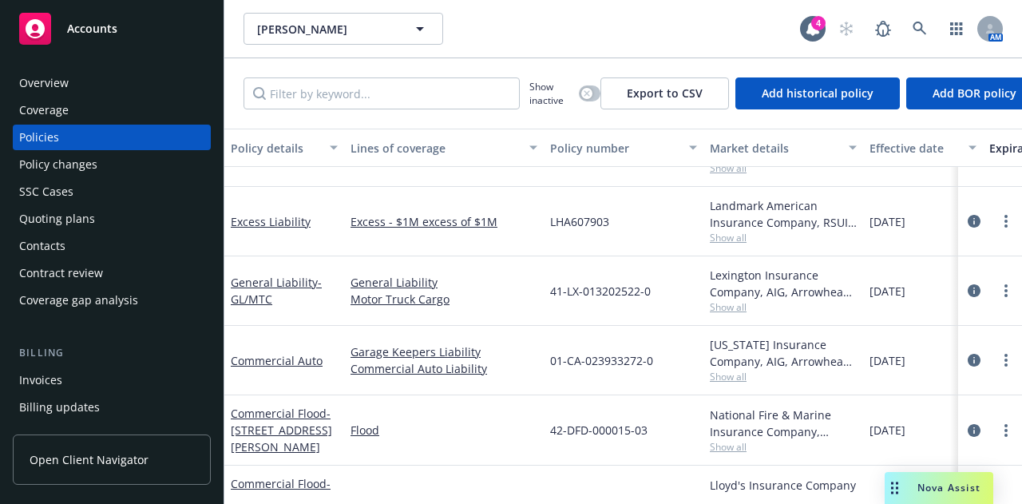
scroll to position [184, 0]
click at [967, 359] on icon "circleInformation" at bounding box center [973, 359] width 13 height 13
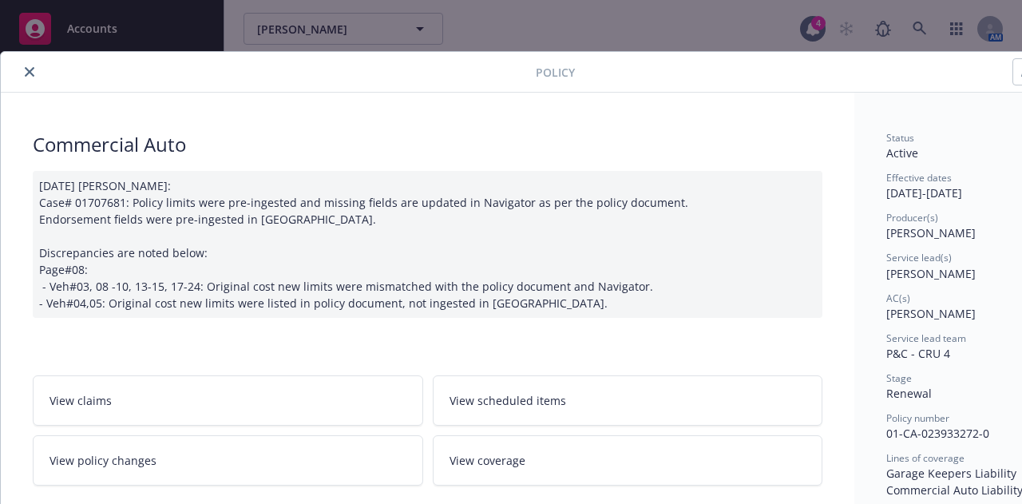
click at [27, 79] on button "close" at bounding box center [29, 71] width 19 height 19
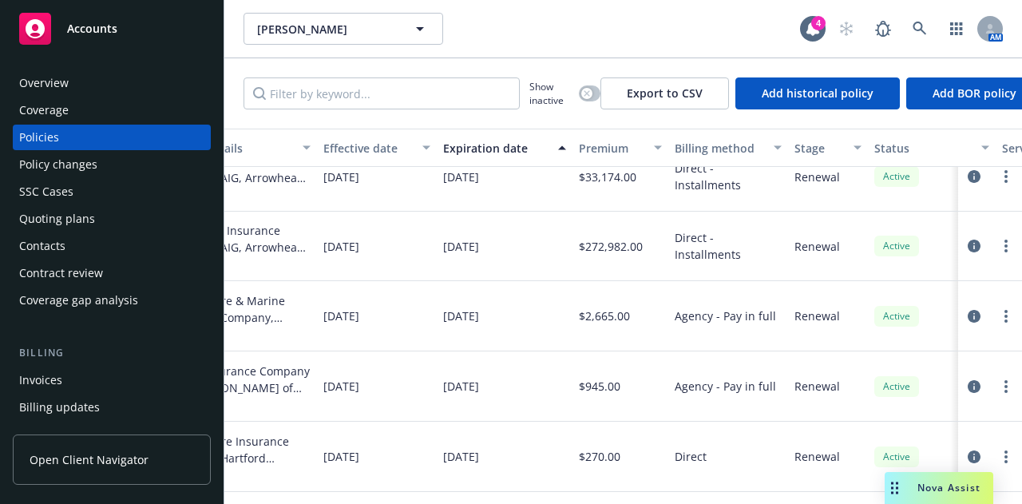
scroll to position [296, 0]
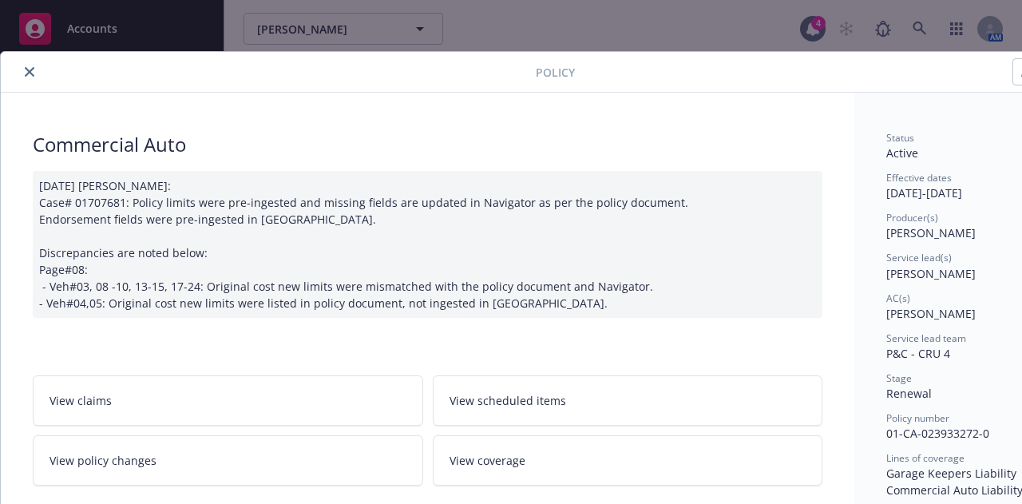
scroll to position [48, 0]
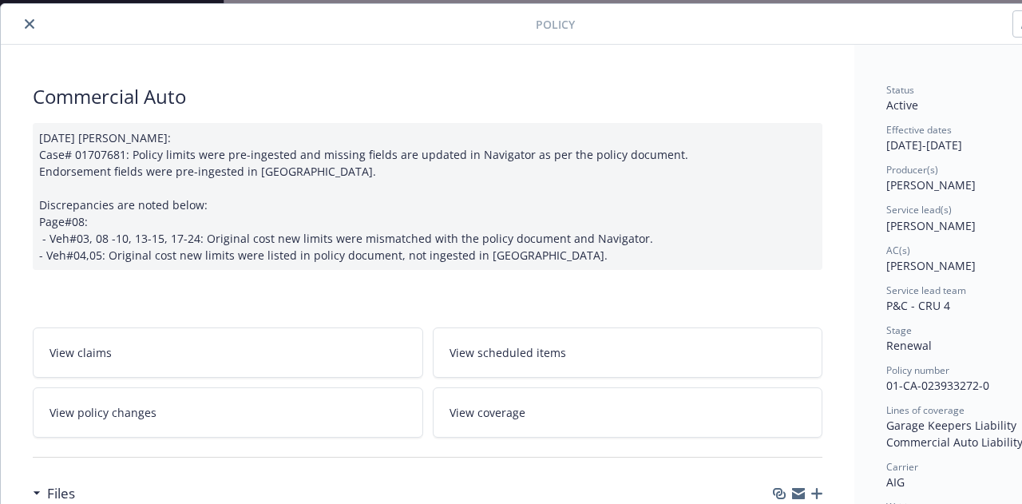
click at [21, 20] on button "close" at bounding box center [29, 23] width 19 height 19
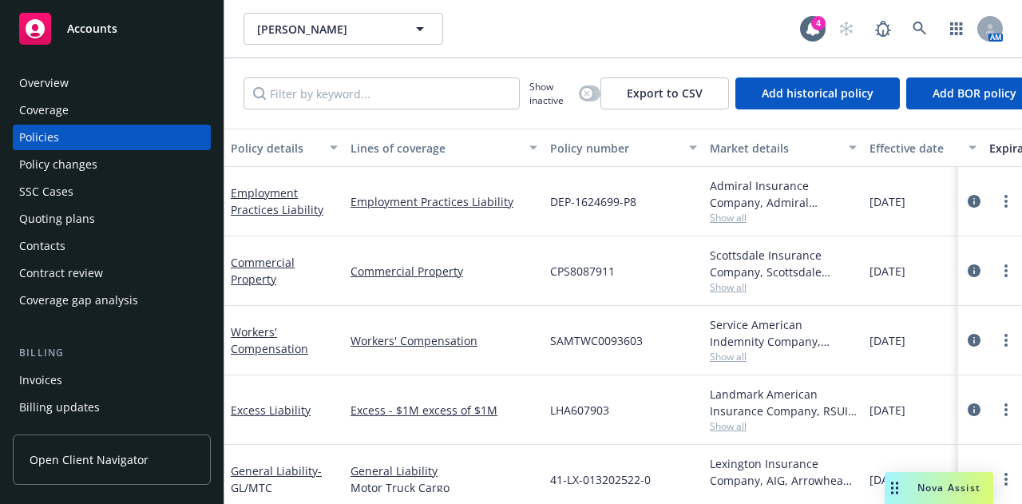
click at [199, 105] on div "Overview Coverage Policies Policy changes SSC Cases Quoting plans Contacts Cont…" at bounding box center [111, 277] width 223 height 452
click at [160, 75] on div "Overview" at bounding box center [111, 83] width 185 height 26
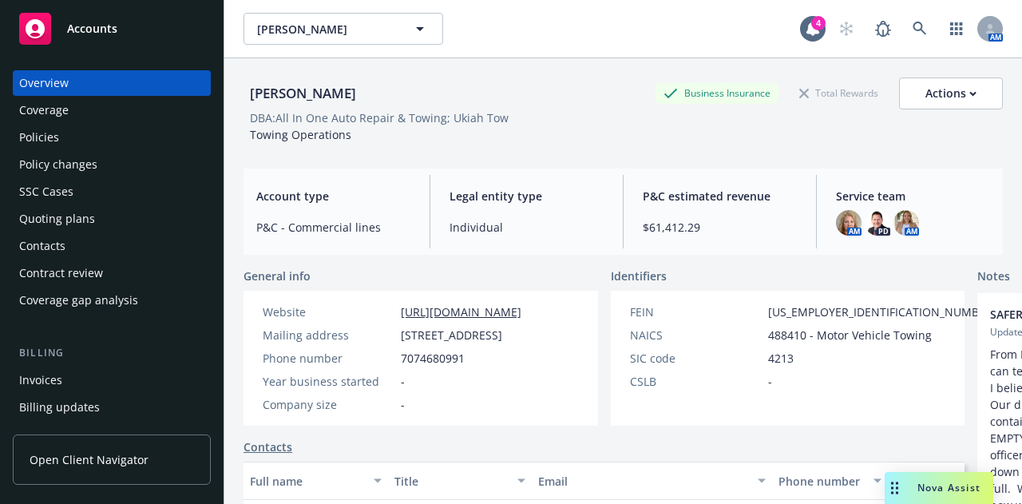
click at [490, 365] on div "Phone number 7074680991" at bounding box center [391, 358] width 271 height 17
click at [123, 21] on div "Accounts" at bounding box center [111, 29] width 185 height 32
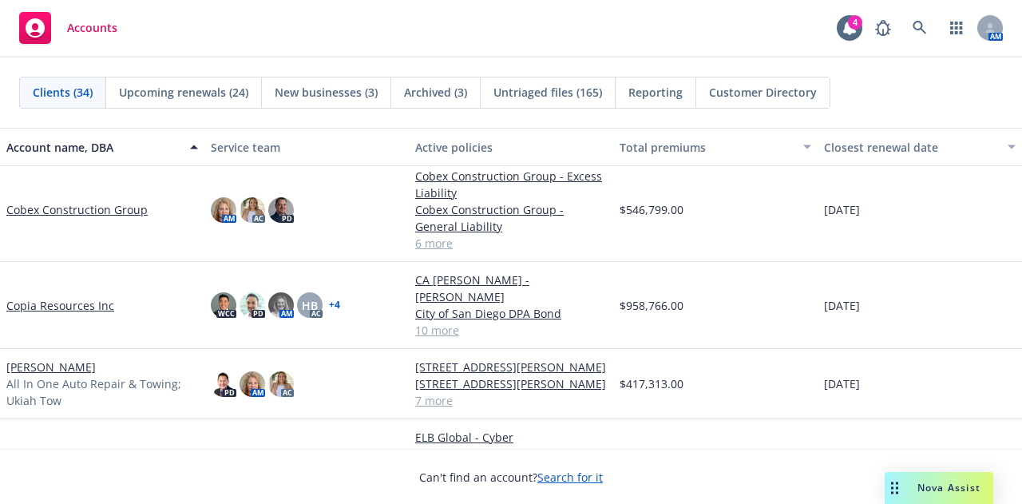
scroll to position [599, 0]
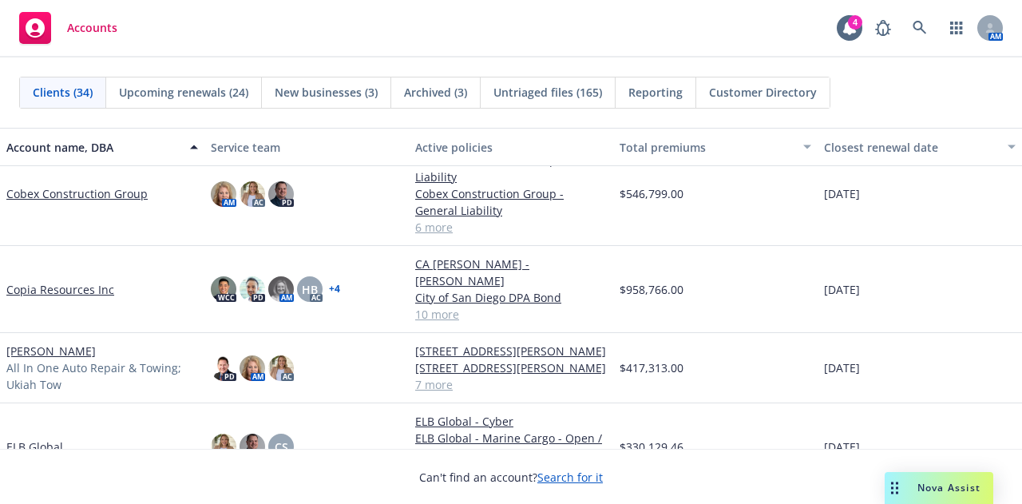
click at [60, 354] on link "Donald Keith Hewett" at bounding box center [50, 350] width 89 height 17
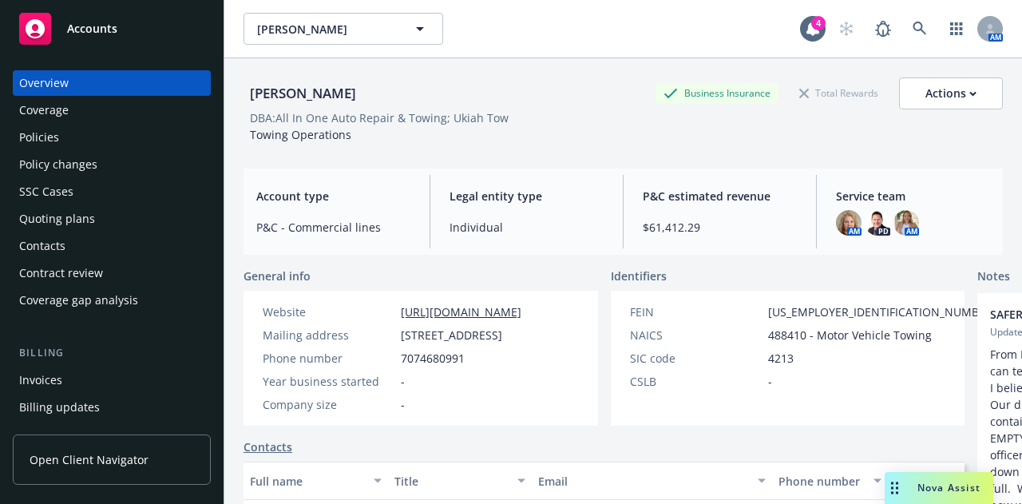
click at [98, 371] on div "Invoices" at bounding box center [111, 380] width 185 height 26
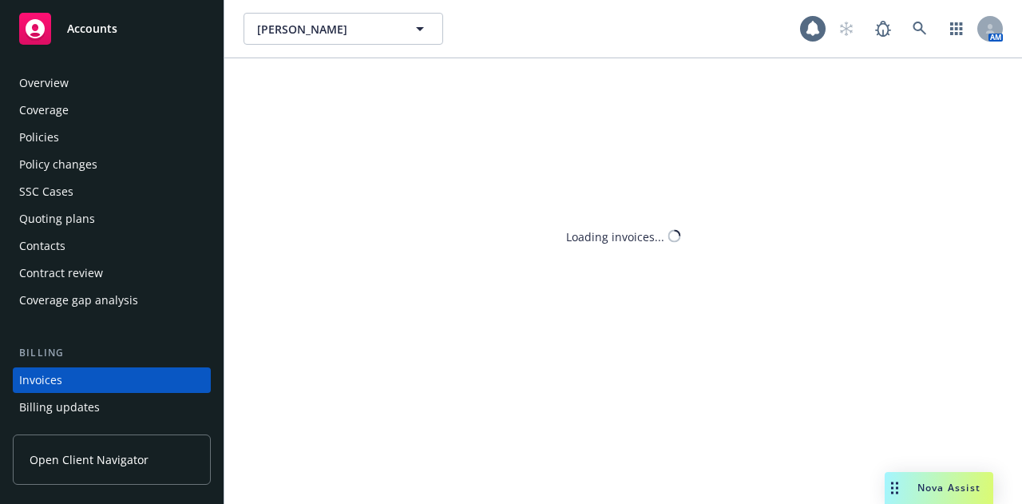
scroll to position [102, 0]
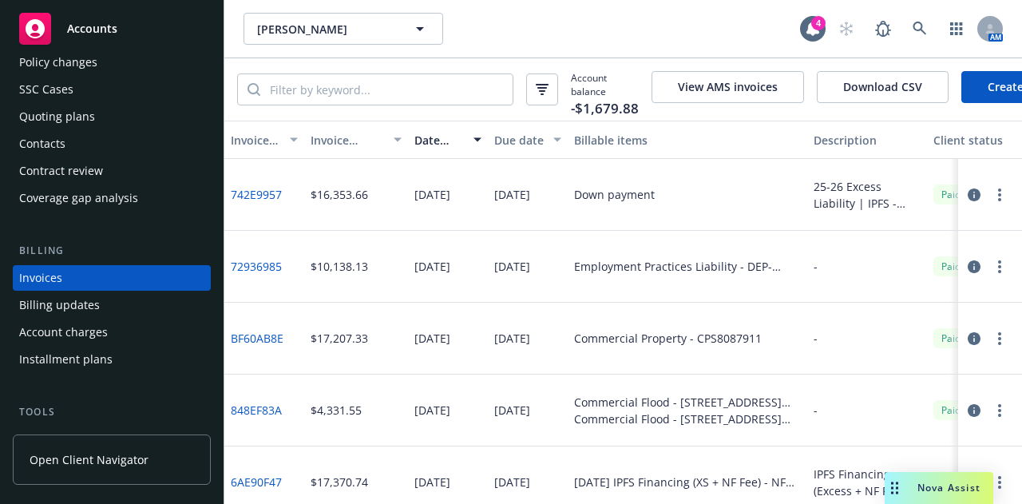
click at [134, 38] on div "Accounts" at bounding box center [111, 29] width 185 height 32
